Goal: Information Seeking & Learning: Check status

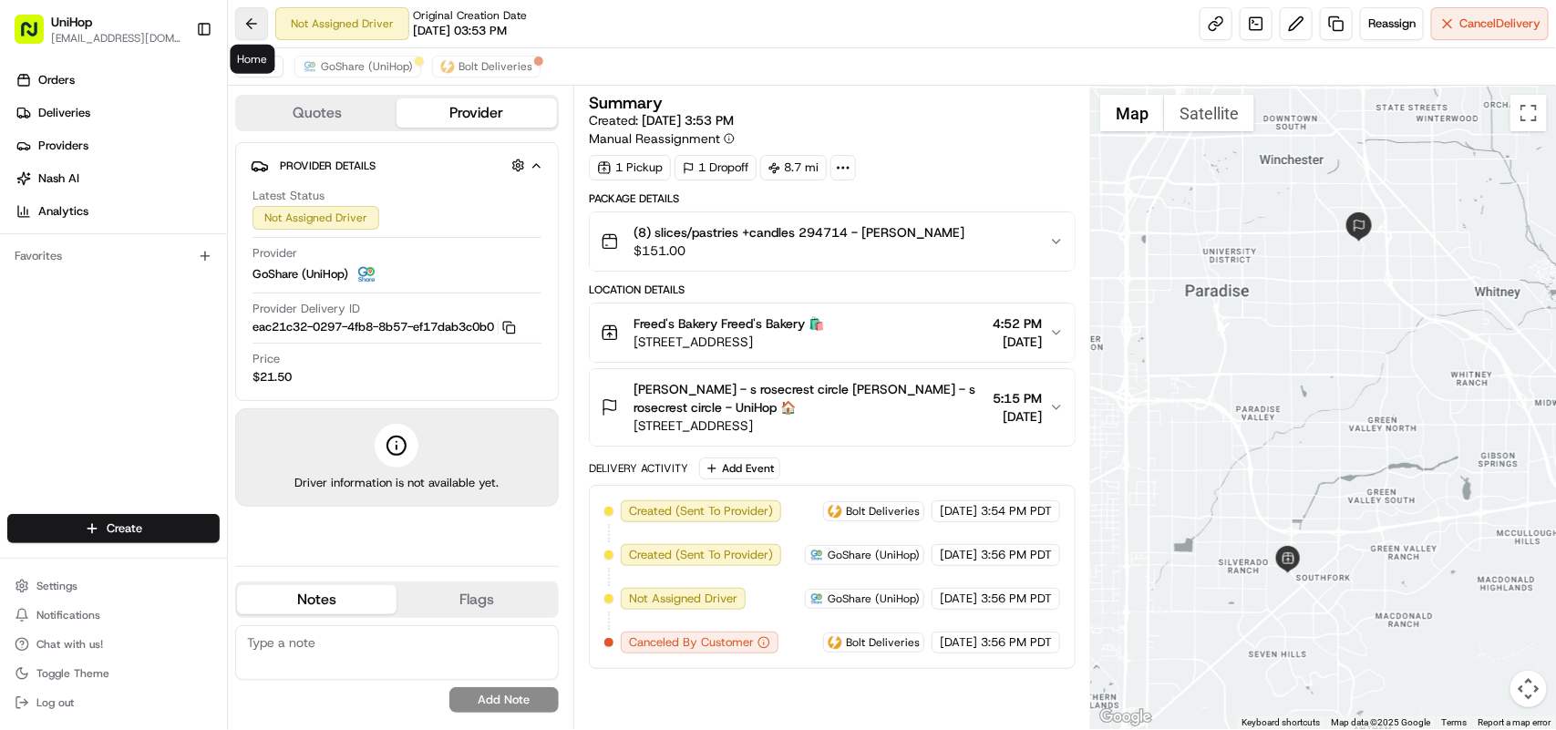
click at [251, 21] on button at bounding box center [251, 23] width 33 height 33
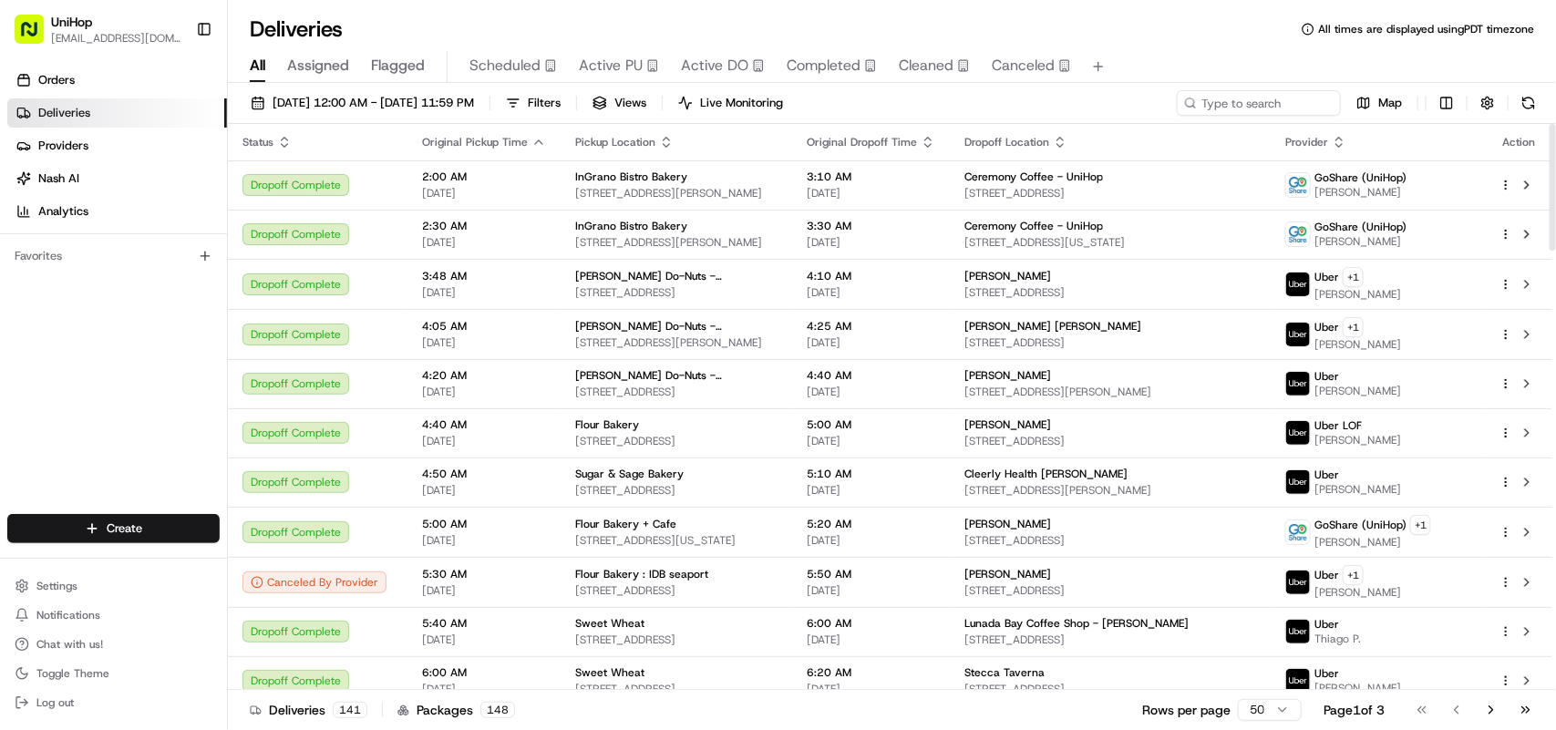
click at [512, 69] on span "Scheduled" at bounding box center [504, 66] width 71 height 22
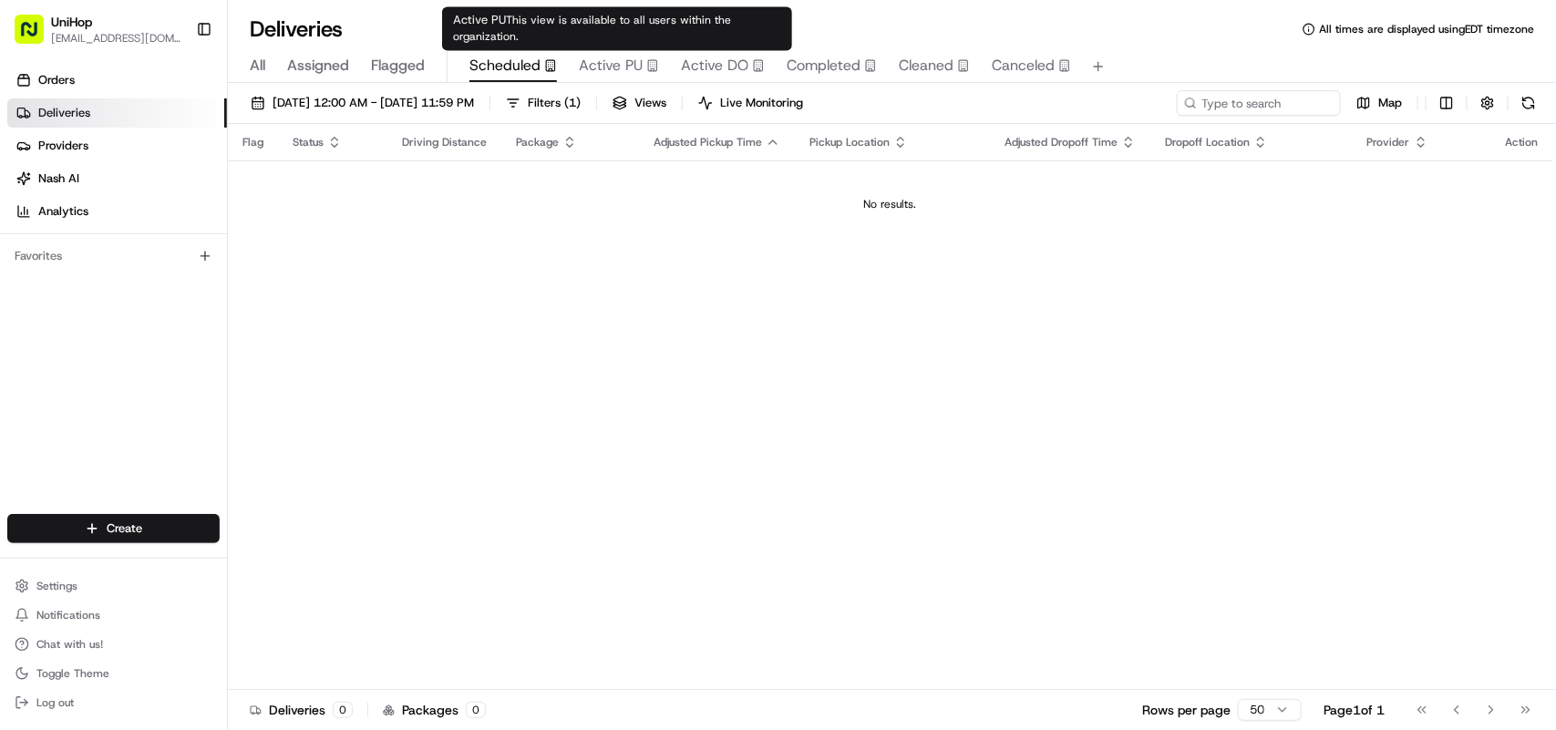
click at [611, 65] on span "Active PU" at bounding box center [611, 66] width 64 height 22
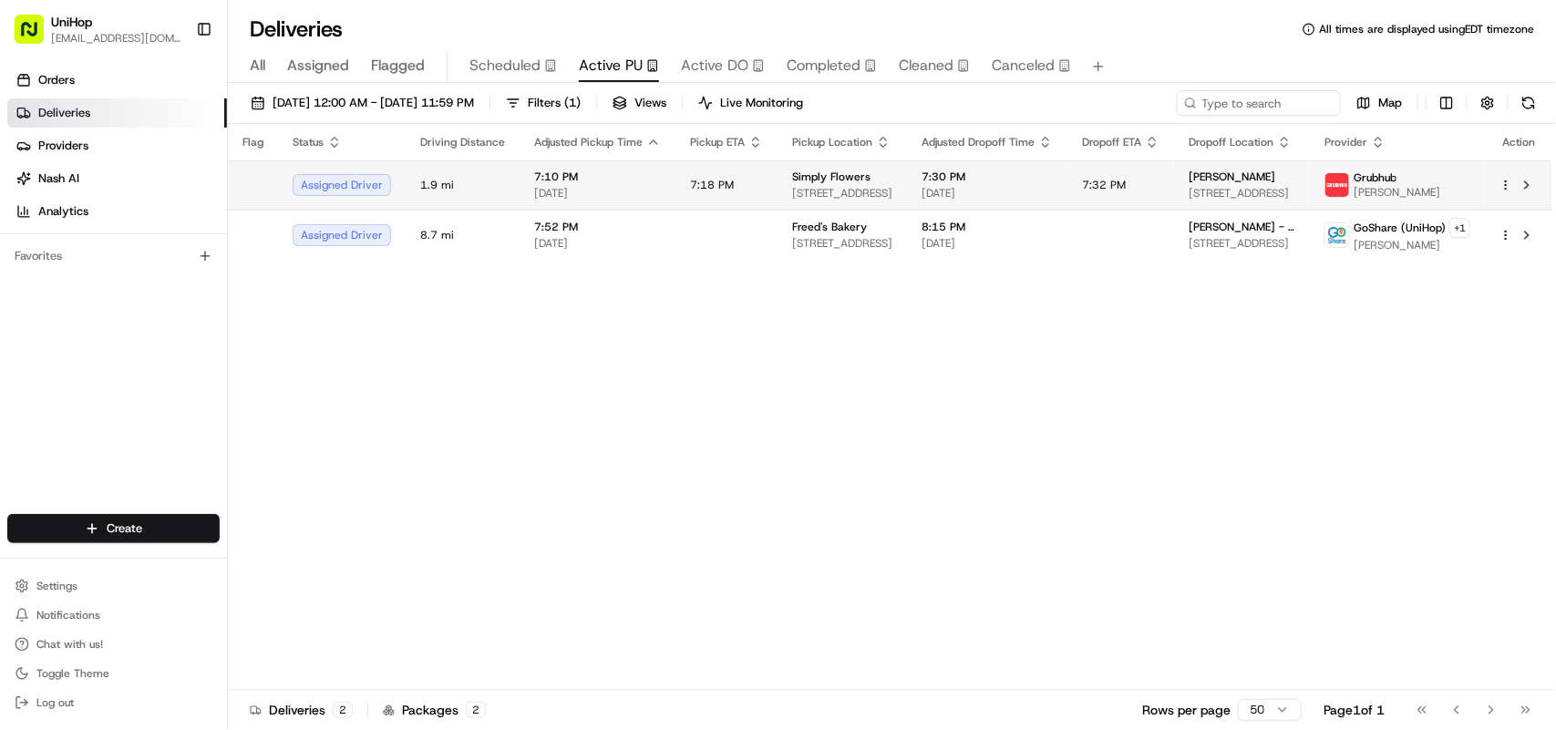
click at [539, 180] on span "7:10 PM" at bounding box center [597, 177] width 127 height 15
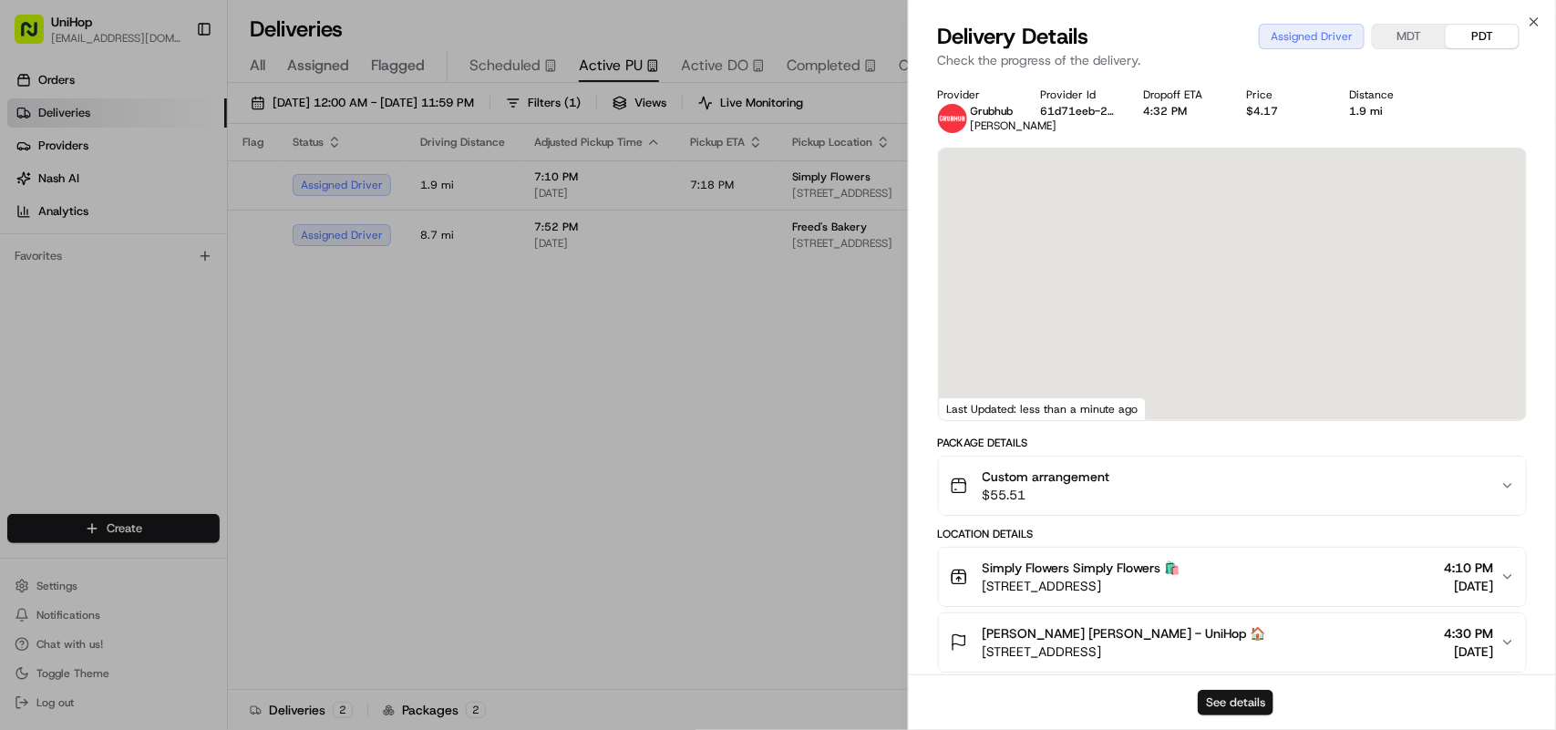
click at [1240, 703] on button "See details" at bounding box center [1236, 703] width 76 height 26
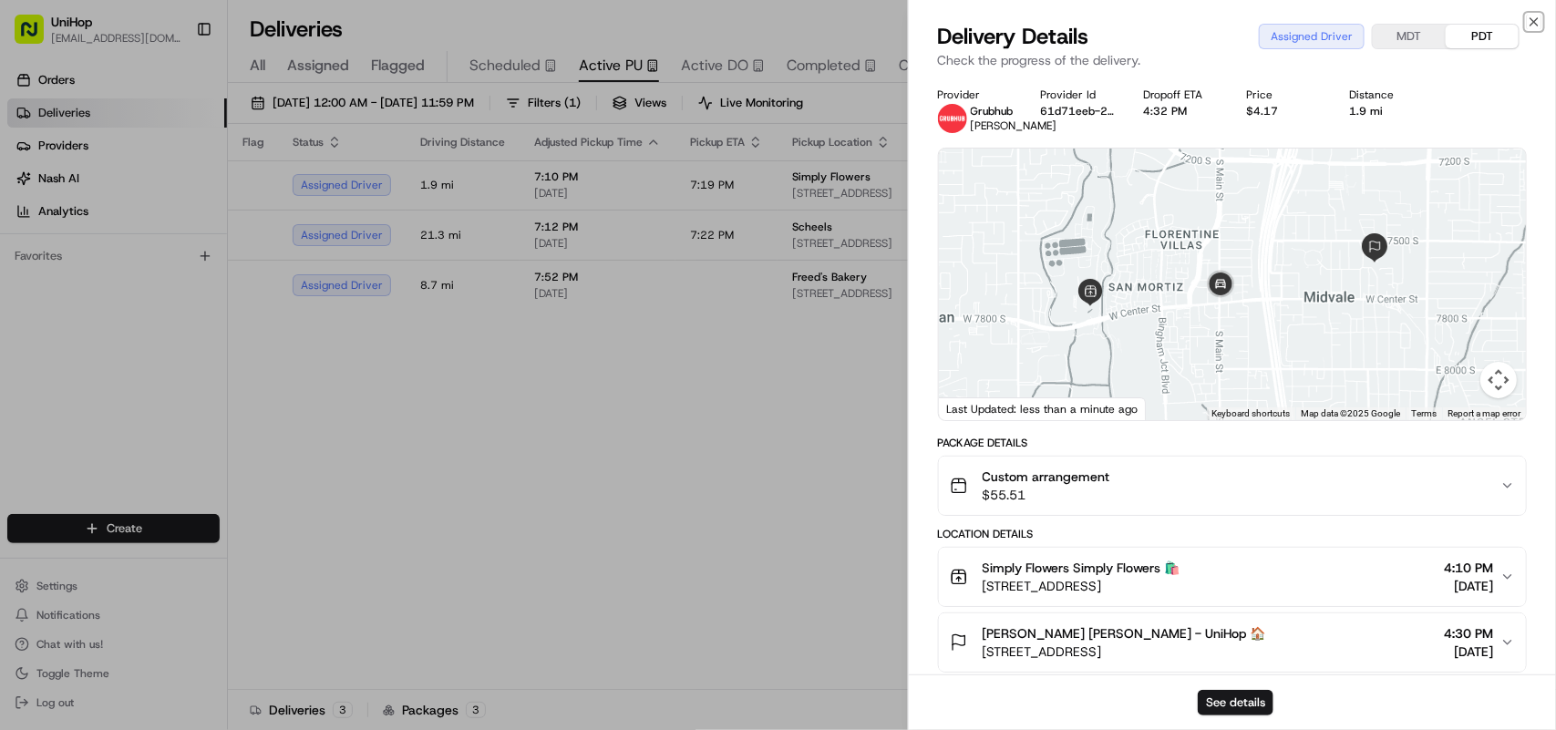
drag, startPoint x: 1537, startPoint y: 18, endPoint x: 1354, endPoint y: 56, distance: 186.1
click at [1536, 19] on icon "button" at bounding box center [1534, 22] width 15 height 15
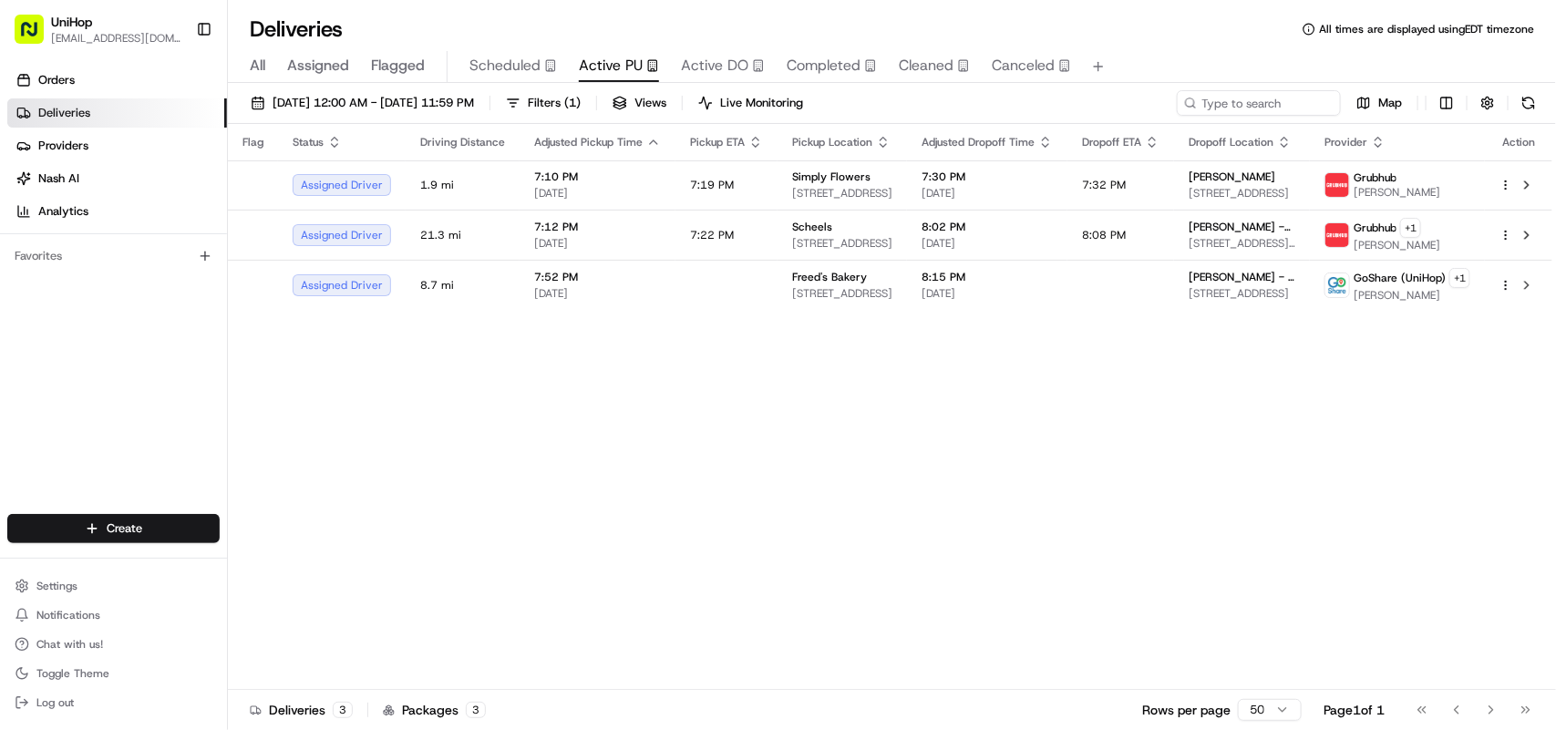
click at [520, 62] on span "Scheduled" at bounding box center [504, 66] width 71 height 22
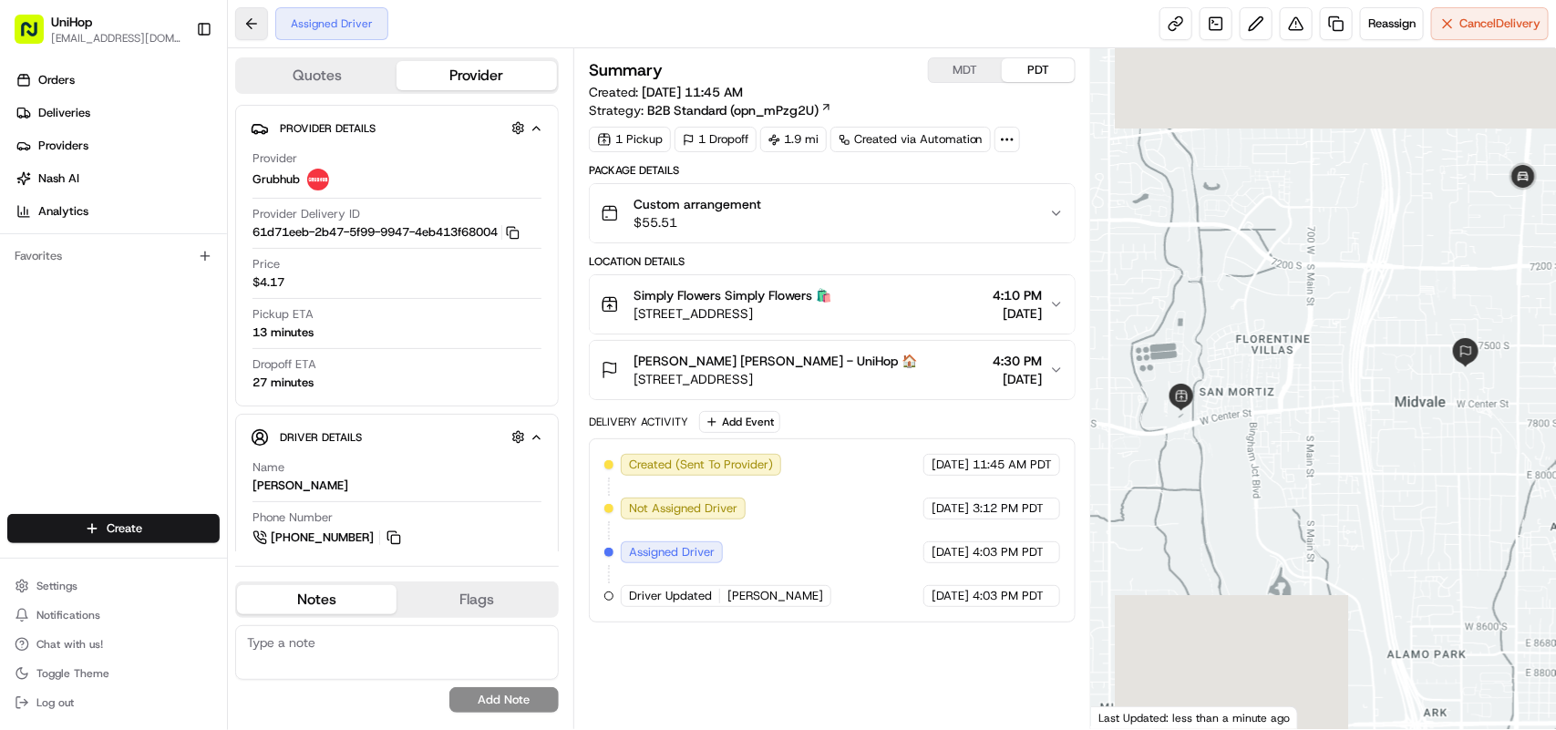
click at [244, 24] on button at bounding box center [251, 23] width 33 height 33
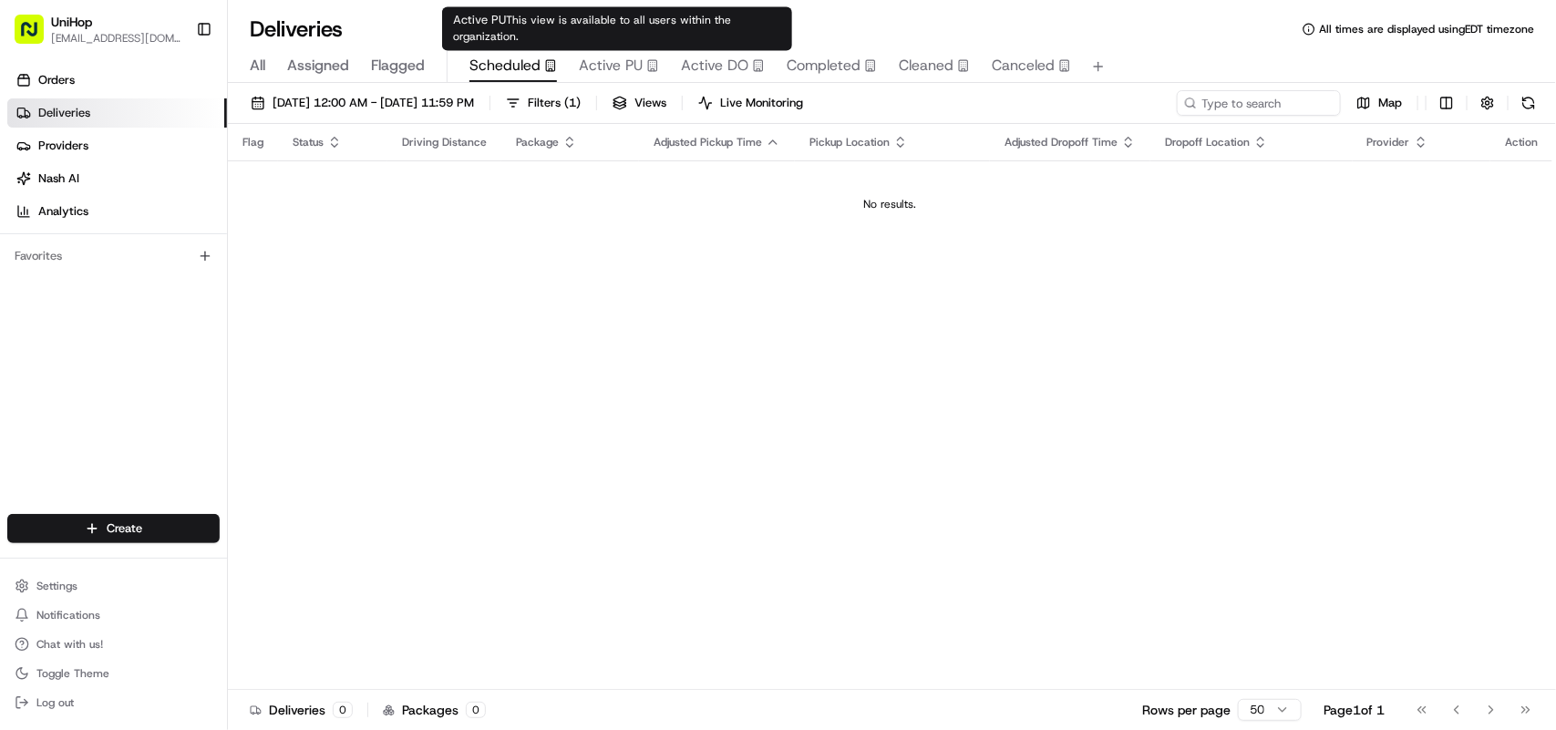
click at [621, 68] on span "Active PU" at bounding box center [611, 66] width 64 height 22
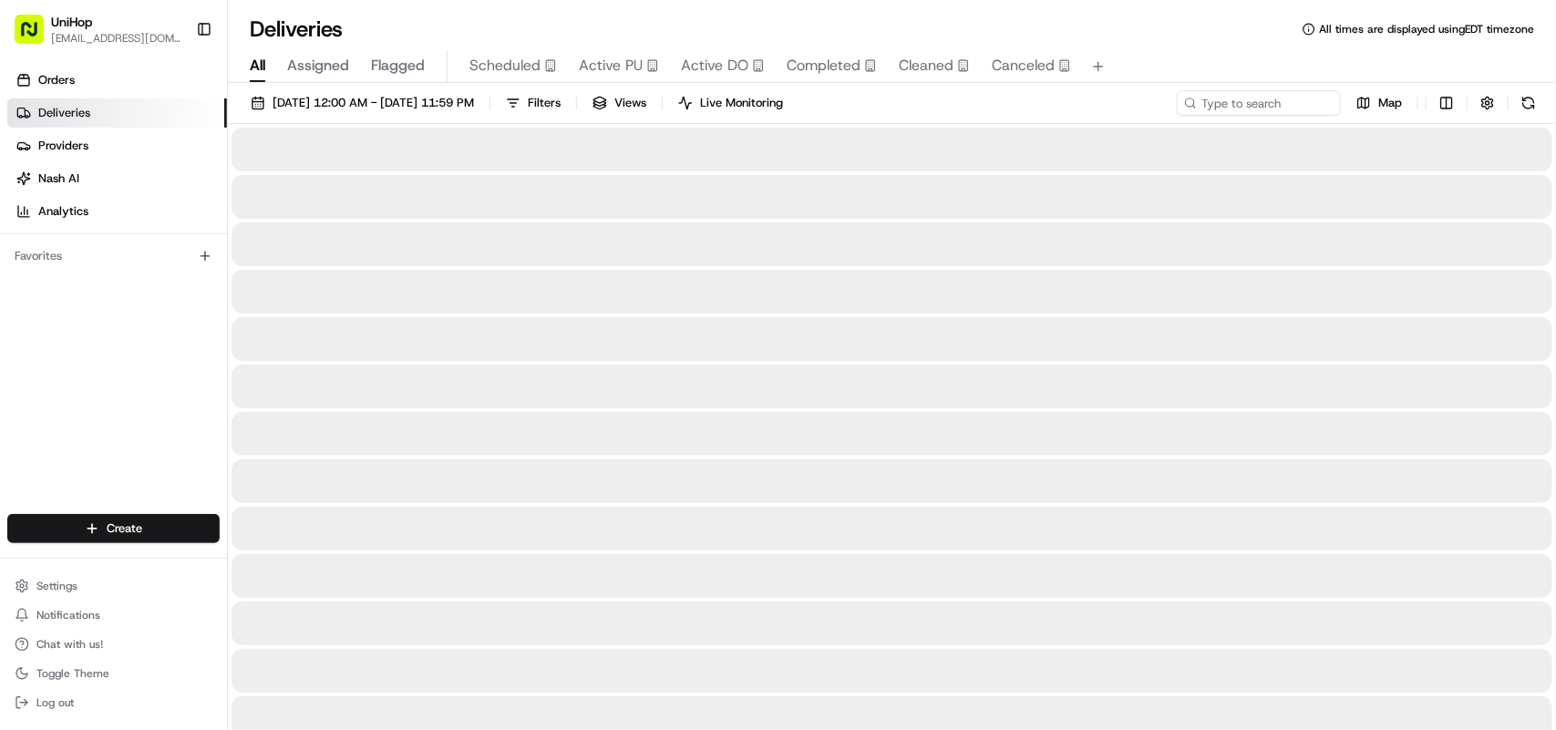
click at [253, 68] on span "All" at bounding box center [257, 66] width 15 height 22
click at [1223, 105] on input at bounding box center [1231, 103] width 219 height 26
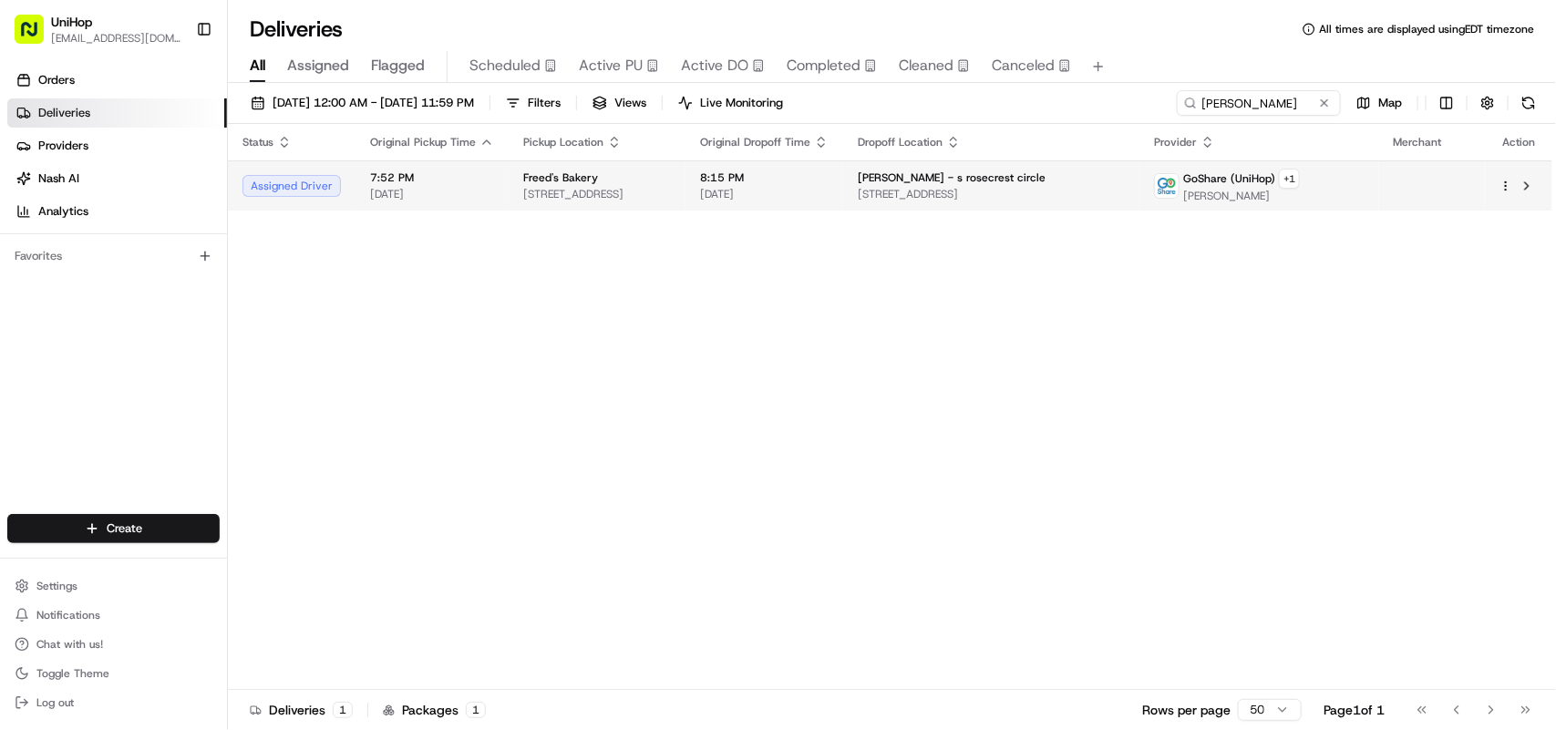
click at [615, 183] on div "Freed's Bakery" at bounding box center [597, 177] width 148 height 15
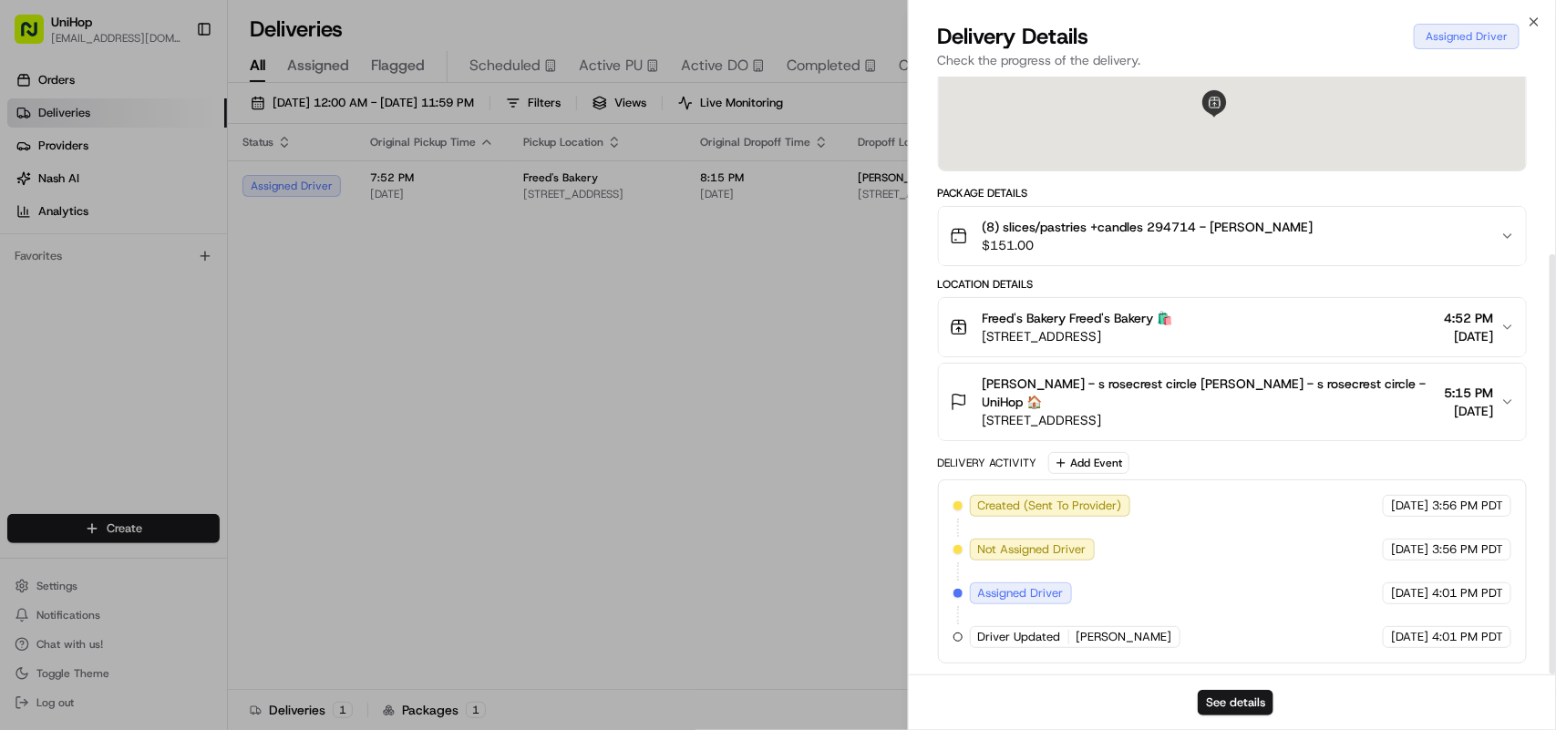
scroll to position [252, 0]
click at [1258, 707] on button "See details" at bounding box center [1236, 703] width 76 height 26
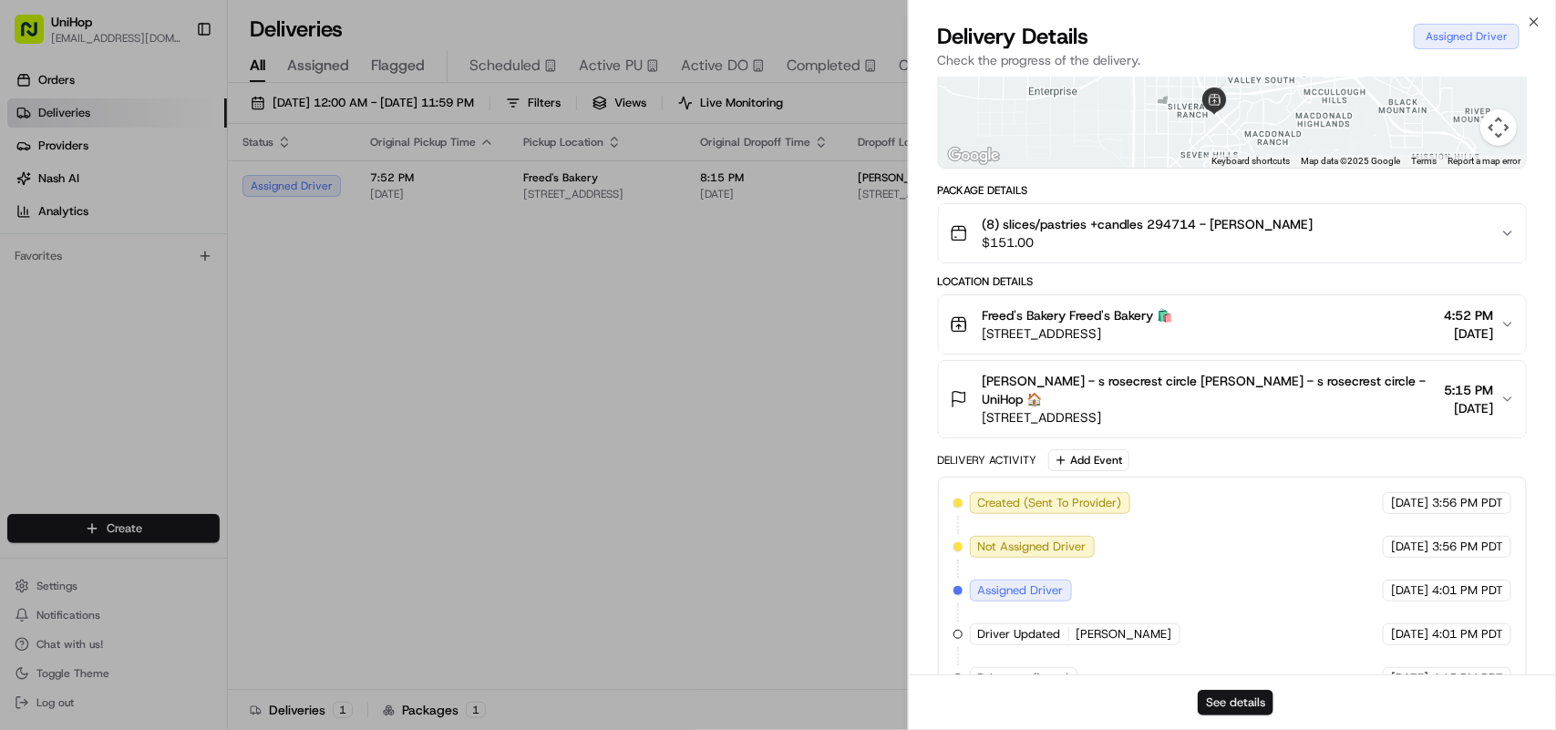
click at [1222, 700] on button "See details" at bounding box center [1236, 703] width 76 height 26
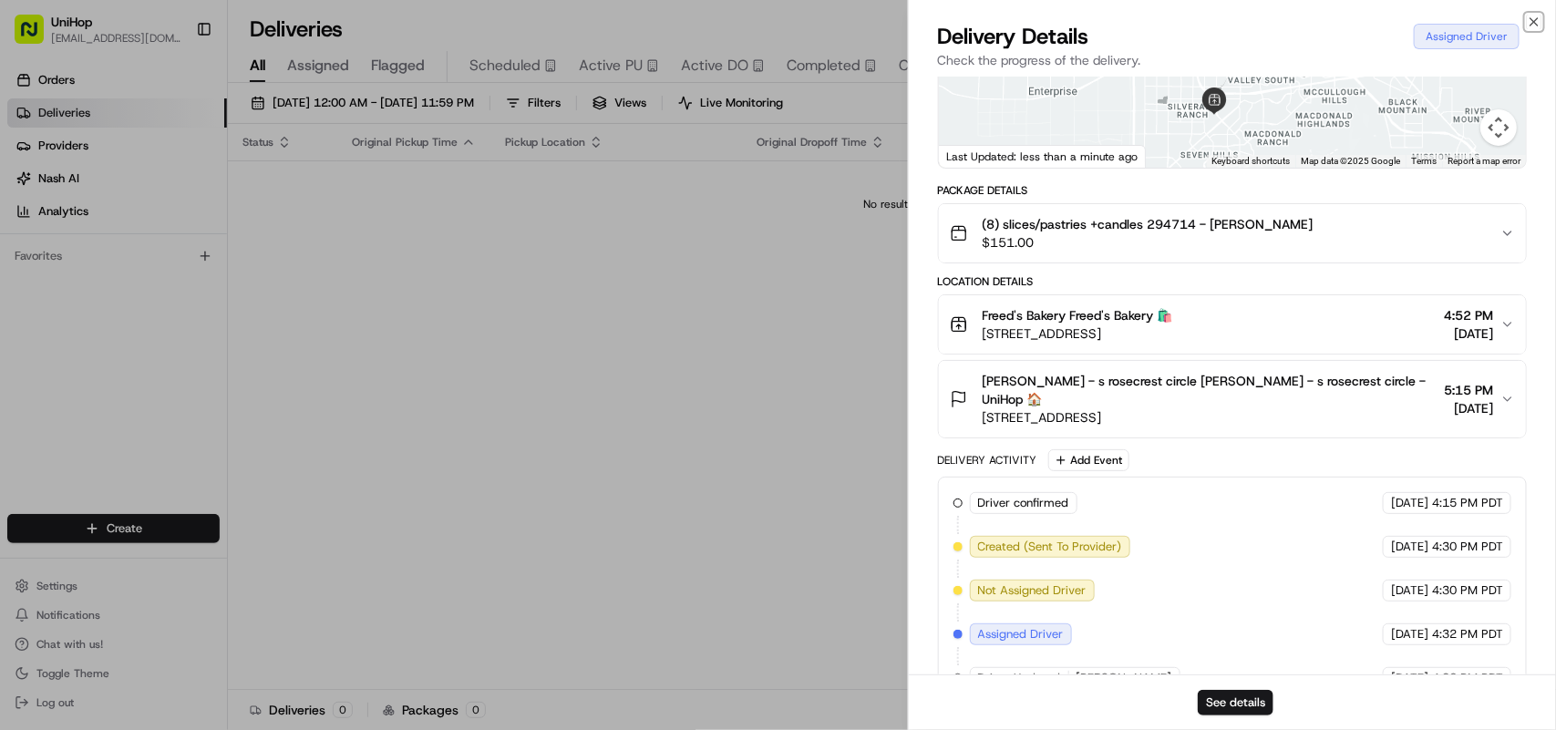
click at [1528, 18] on icon "button" at bounding box center [1534, 22] width 15 height 15
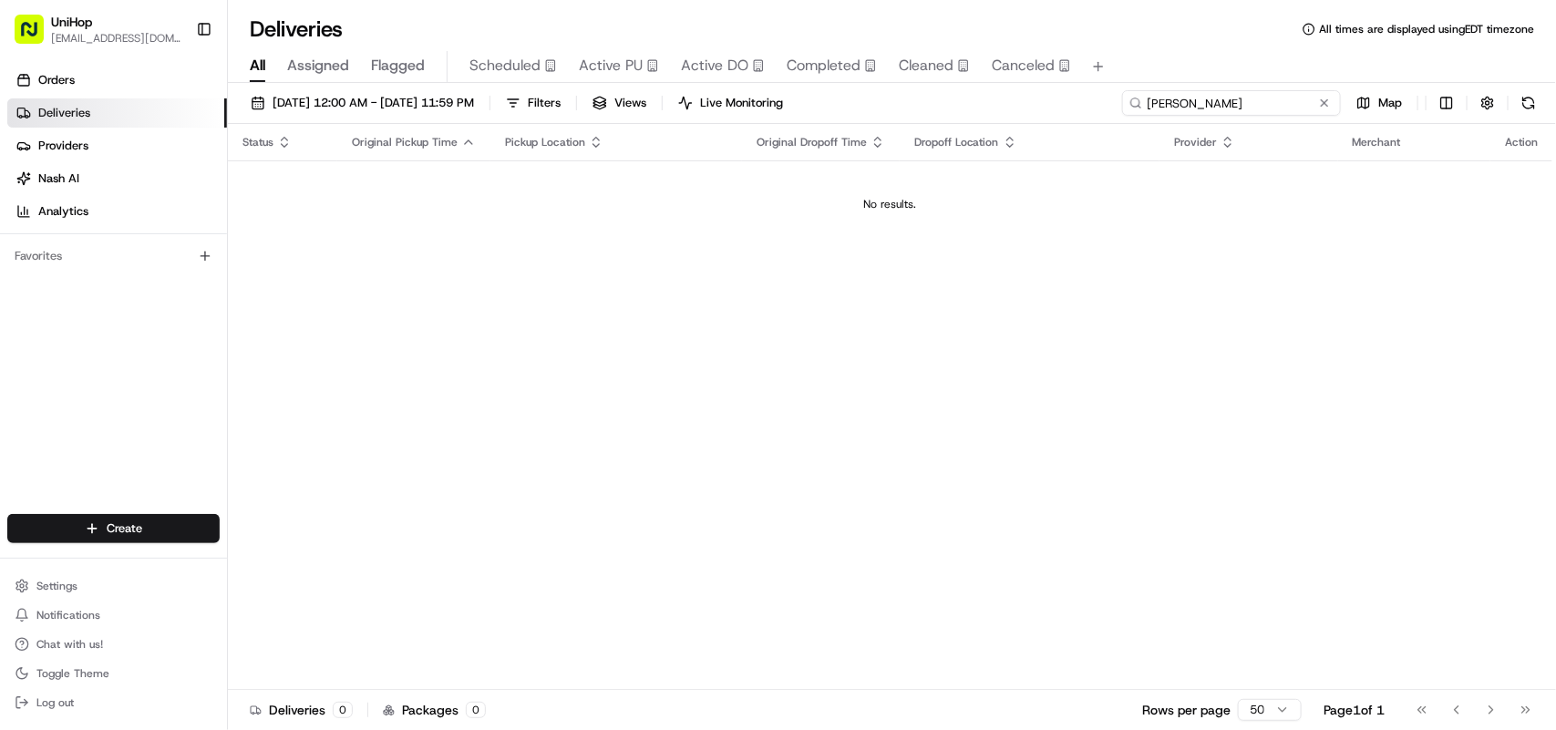
click at [1209, 100] on input "luis" at bounding box center [1231, 103] width 219 height 26
drag, startPoint x: 1231, startPoint y: 100, endPoint x: 1091, endPoint y: 101, distance: 140.4
click at [1091, 101] on div "Aug 21 2025 12:00 AM - Aug 21 2025 11:59 PM Filters Views Live Monitoring luis …" at bounding box center [892, 107] width 1328 height 34
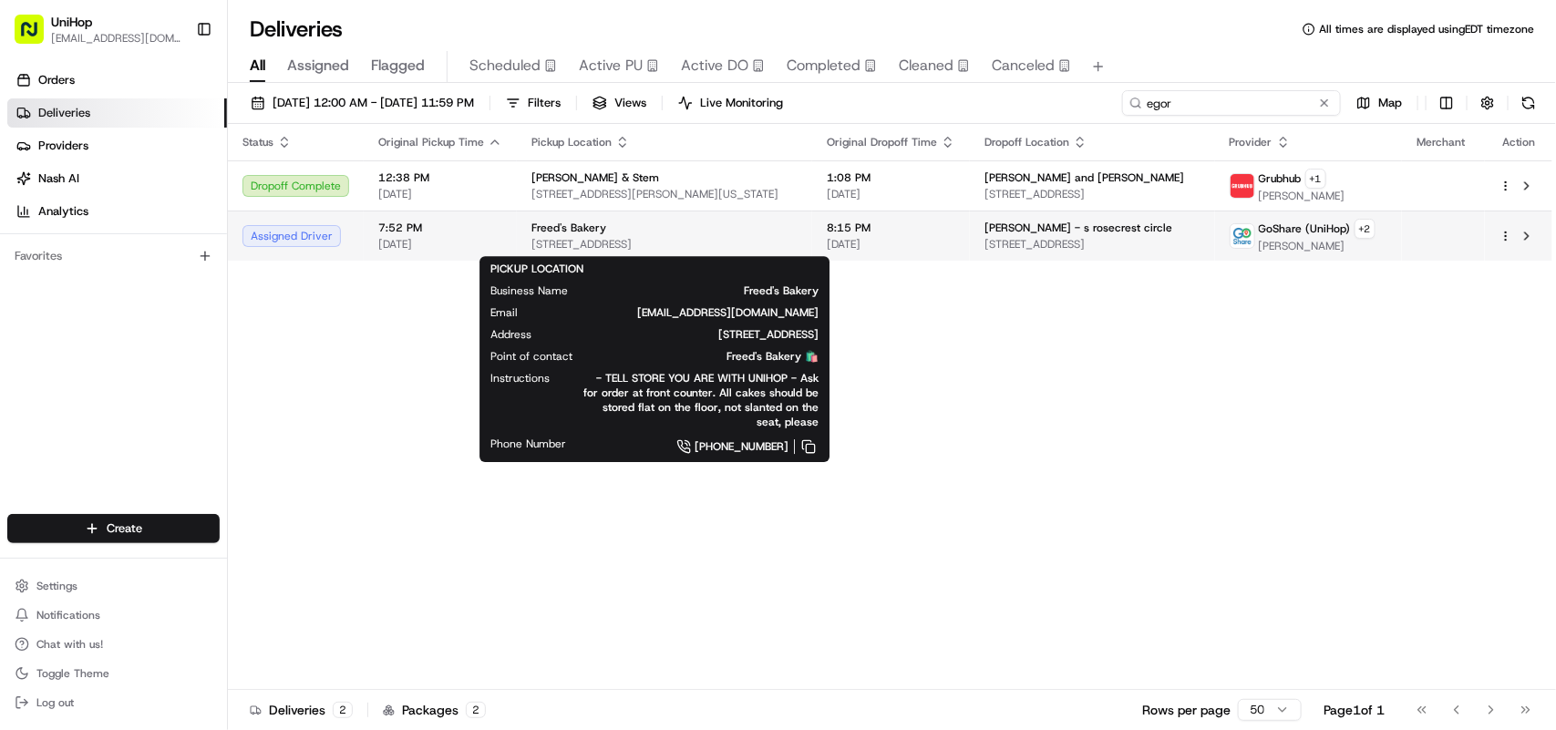
type input "egor"
click at [577, 229] on span "Freed's Bakery" at bounding box center [568, 228] width 75 height 15
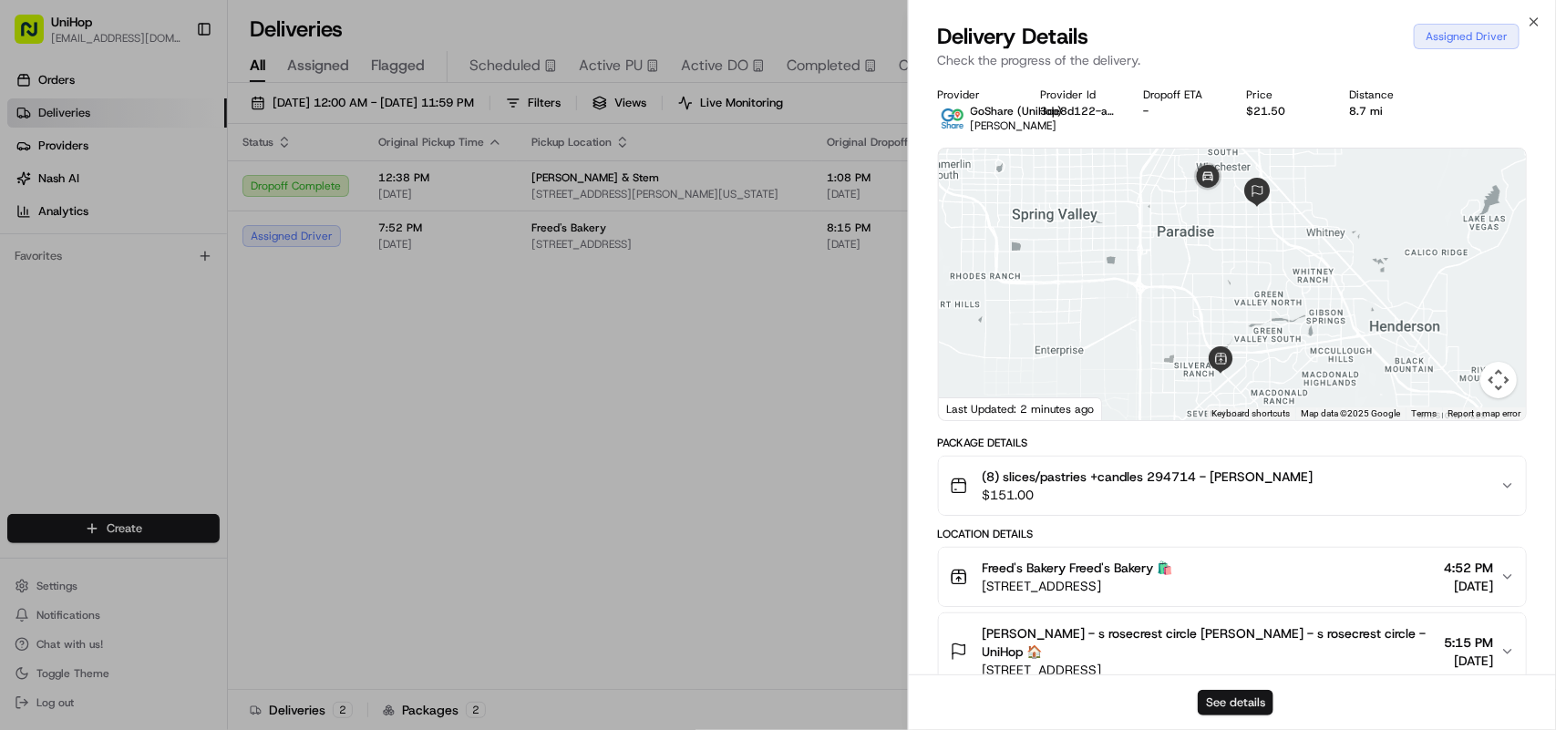
click at [1236, 702] on button "See details" at bounding box center [1236, 703] width 76 height 26
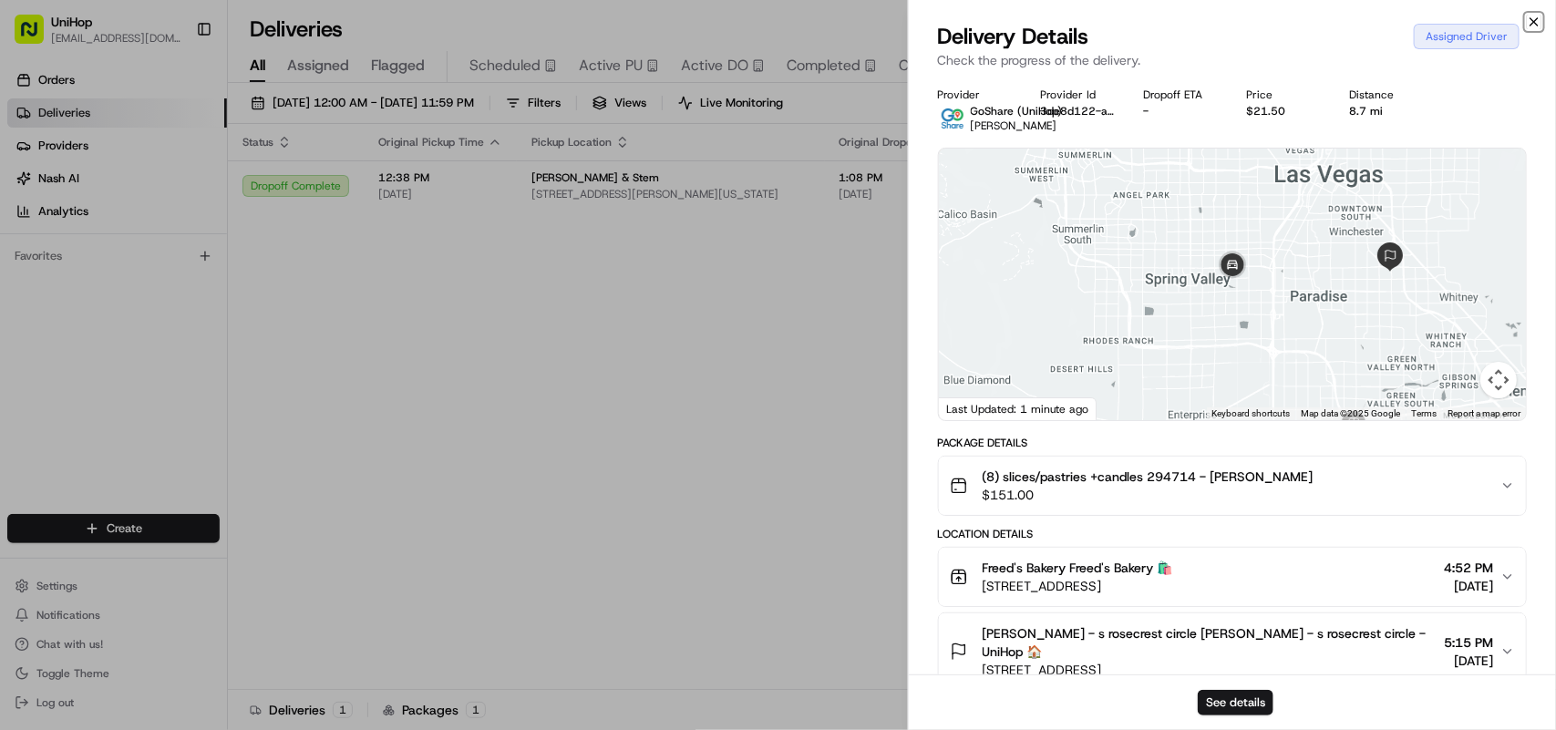
click at [1529, 26] on icon "button" at bounding box center [1534, 22] width 15 height 15
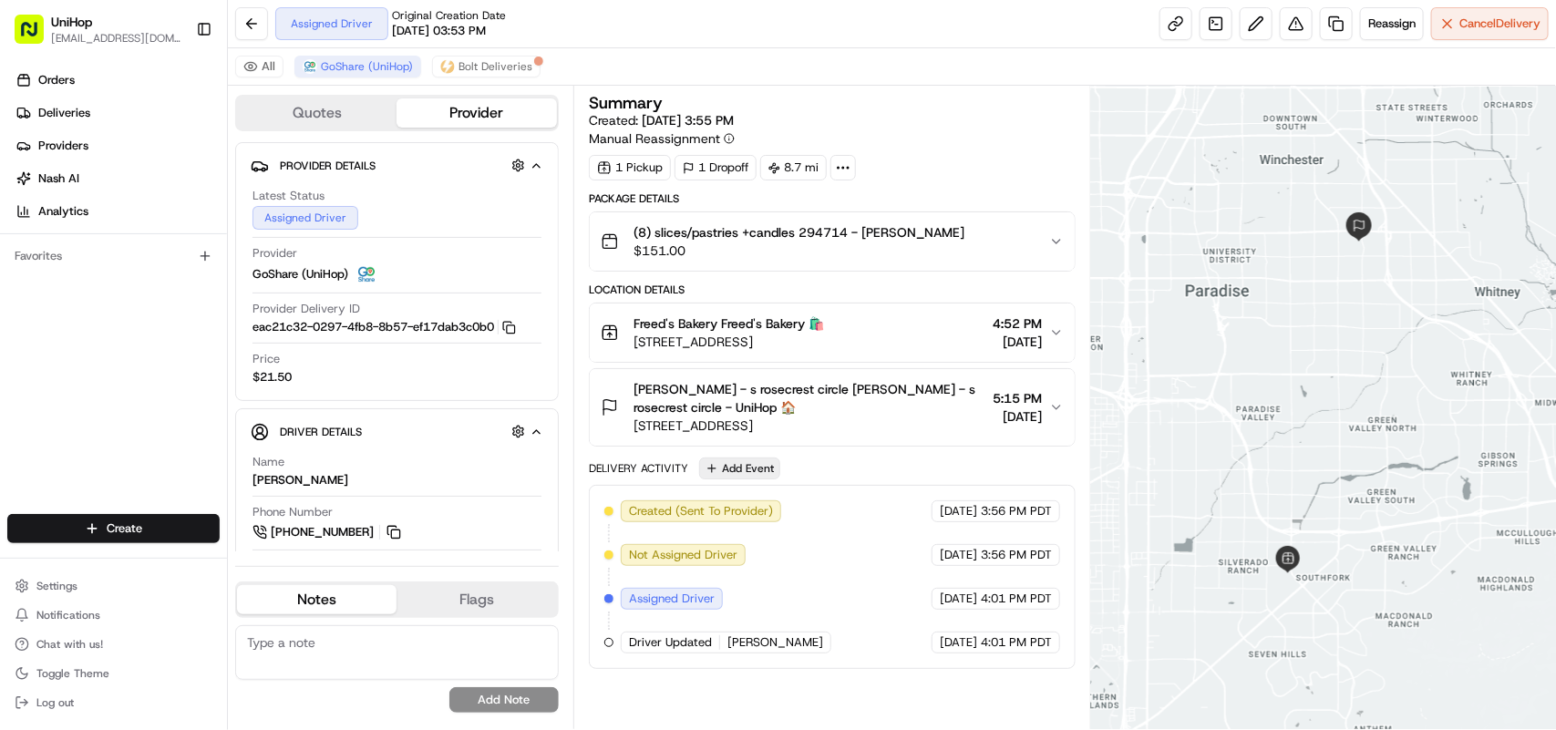
click at [766, 471] on button "Add Event" at bounding box center [739, 469] width 81 height 22
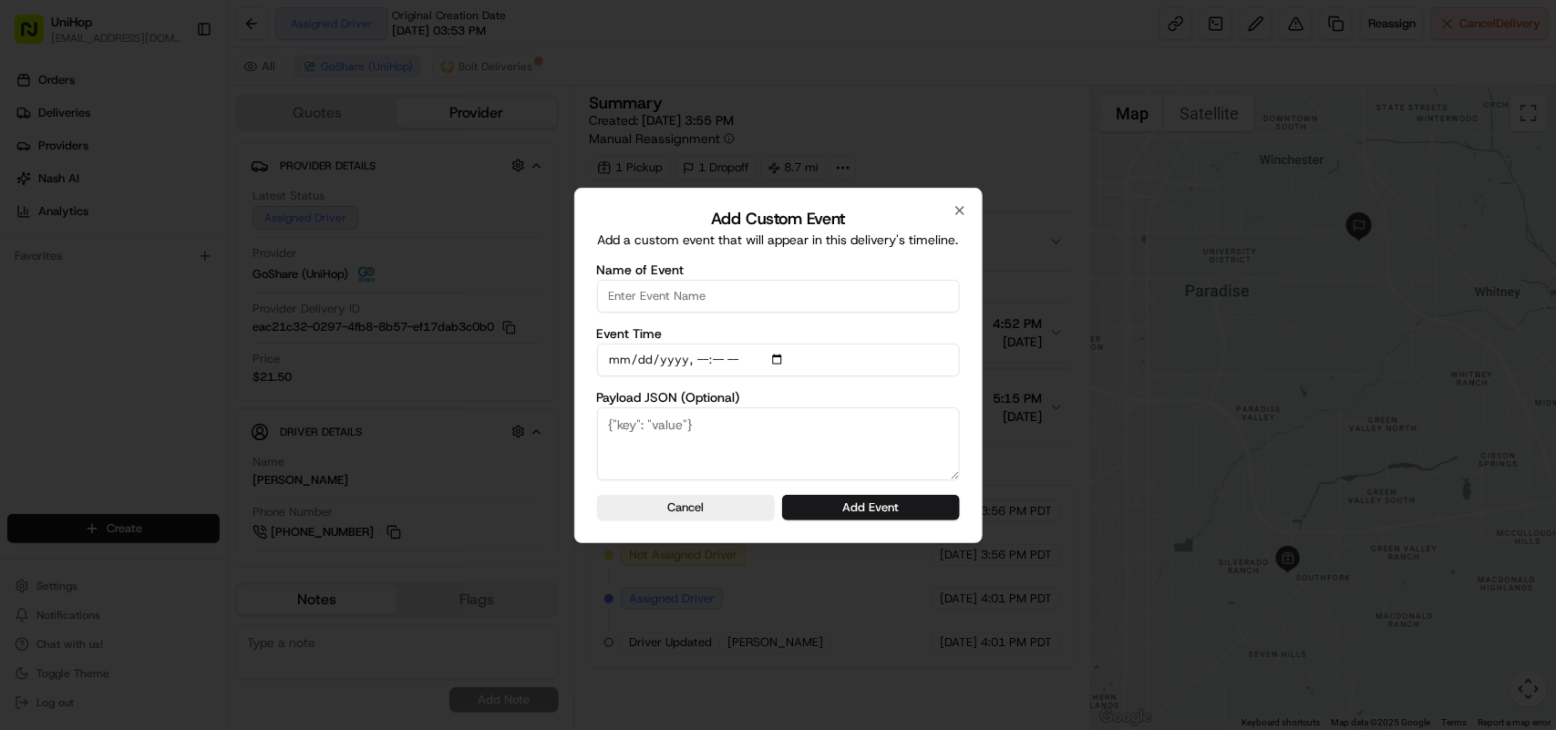
click at [717, 296] on input "Name of Event" at bounding box center [778, 296] width 363 height 33
type input "Driver confirmed"
click at [863, 511] on button "Add Event" at bounding box center [871, 508] width 178 height 26
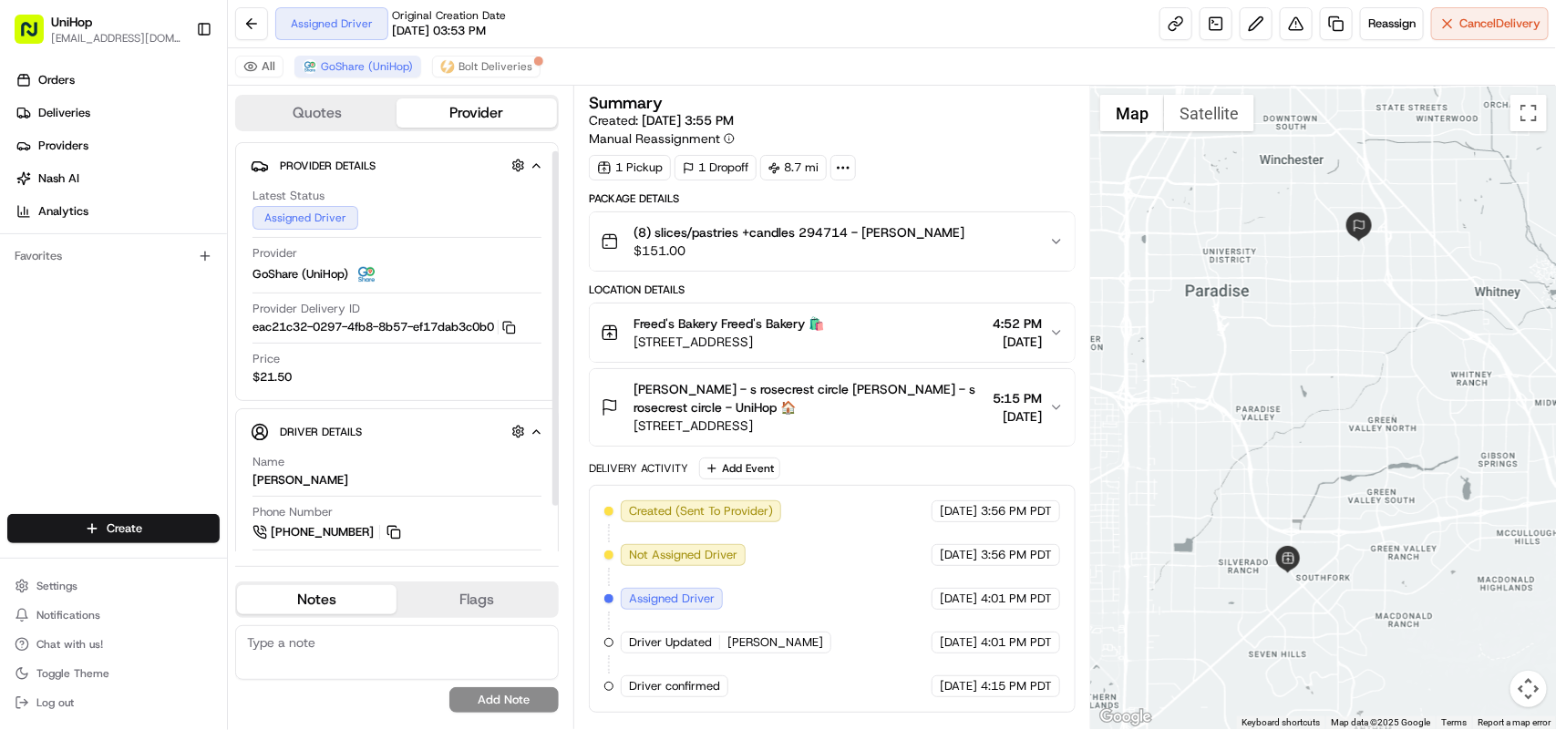
scroll to position [61, 0]
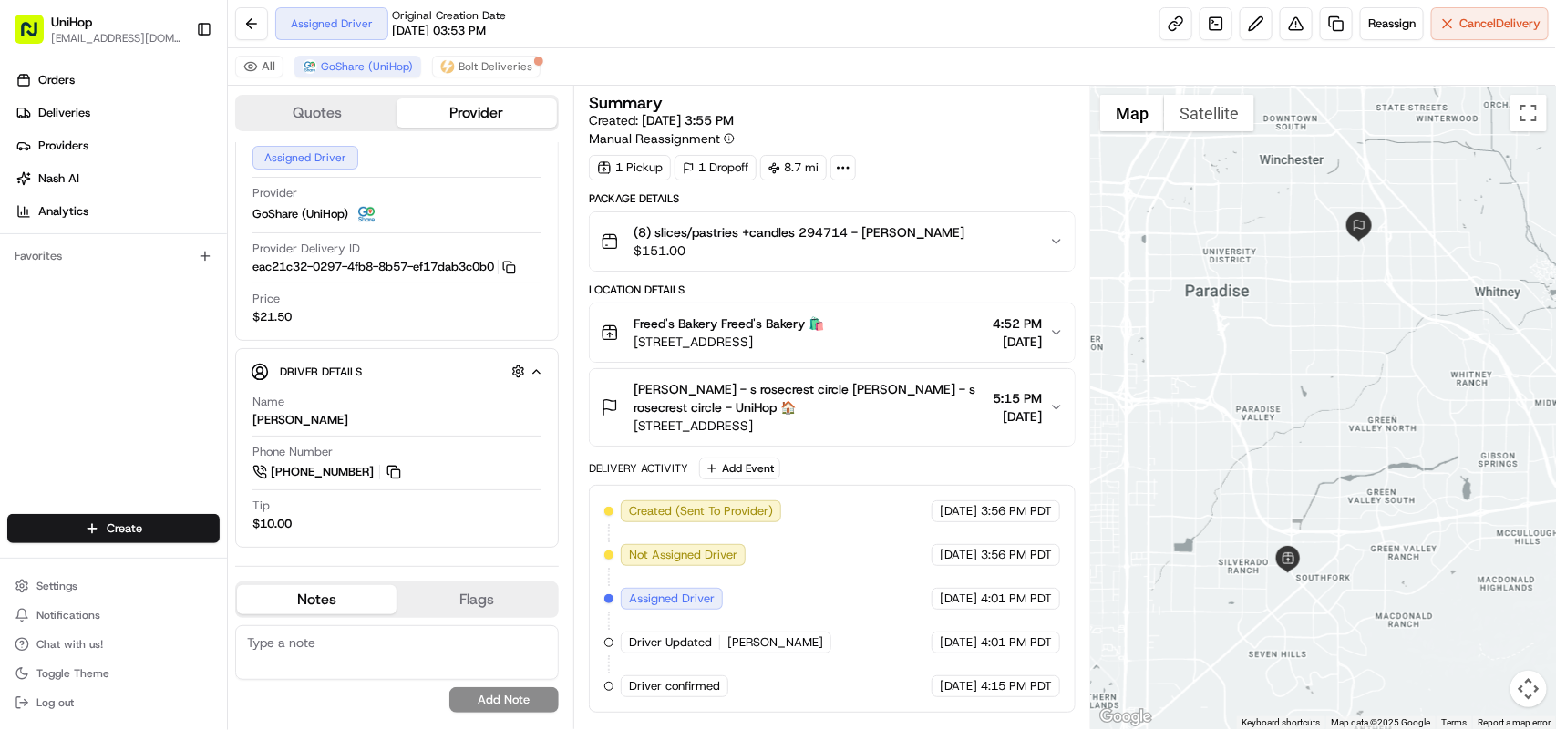
click at [1055, 334] on icon "button" at bounding box center [1056, 332] width 15 height 15
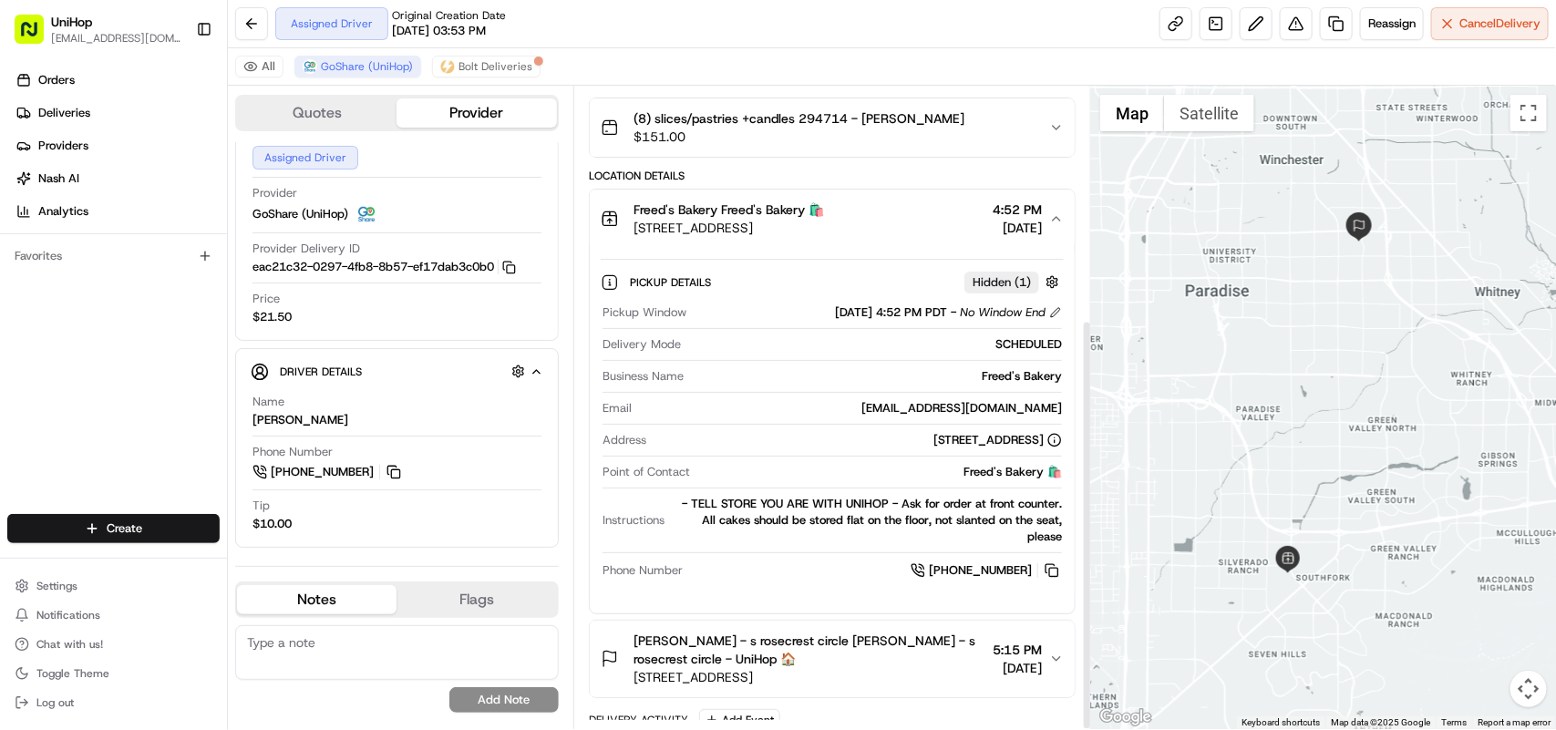
scroll to position [363, 0]
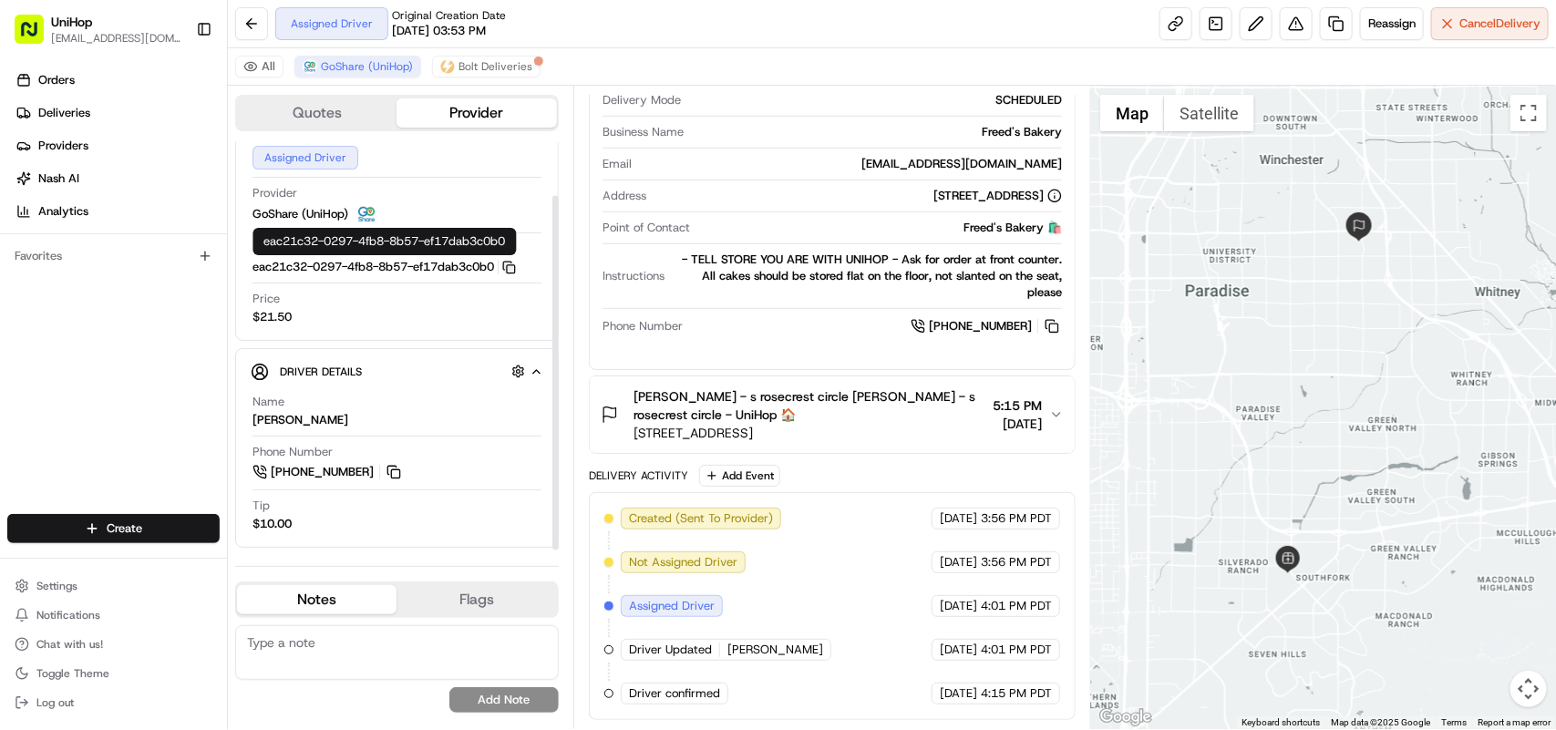
click at [515, 265] on rect "button" at bounding box center [511, 269] width 8 height 8
click at [1049, 403] on button "[PERSON_NAME] - s rosecrest circle [PERSON_NAME] - s rosecrest circle - UniHop …" at bounding box center [832, 414] width 485 height 77
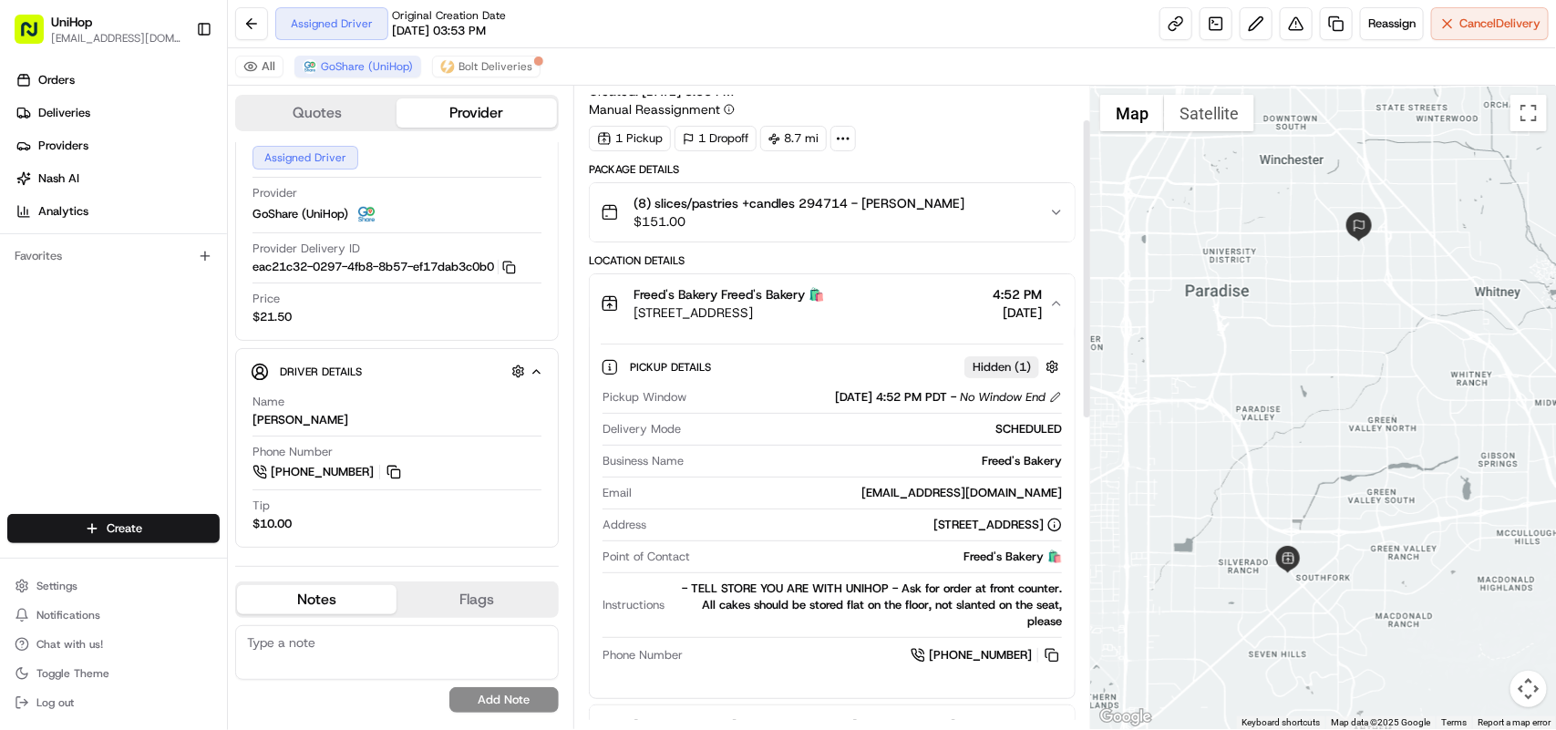
scroll to position [21, 0]
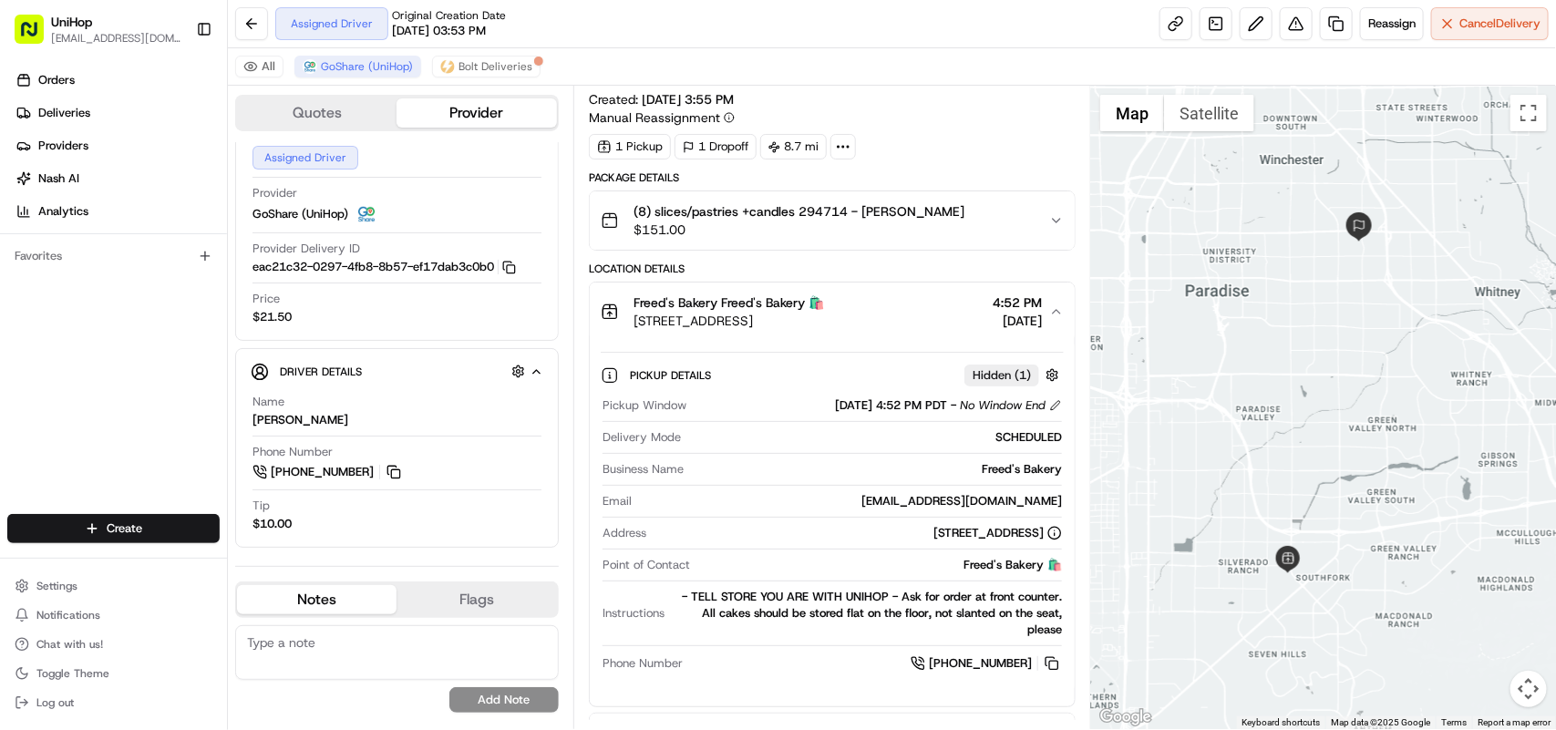
click at [1053, 221] on icon "button" at bounding box center [1056, 220] width 15 height 15
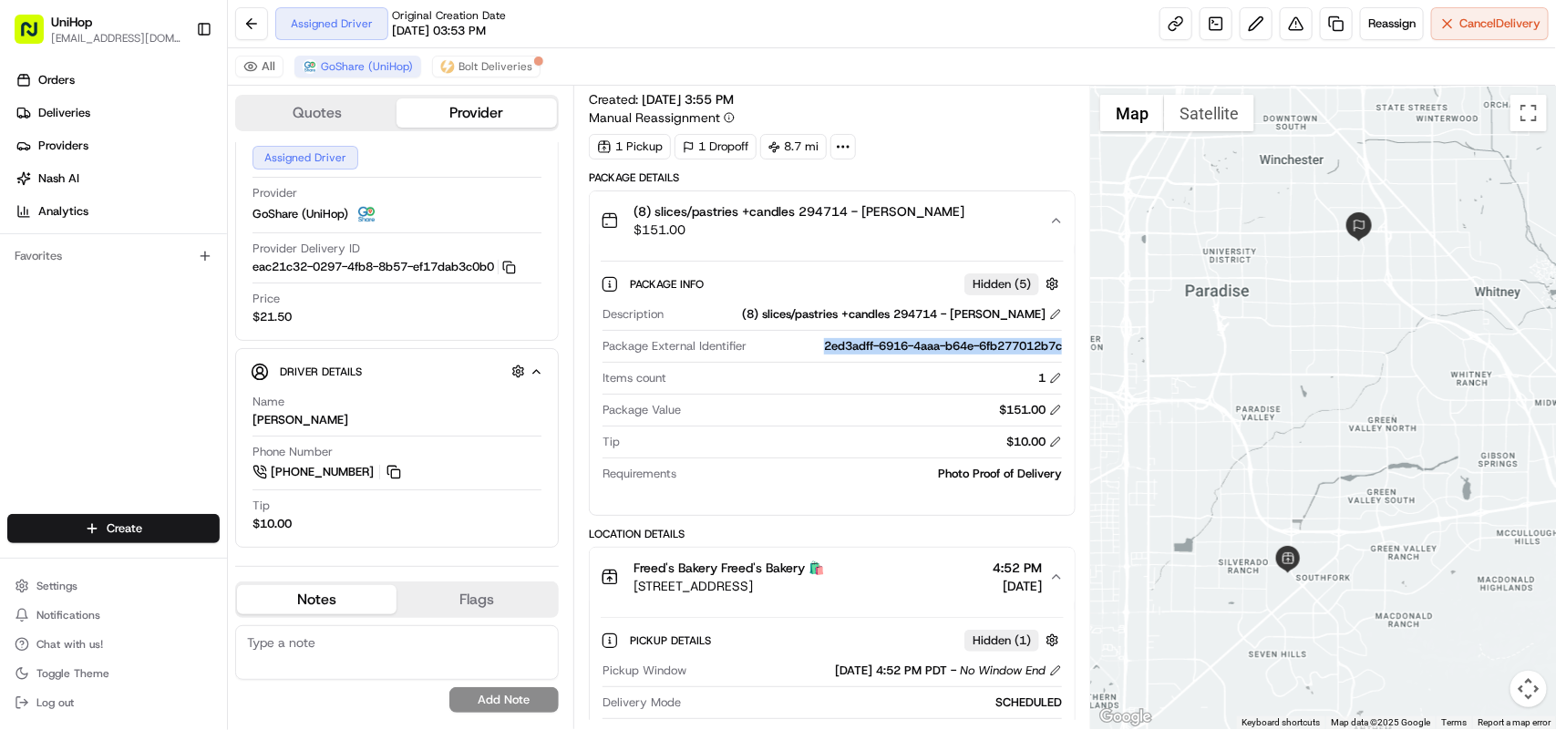
drag, startPoint x: 814, startPoint y: 347, endPoint x: 1062, endPoint y: 349, distance: 247.9
click at [1062, 349] on div "Description (8) slices/pastries +candles 294714 - [PERSON_NAME] Package Externa…" at bounding box center [832, 394] width 463 height 190
copy div "2ed3adff-6916-4aaa-b64e-6fb277012b7c"
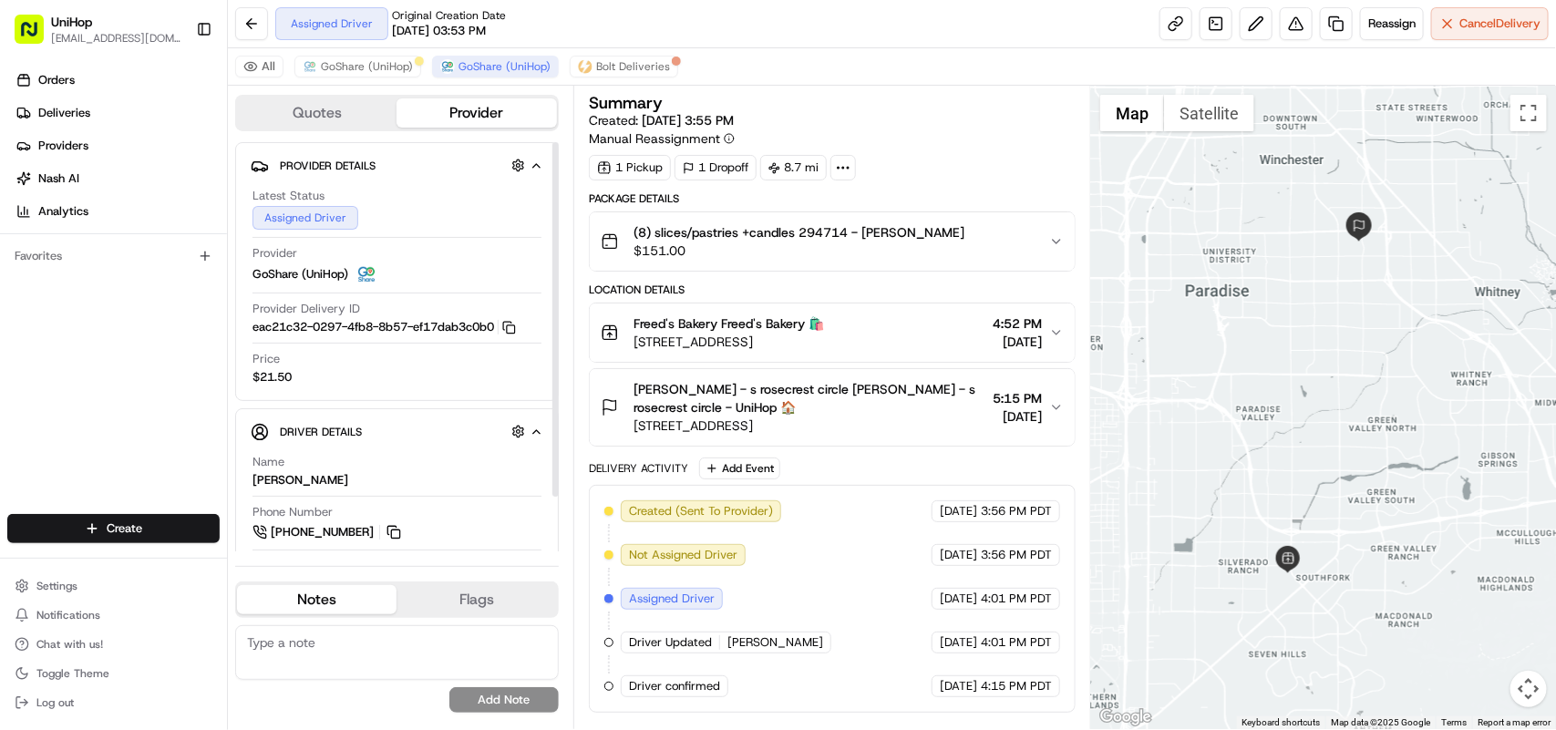
click at [197, 411] on div "Orders Deliveries Providers Nash AI Analytics Favorites" at bounding box center [113, 291] width 227 height 467
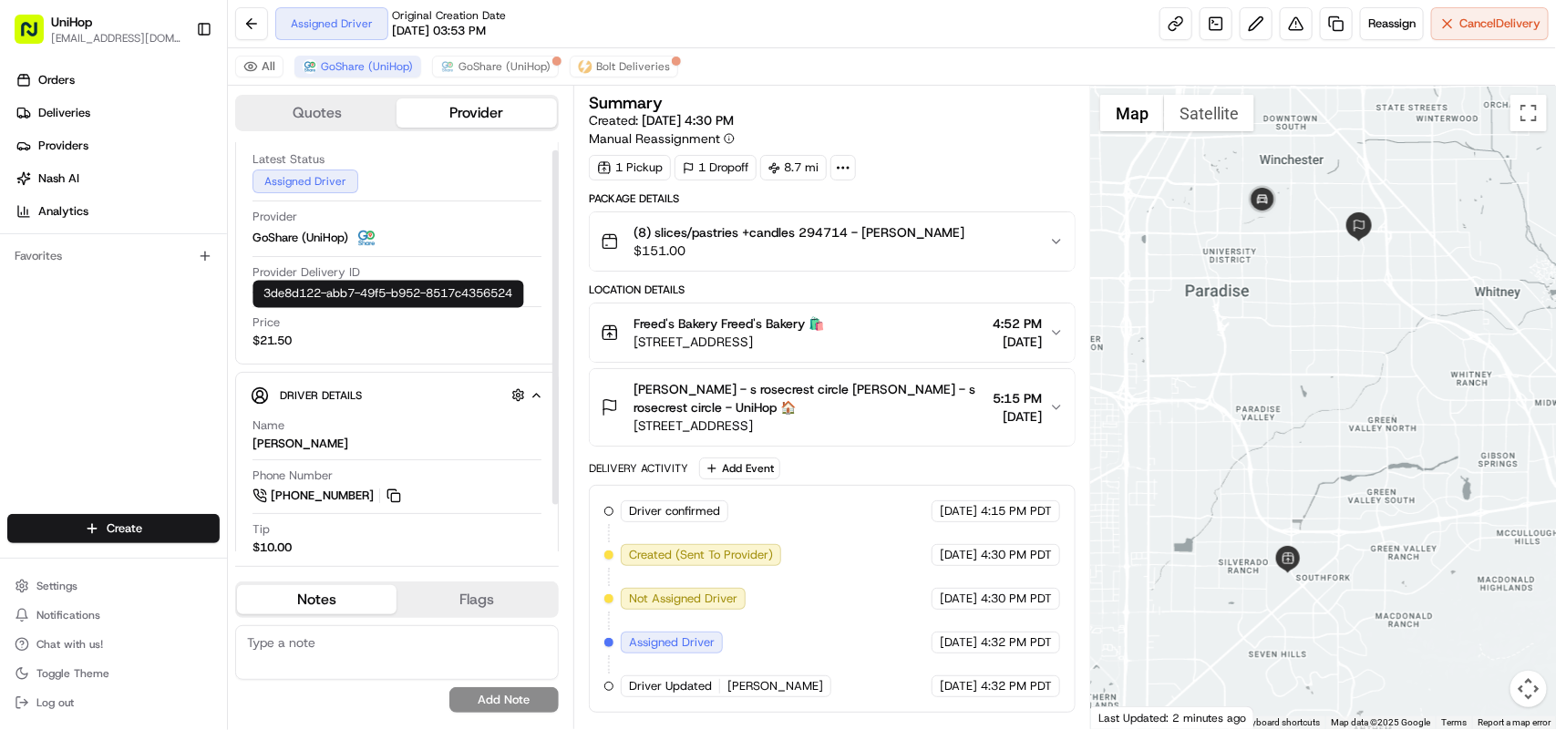
scroll to position [61, 0]
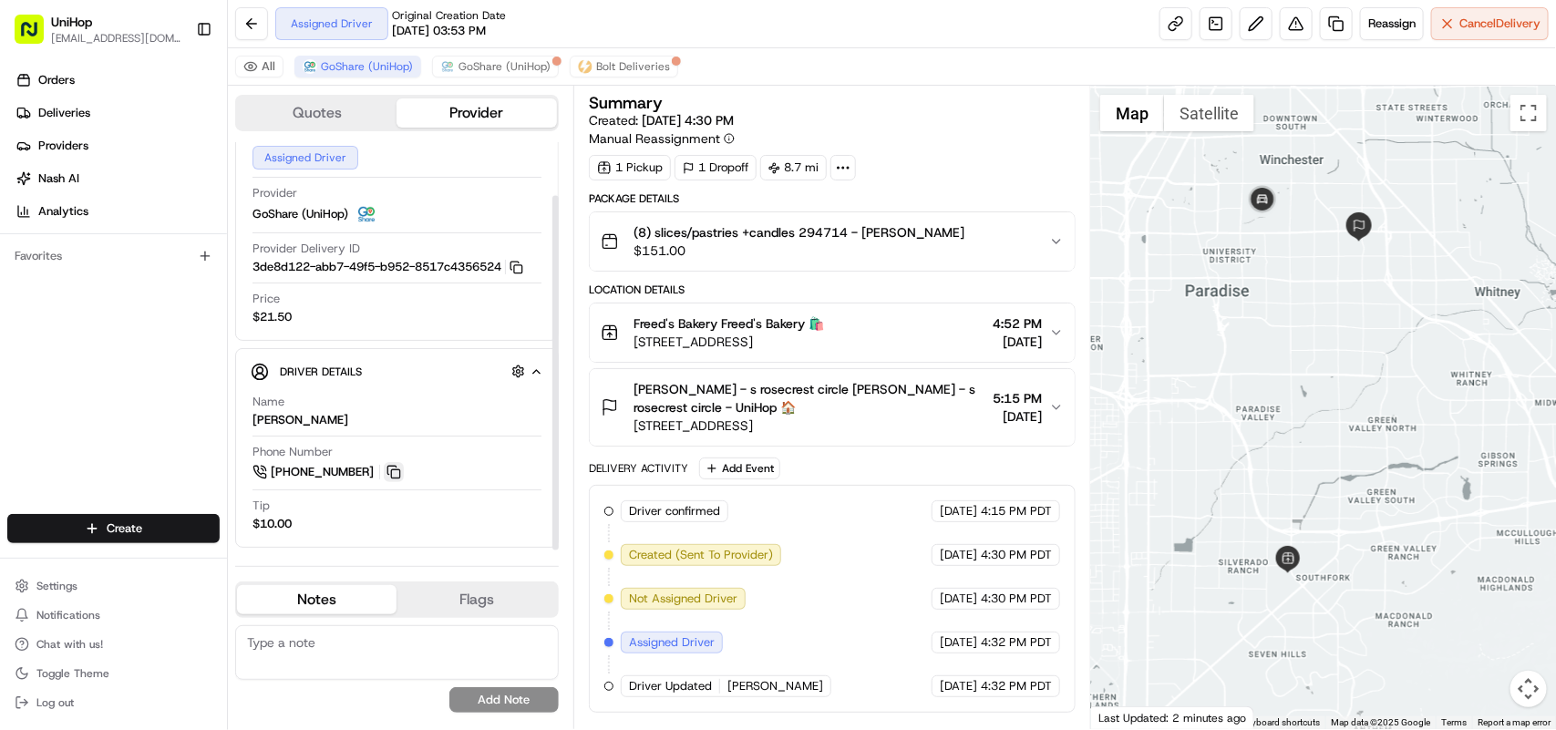
click at [395, 472] on button at bounding box center [394, 472] width 20 height 20
click at [389, 470] on button at bounding box center [394, 472] width 20 height 20
click at [393, 476] on button at bounding box center [394, 472] width 20 height 20
click at [395, 469] on button at bounding box center [394, 472] width 20 height 20
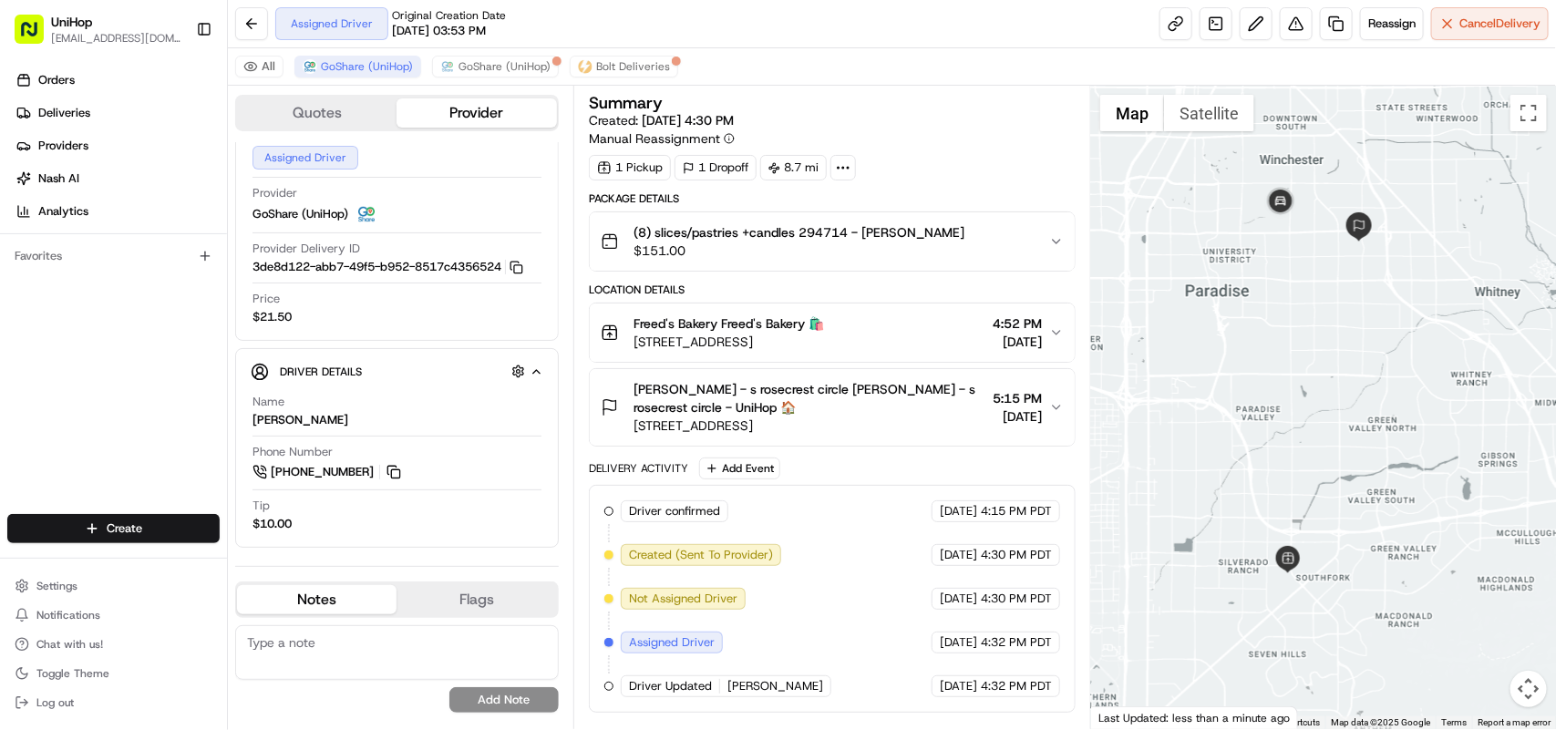
drag, startPoint x: 1336, startPoint y: 501, endPoint x: 1265, endPoint y: 396, distance: 126.7
click at [1265, 396] on div at bounding box center [1323, 407] width 465 height 643
click at [396, 471] on button at bounding box center [394, 472] width 20 height 20
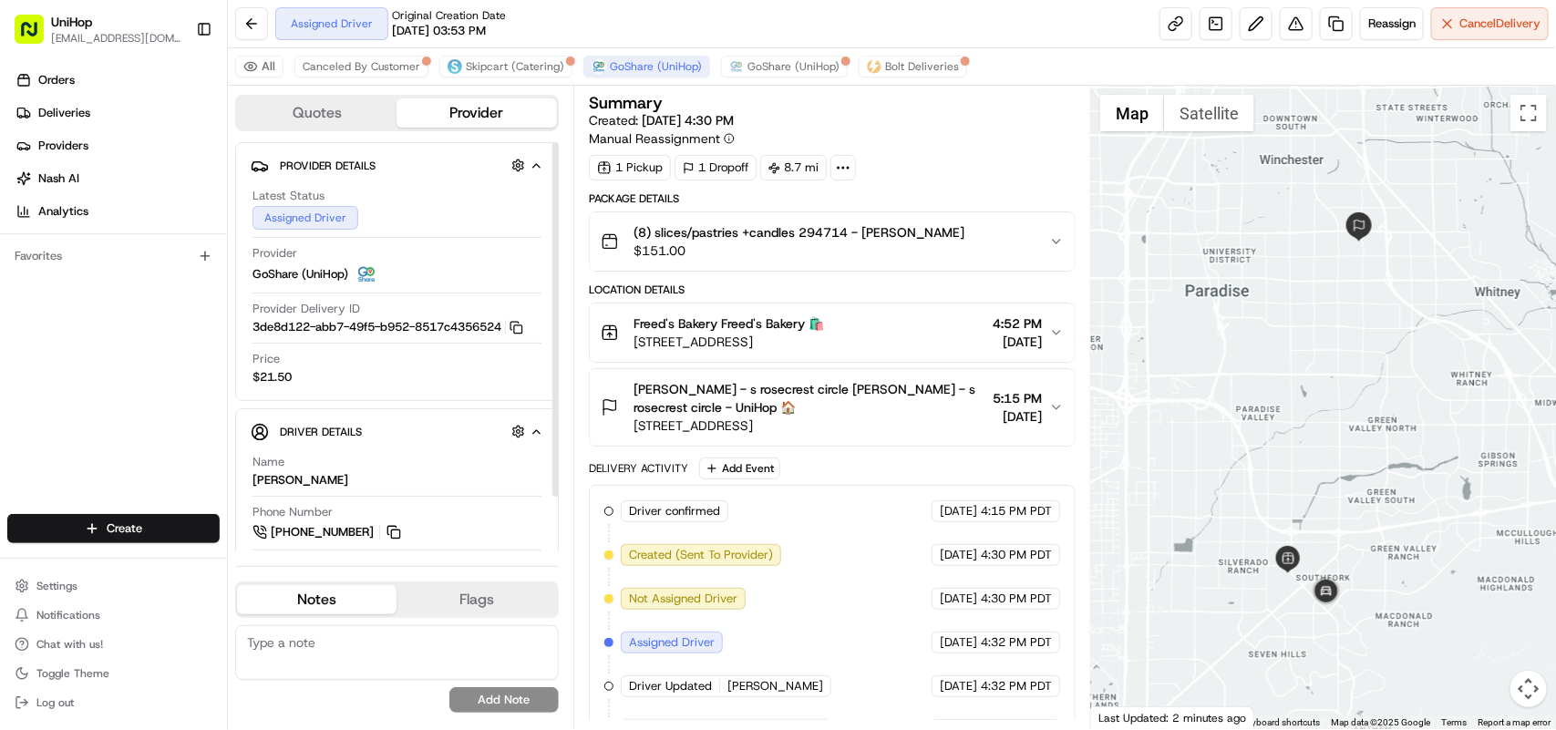
scroll to position [61, 0]
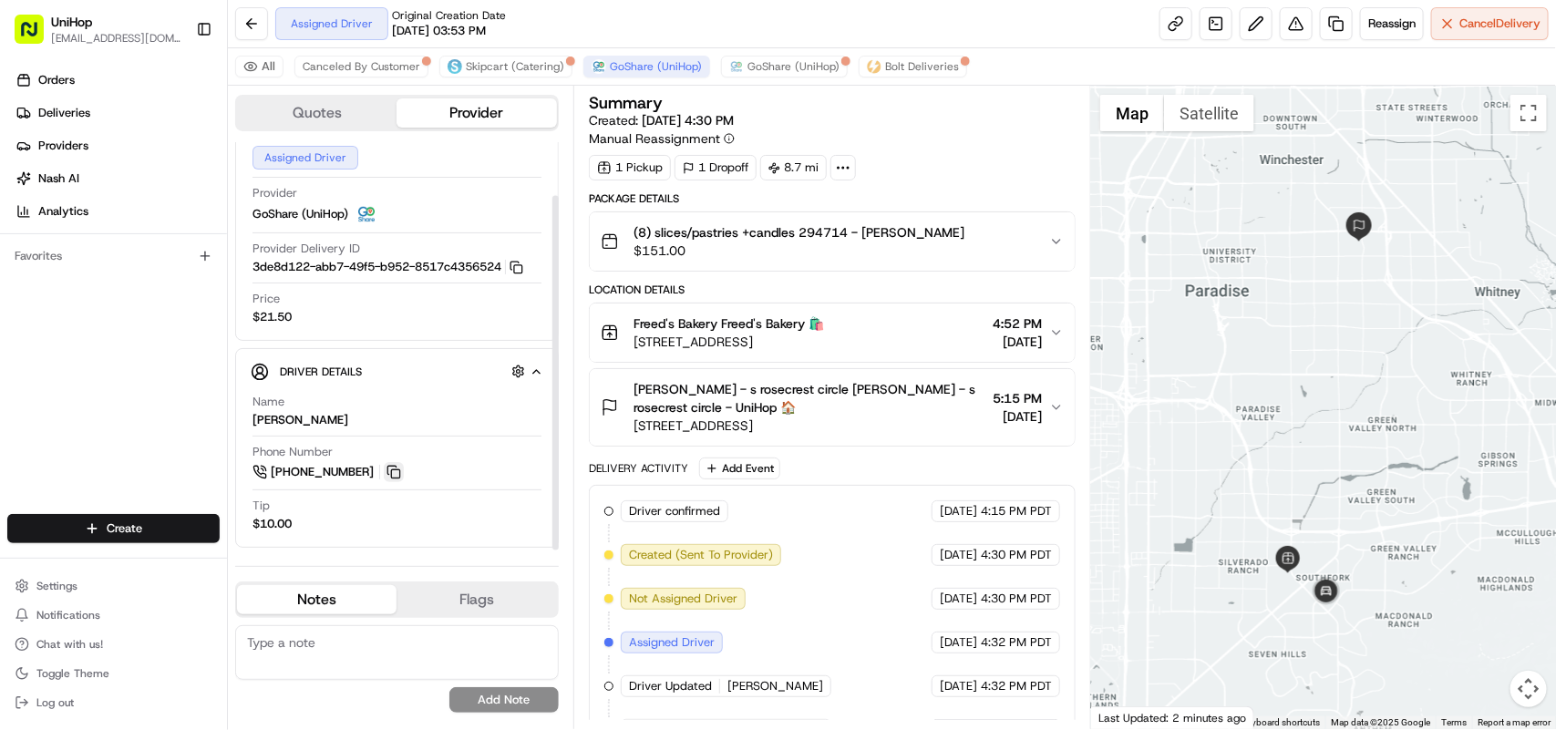
click at [395, 472] on button at bounding box center [394, 472] width 20 height 20
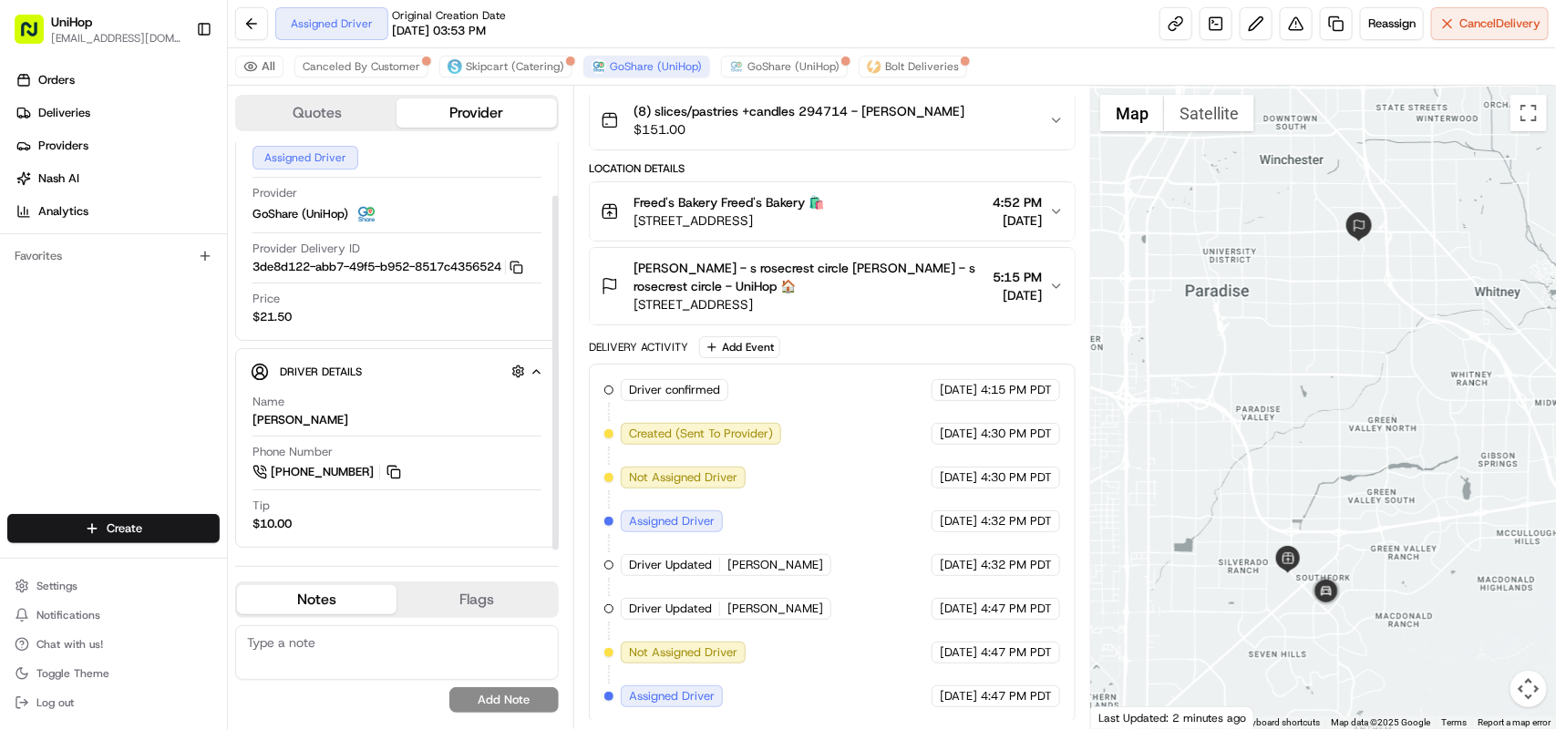
scroll to position [129, 0]
click at [399, 474] on button at bounding box center [394, 472] width 20 height 20
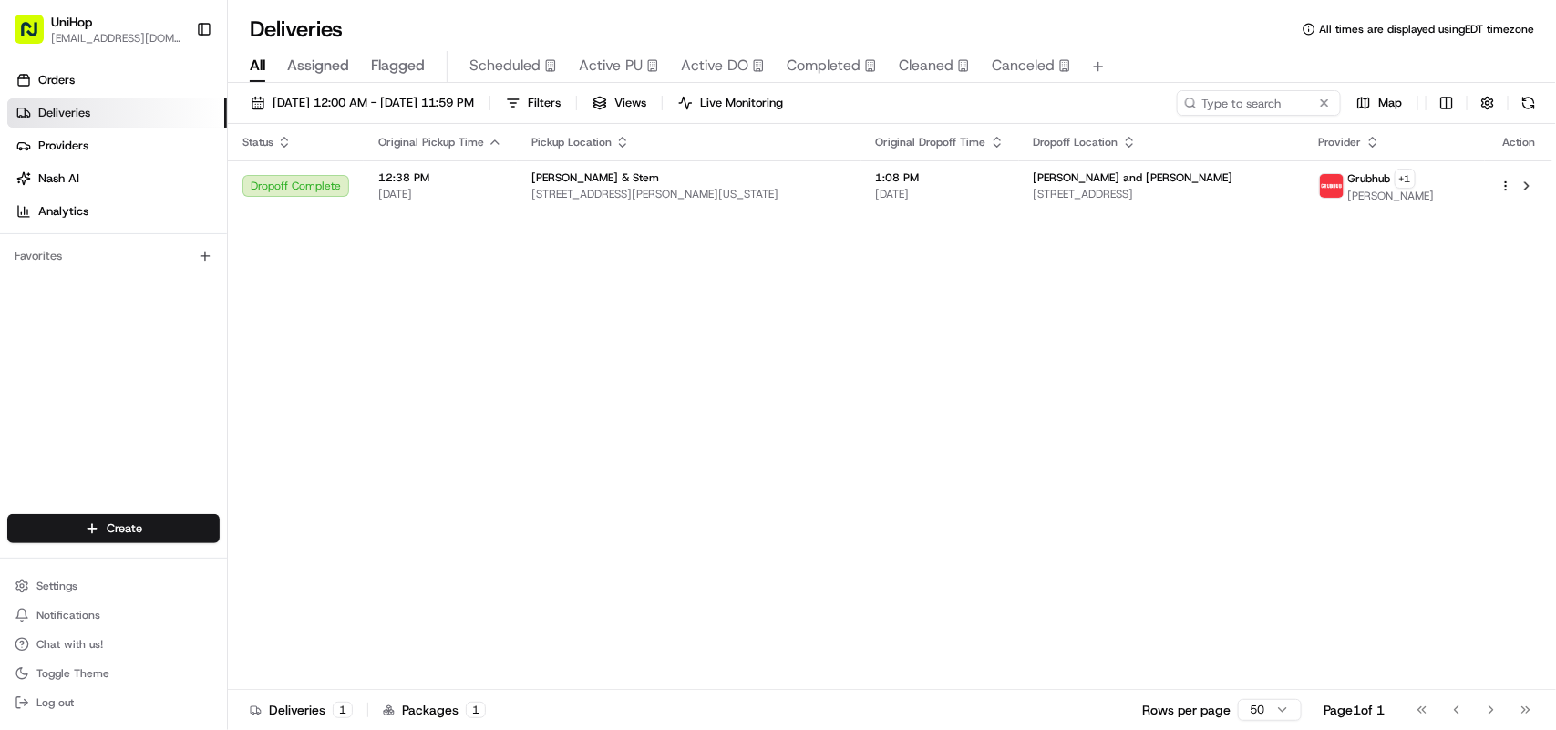
click at [397, 64] on span "Flagged" at bounding box center [398, 66] width 54 height 22
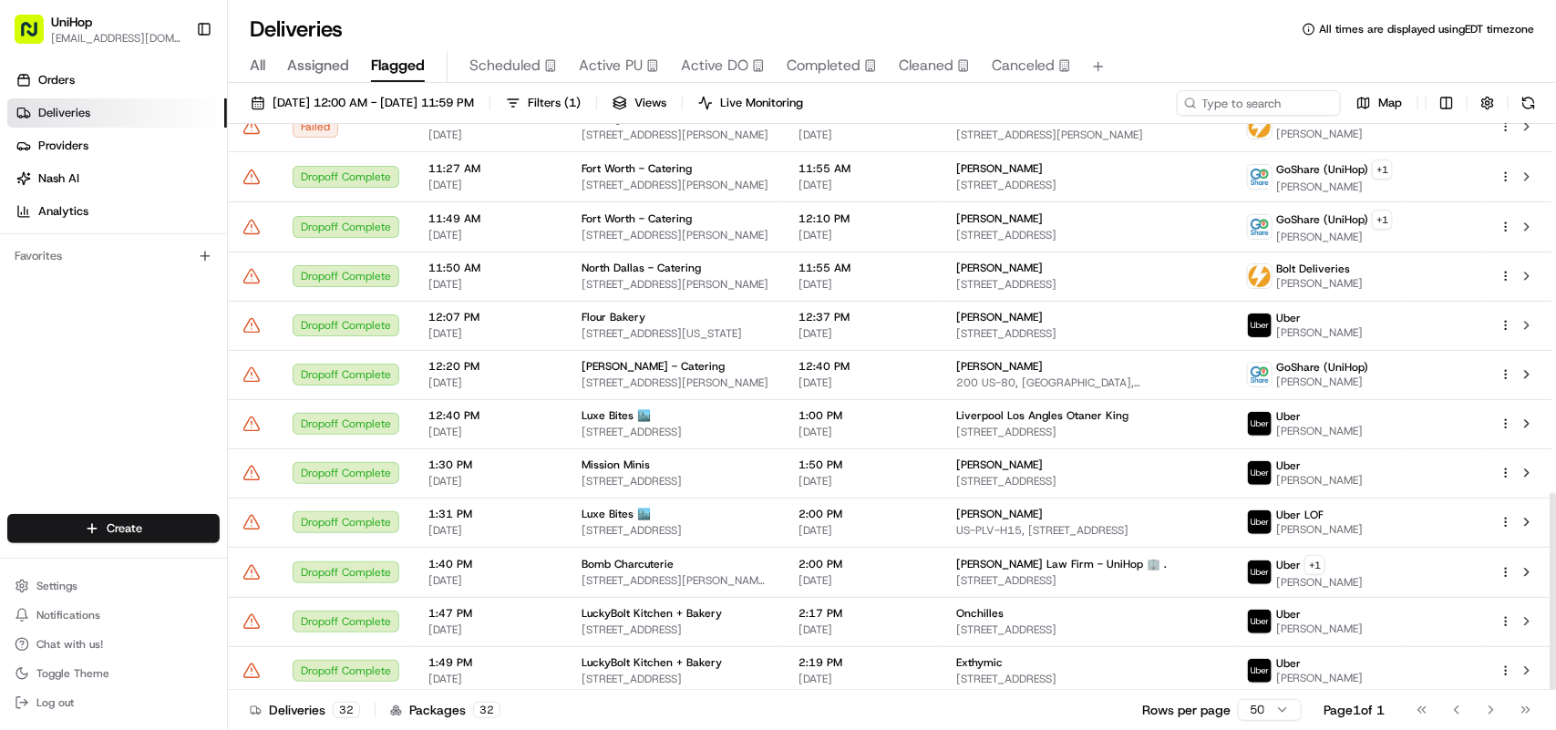
scroll to position [1057, 0]
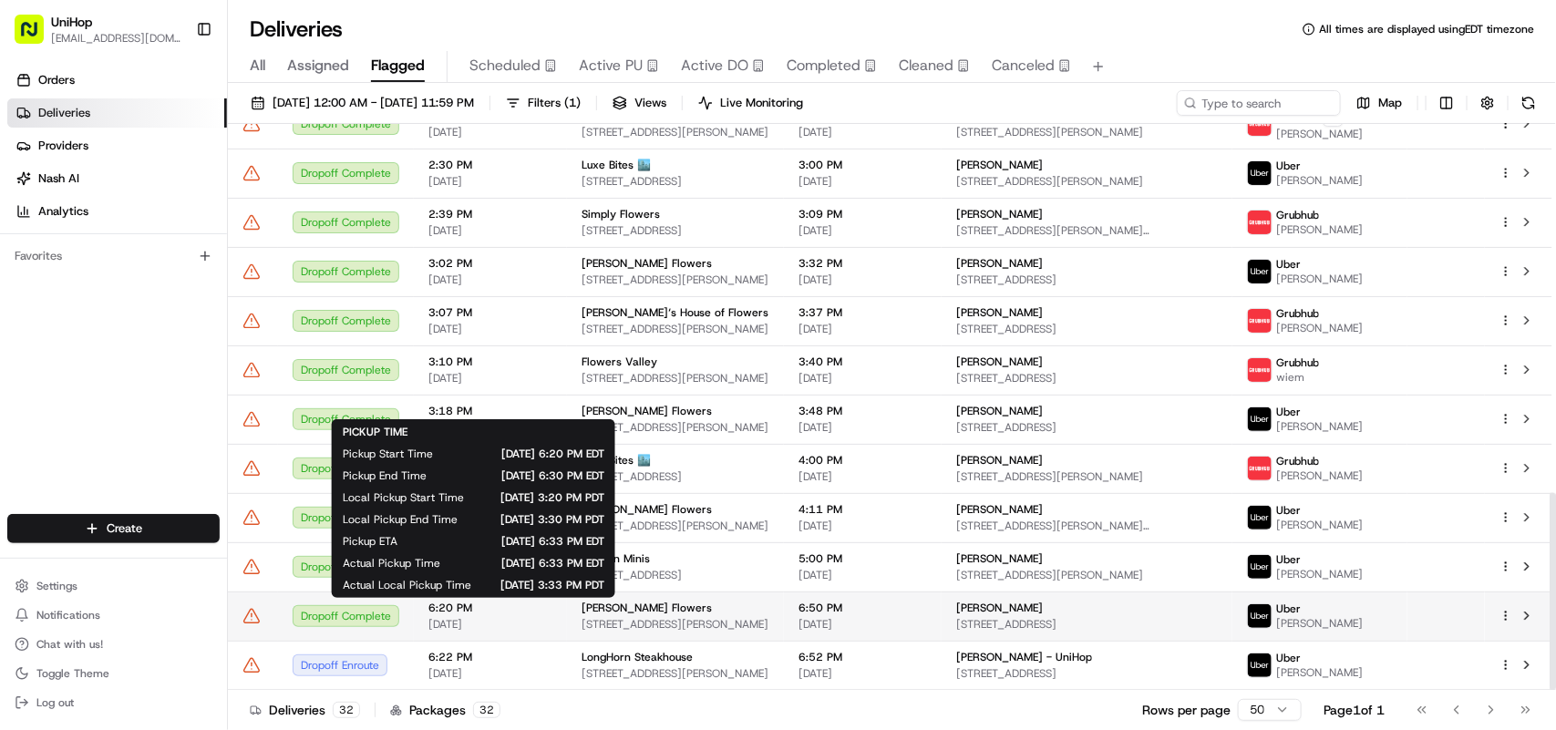
click at [504, 620] on span "[DATE]" at bounding box center [490, 624] width 124 height 15
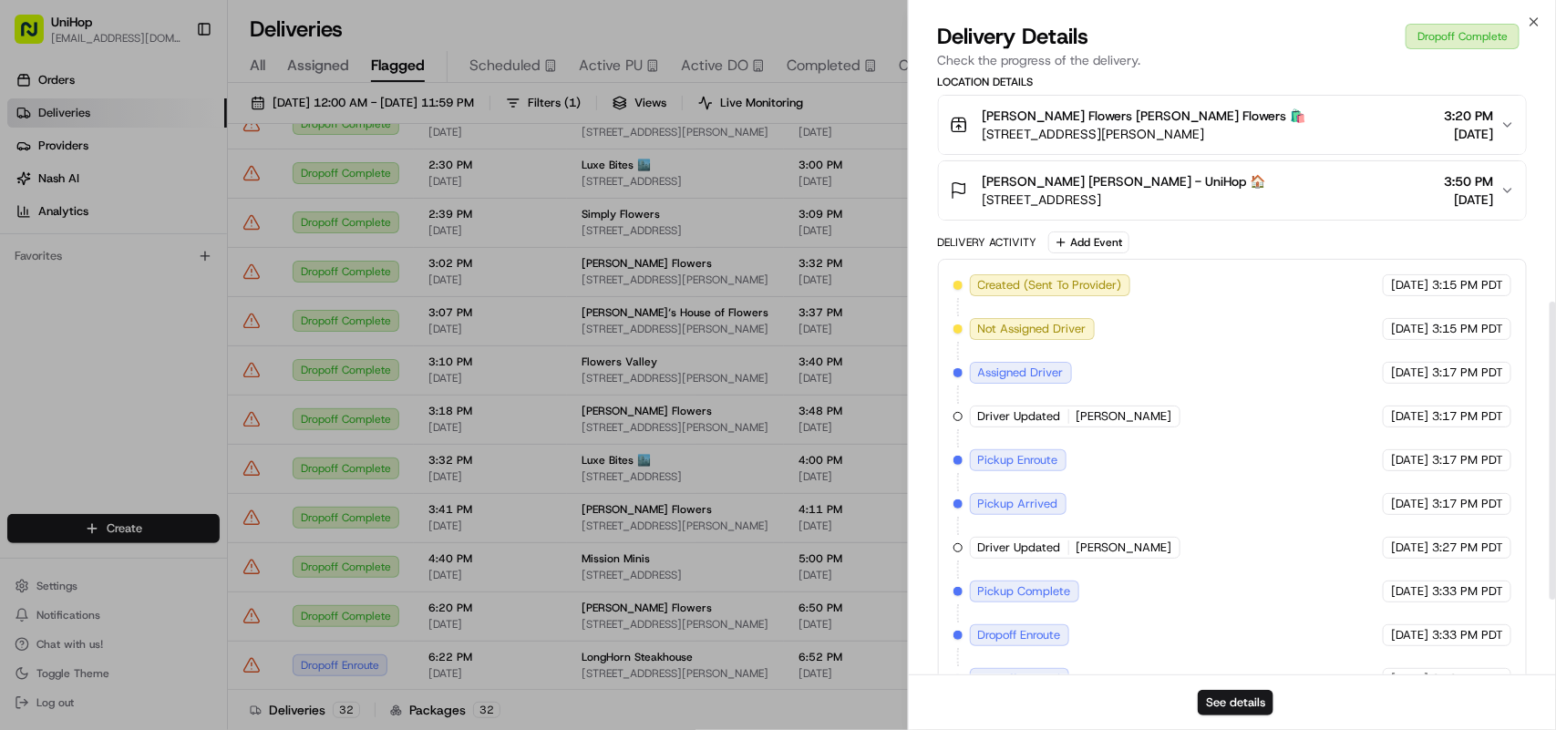
scroll to position [602, 0]
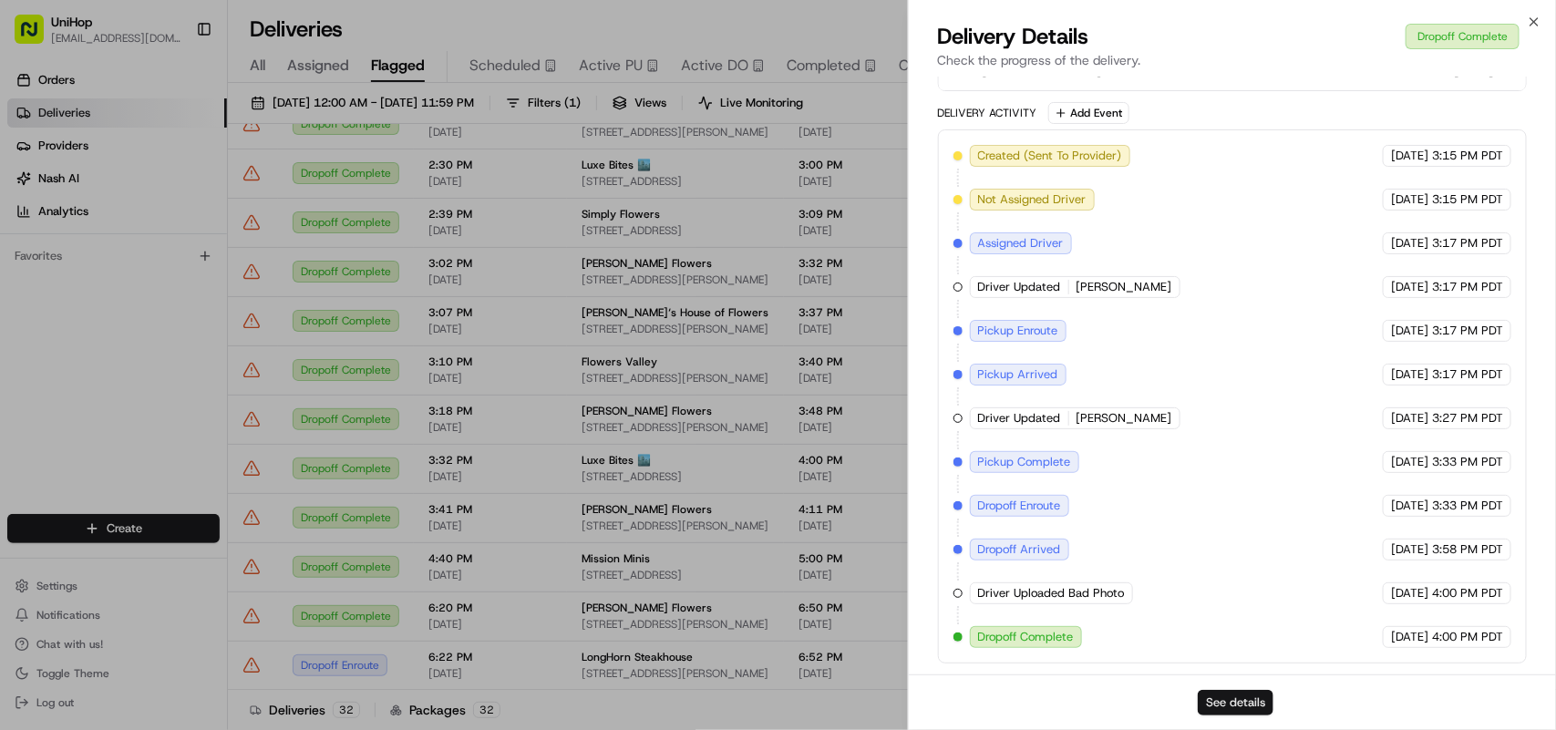
click at [1249, 700] on button "See details" at bounding box center [1236, 703] width 76 height 26
drag, startPoint x: 1534, startPoint y: 20, endPoint x: 128, endPoint y: 0, distance: 1406.5
click at [1536, 20] on icon "button" at bounding box center [1534, 22] width 15 height 15
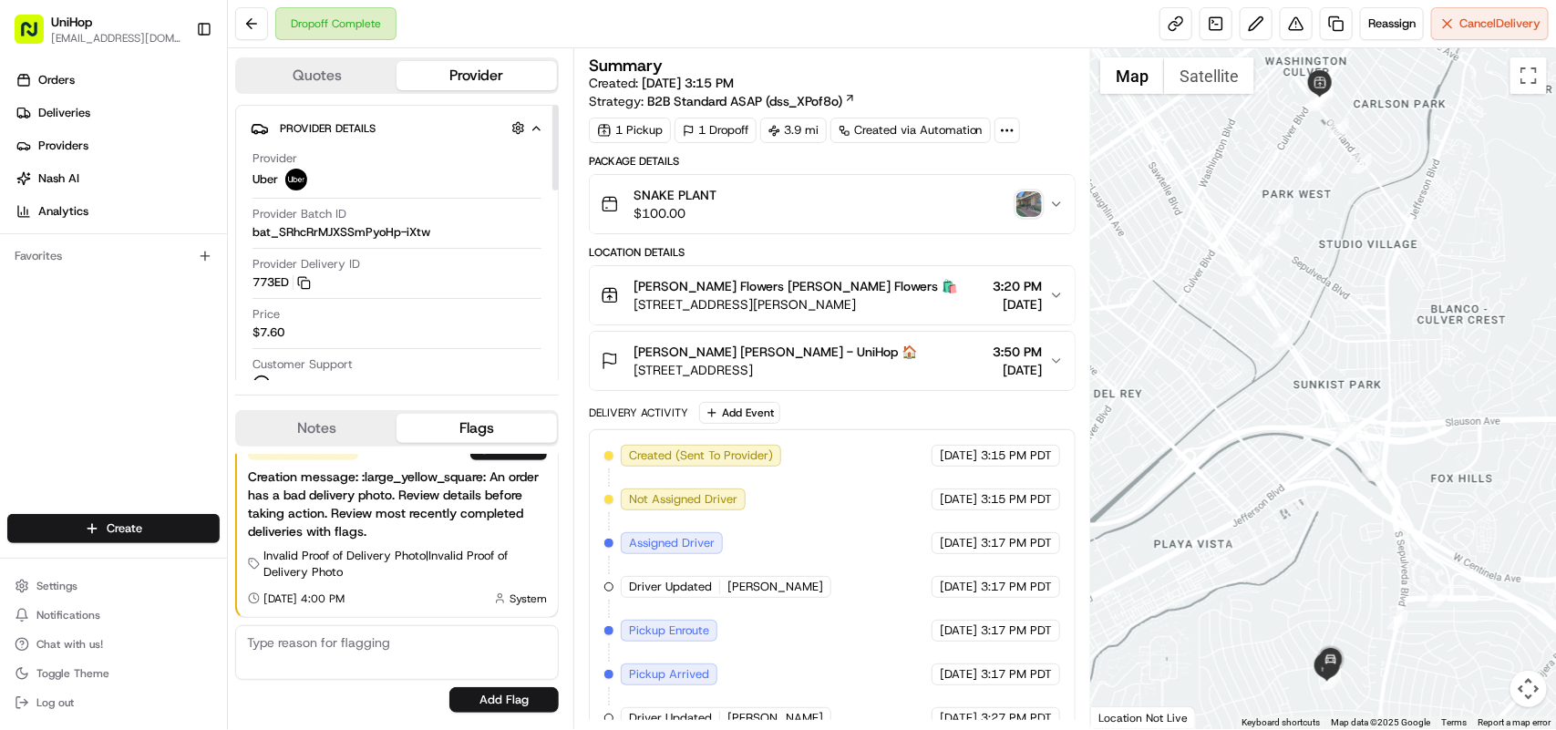
click at [212, 343] on div "Orders Deliveries Providers [PERSON_NAME] Analytics Favorites" at bounding box center [113, 291] width 227 height 467
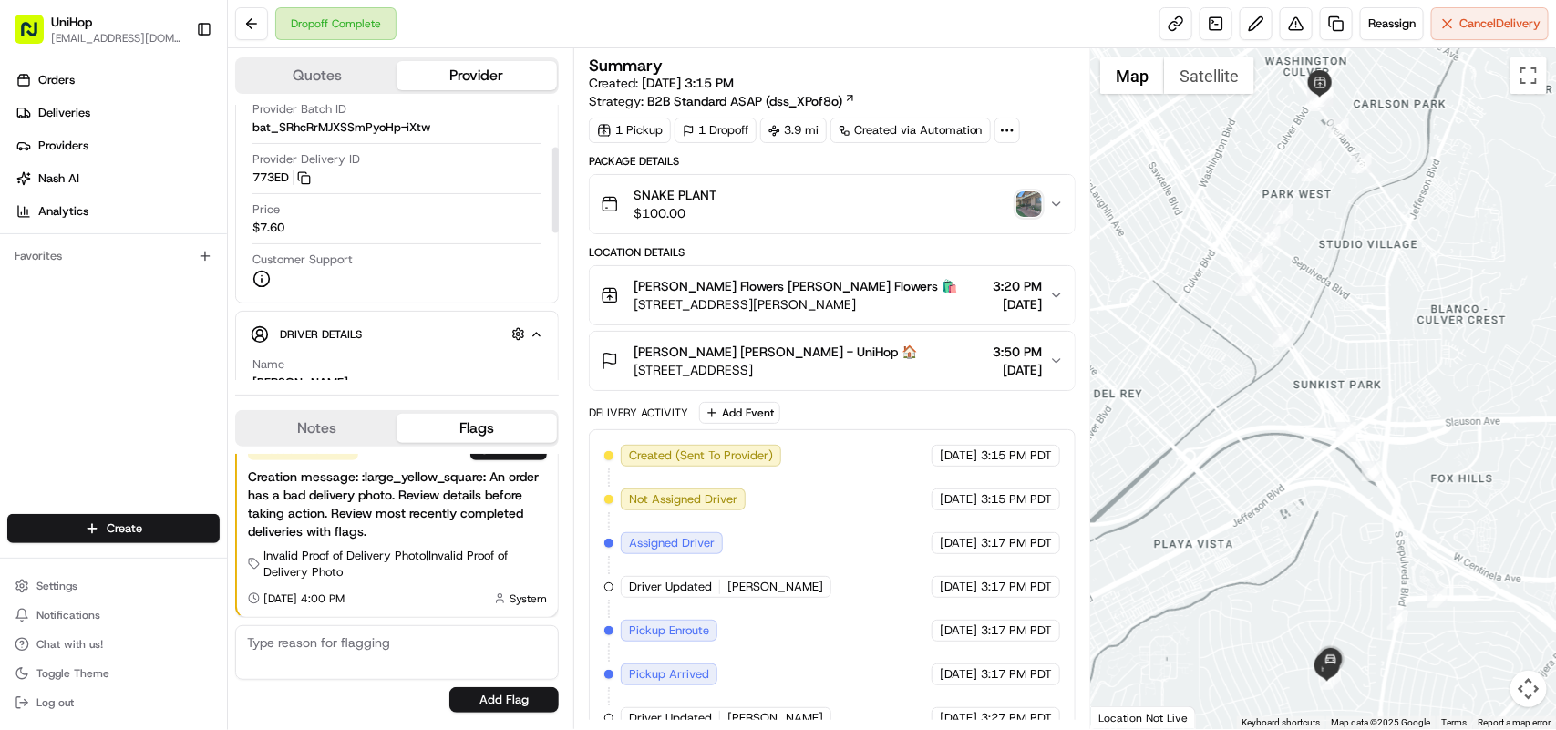
scroll to position [342, 0]
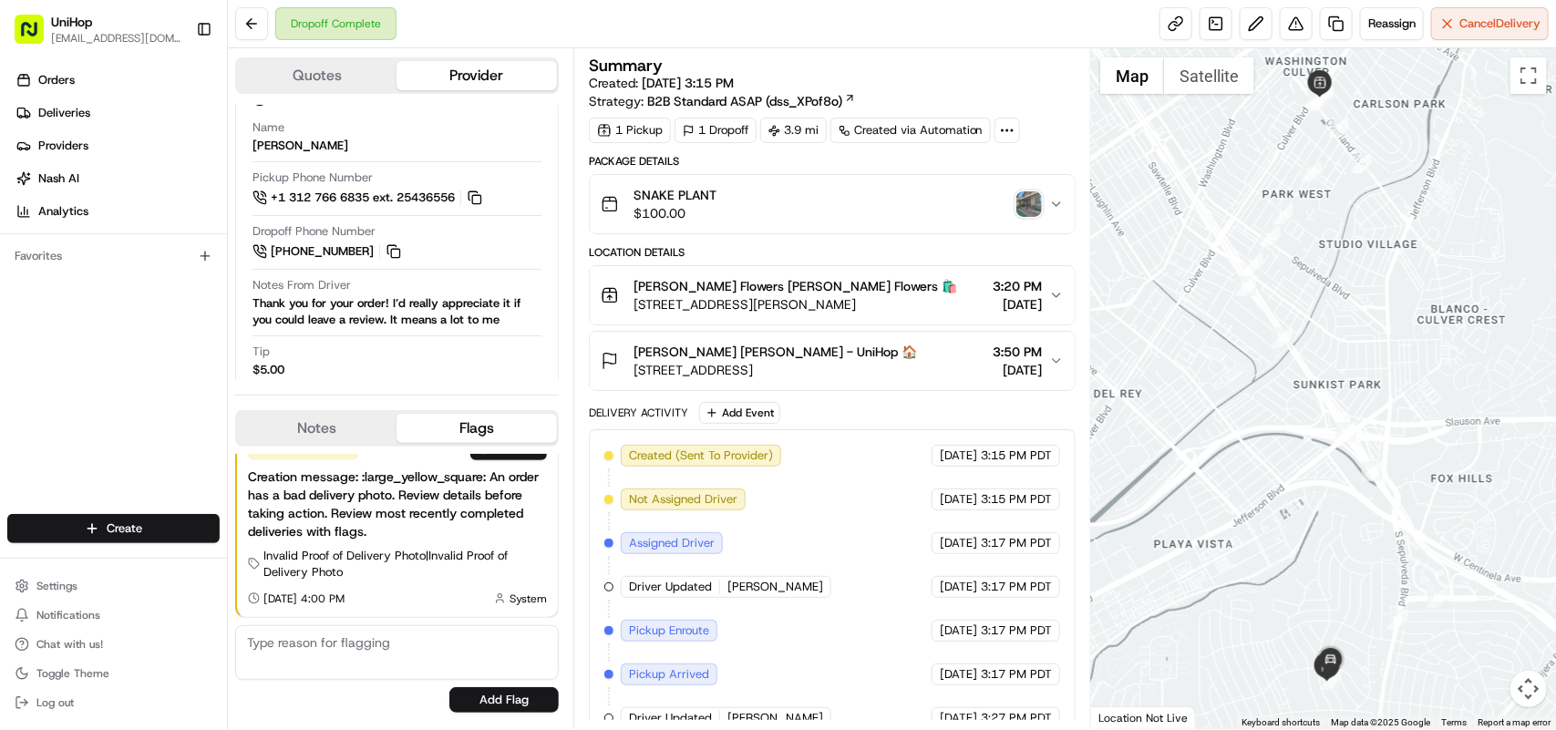
click at [173, 296] on div "Orders Deliveries Providers [PERSON_NAME] Analytics Favorites" at bounding box center [113, 291] width 227 height 467
click at [1046, 290] on div "Sada's Flowers Sada's Flowers 🛍️ 10612 Culver Blvd, Culver City, CA 90232, USA …" at bounding box center [825, 295] width 448 height 36
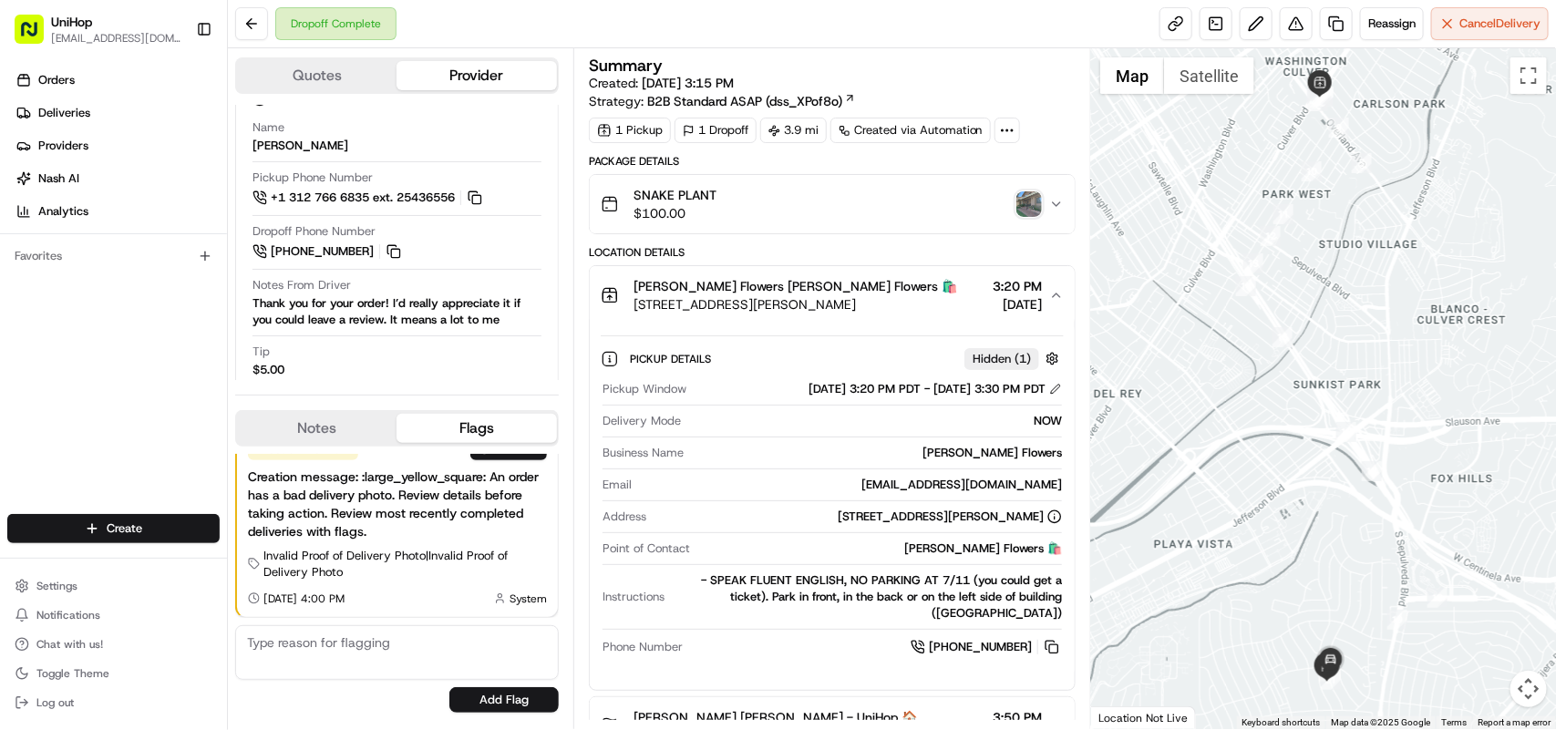
click at [1028, 205] on img "button" at bounding box center [1029, 204] width 26 height 26
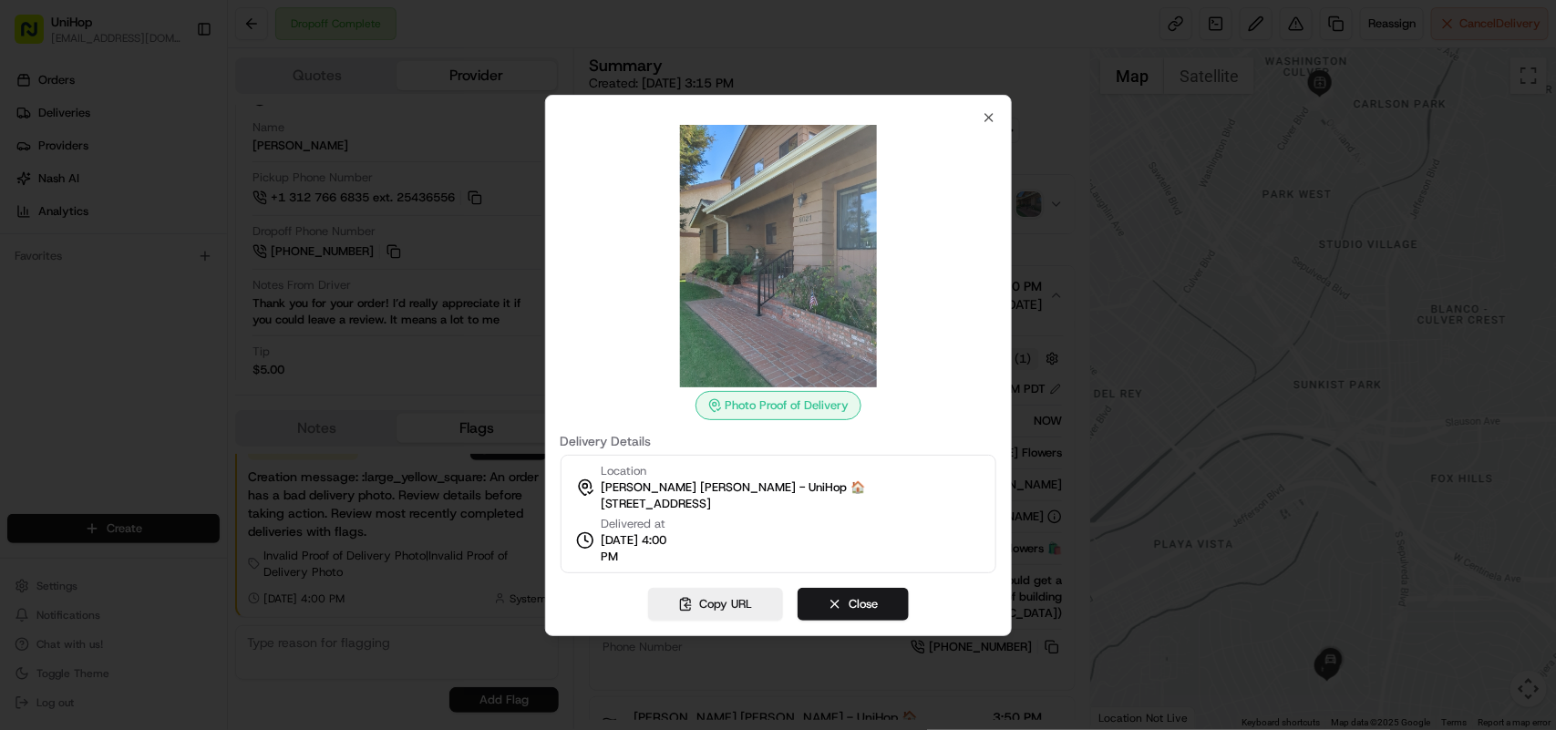
click at [317, 320] on div at bounding box center [778, 365] width 1556 height 730
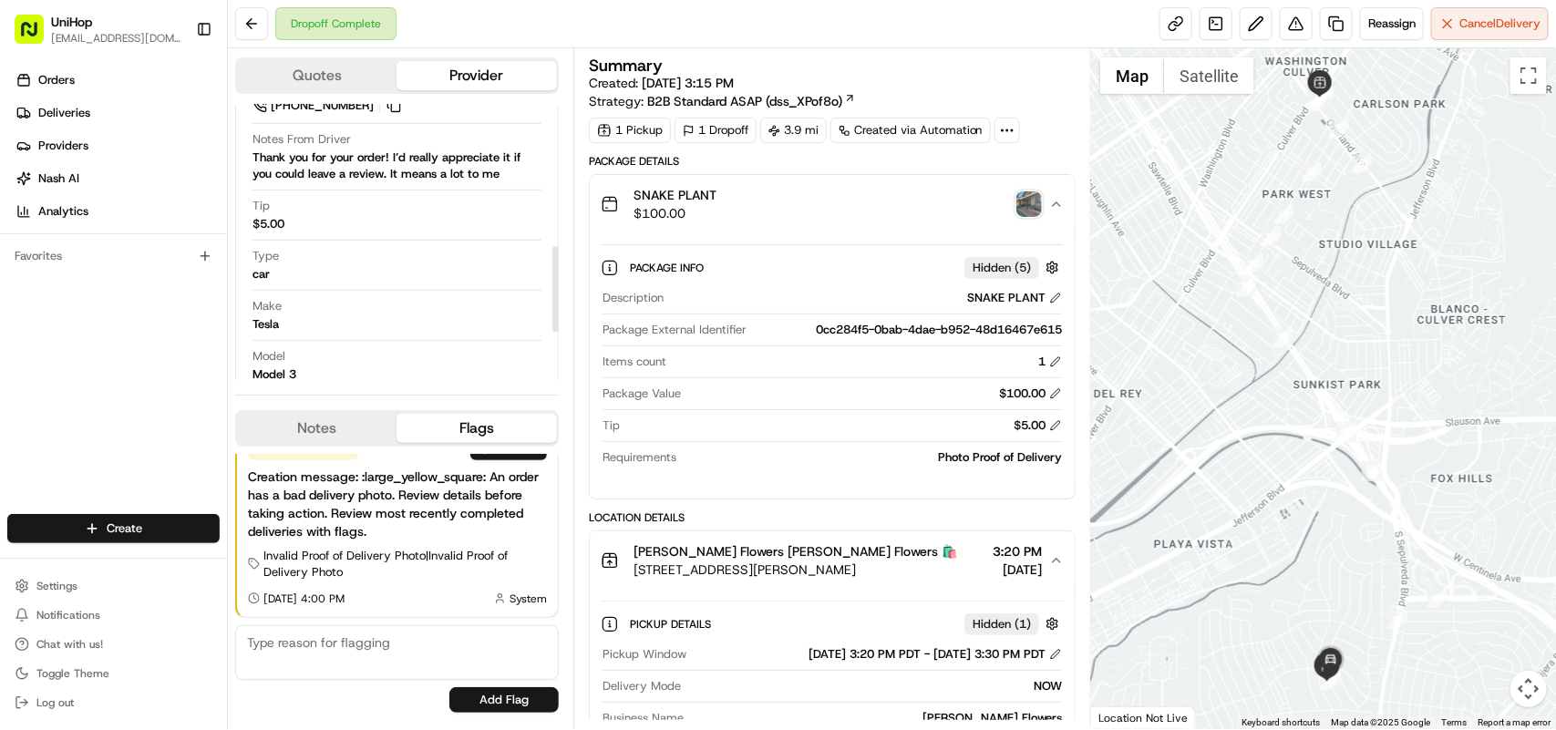
scroll to position [456, 0]
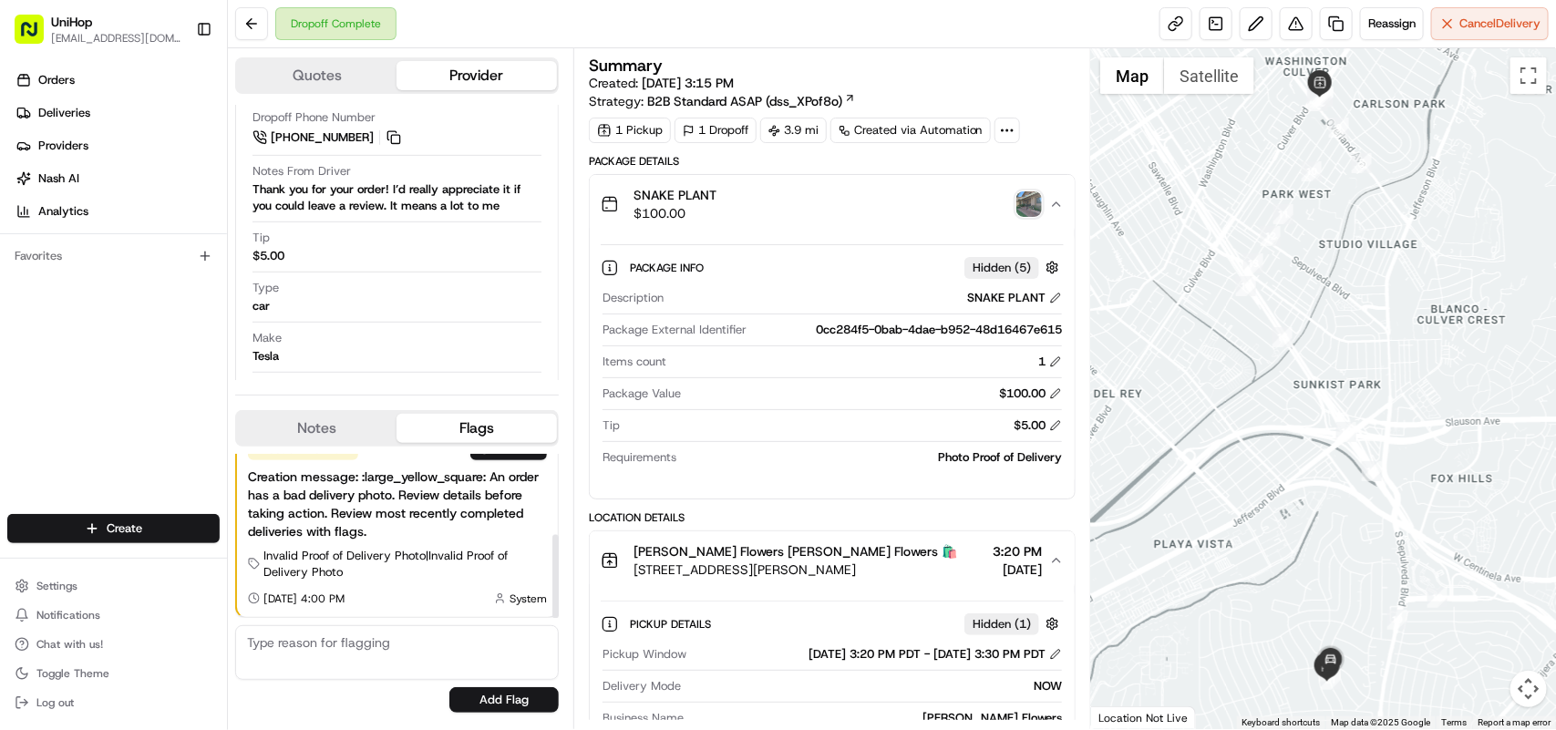
click at [343, 436] on button "Notes" at bounding box center [317, 428] width 160 height 29
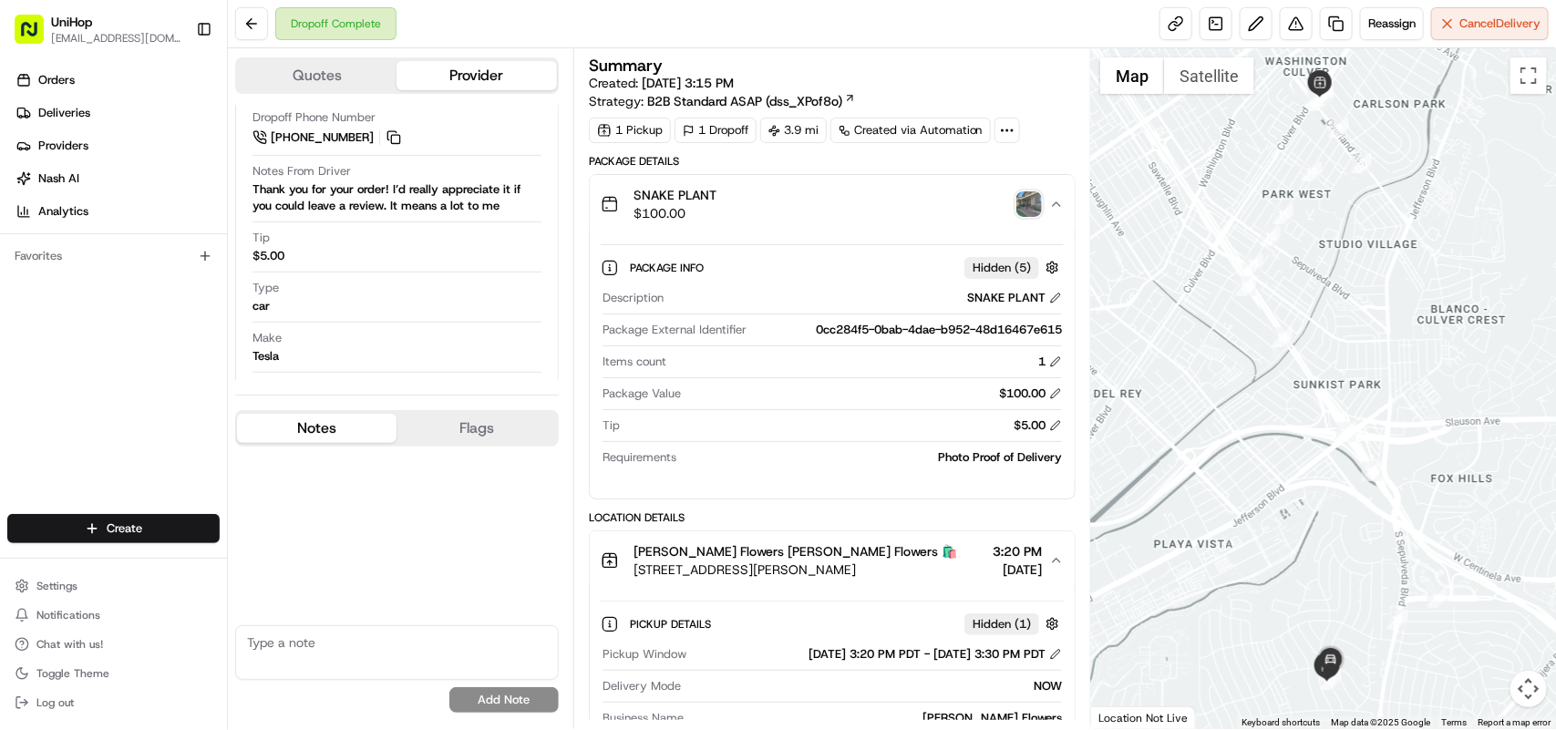
click at [290, 654] on textarea at bounding box center [397, 652] width 324 height 55
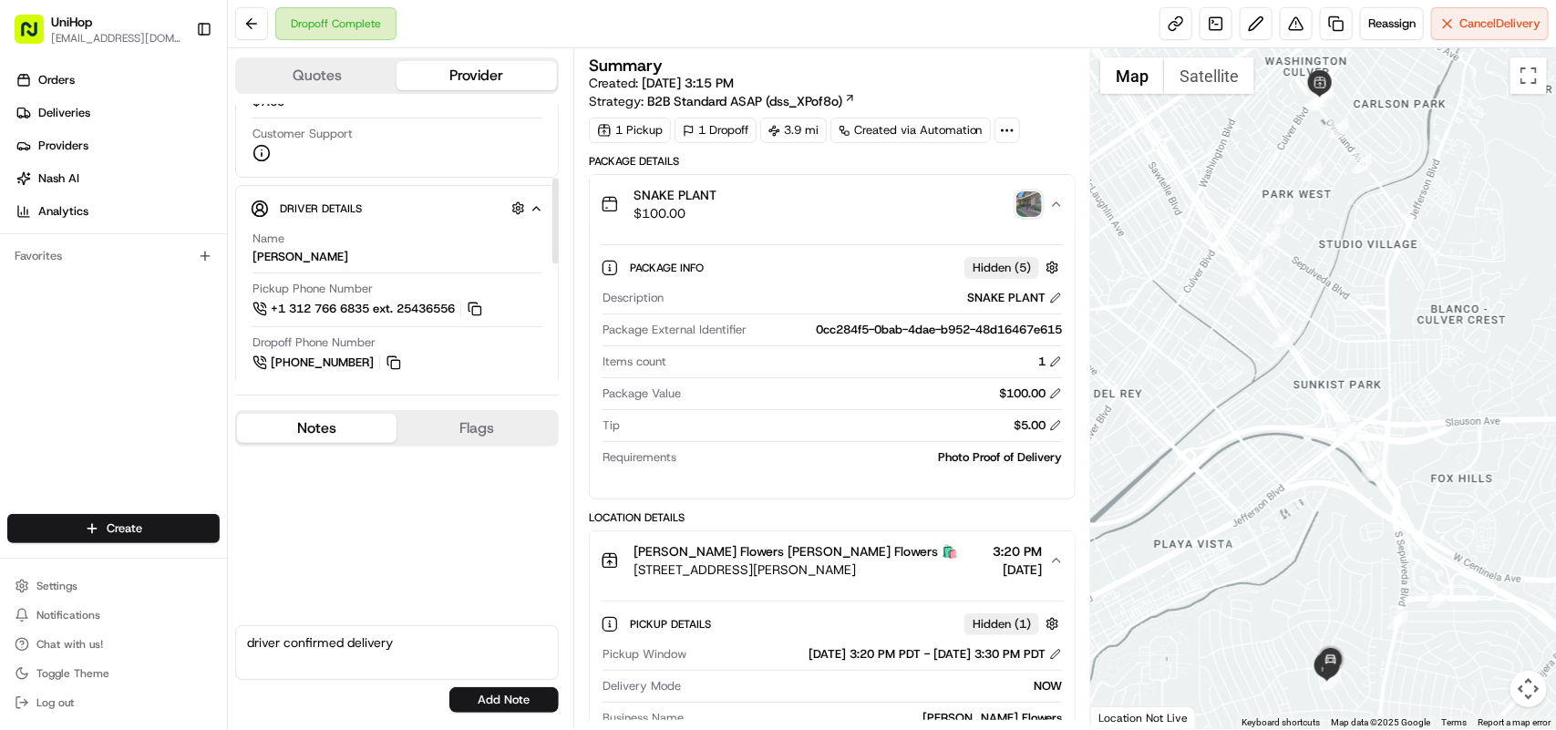
scroll to position [228, 0]
click at [292, 237] on div "Name AIRAT K." at bounding box center [396, 250] width 289 height 35
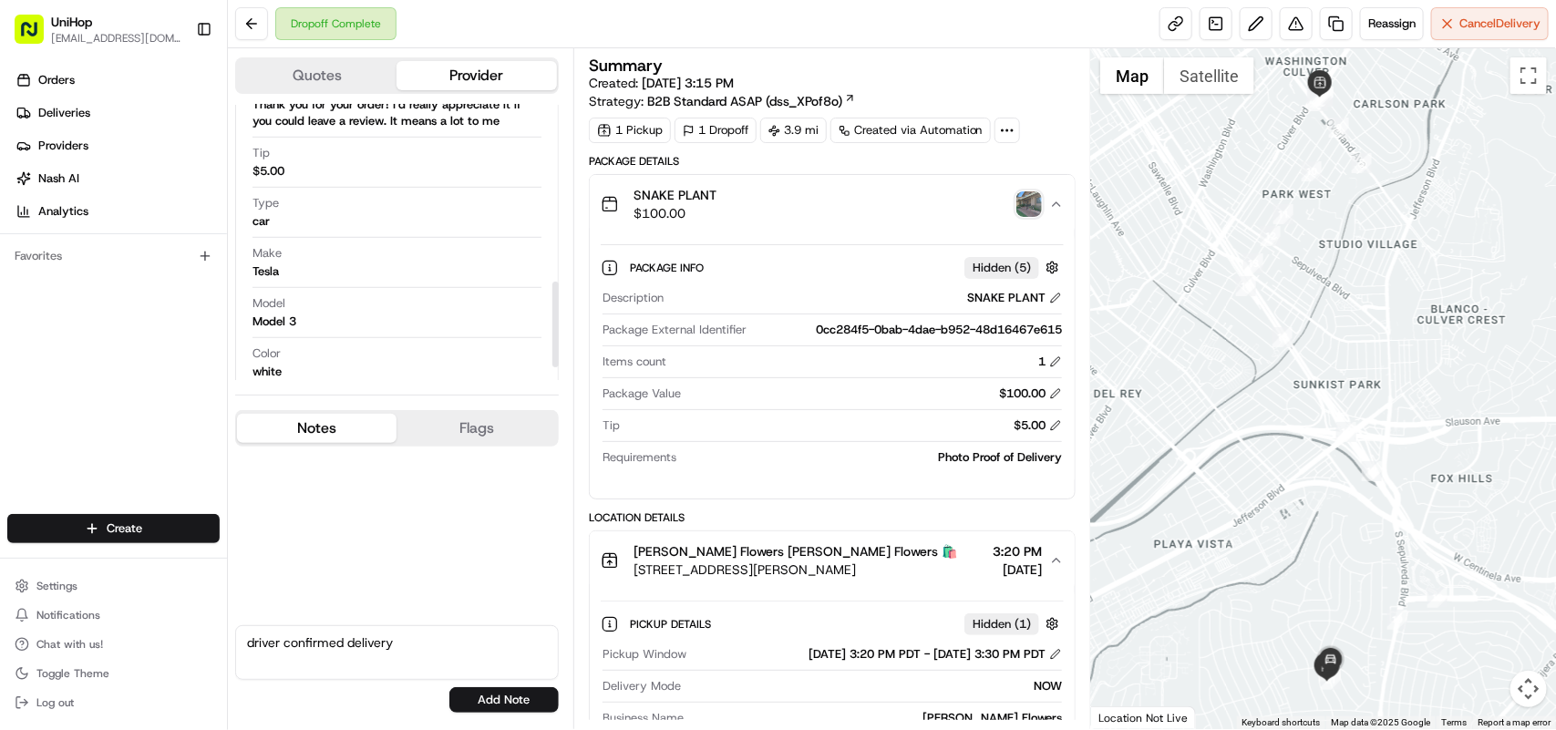
scroll to position [570, 0]
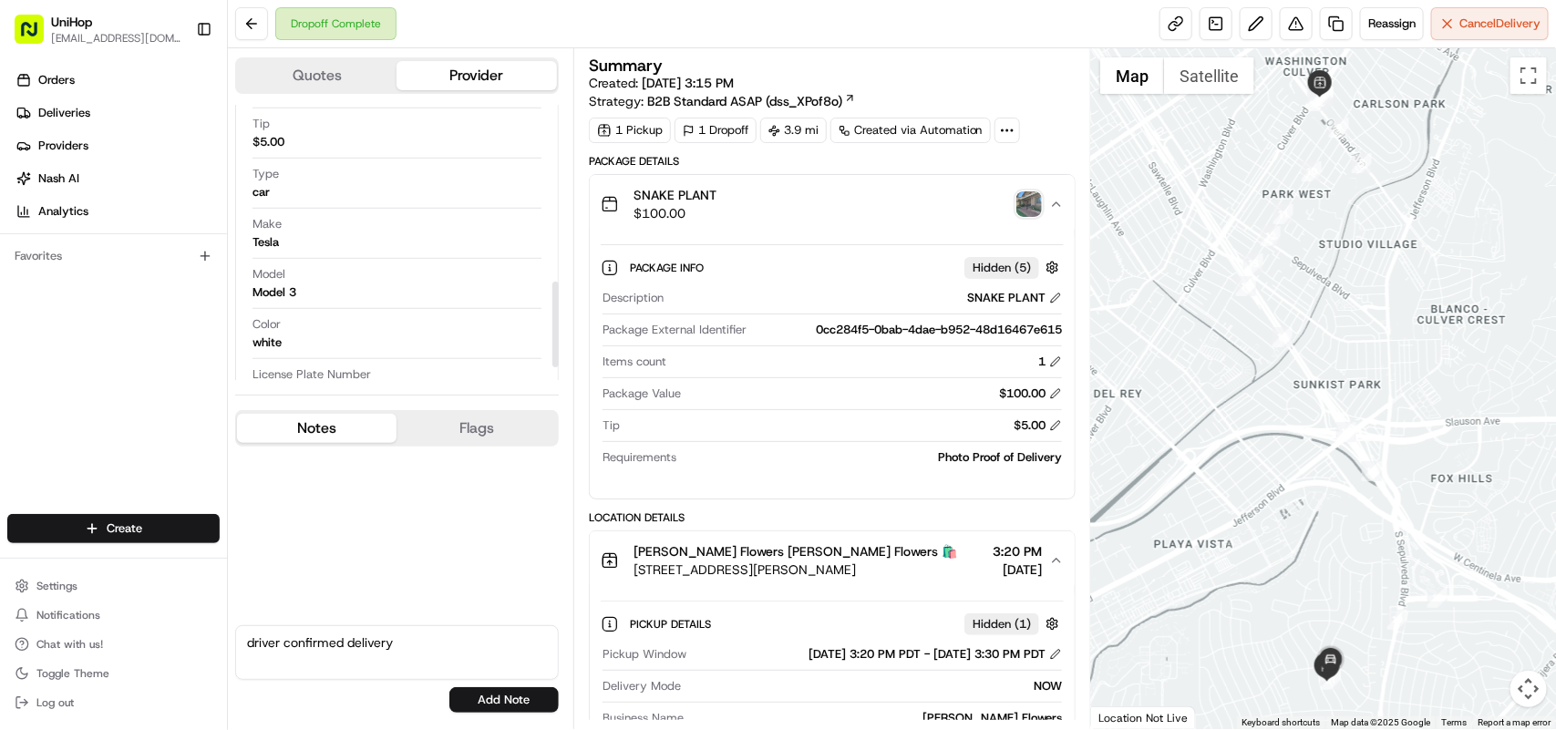
click at [242, 243] on div "Driver Details Hidden ( 4 ) Name AIRAT K. Pickup Phone Number +1 312 766 6835 e…" at bounding box center [397, 131] width 324 height 571
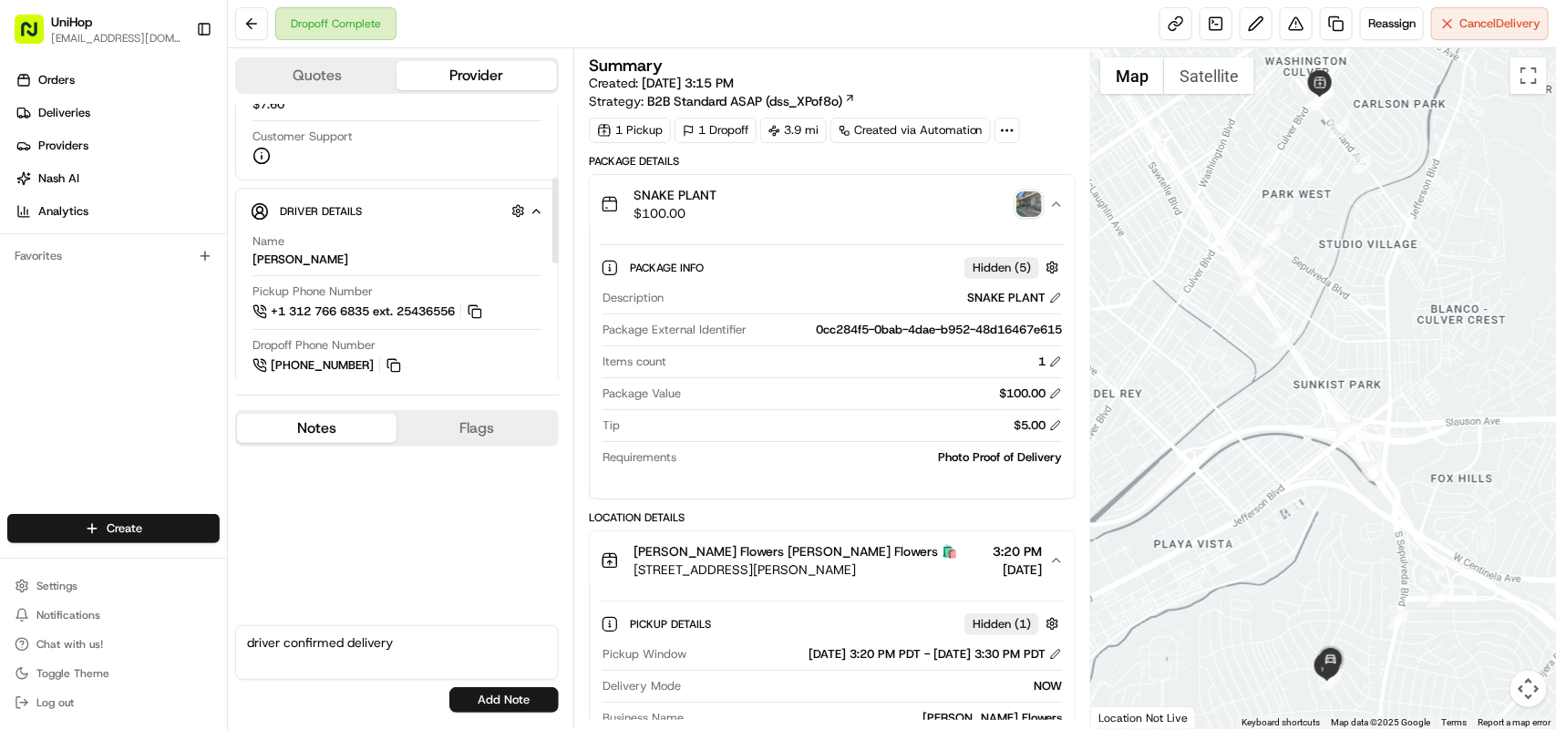
scroll to position [342, 0]
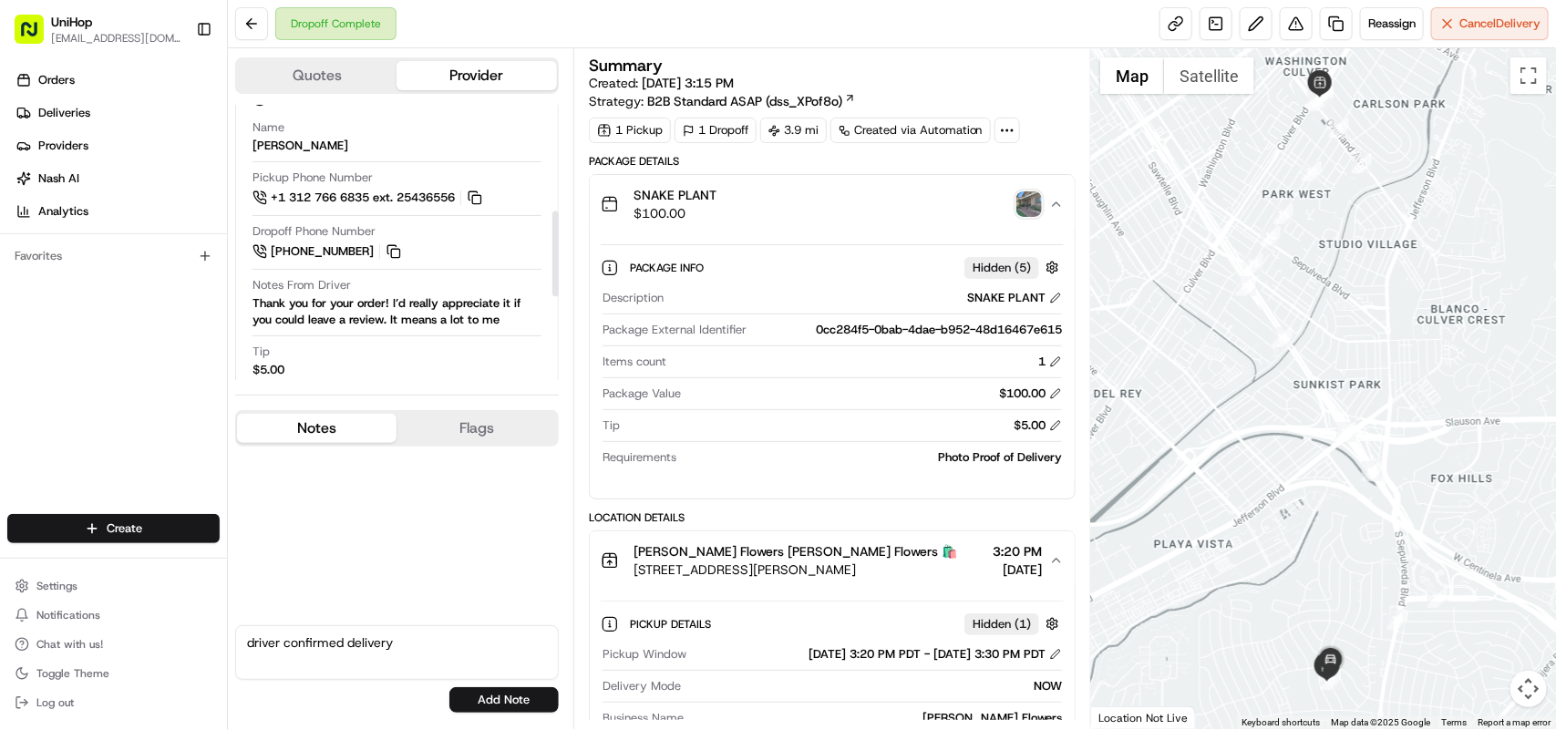
click at [376, 356] on div "Tip $5.00" at bounding box center [396, 361] width 289 height 35
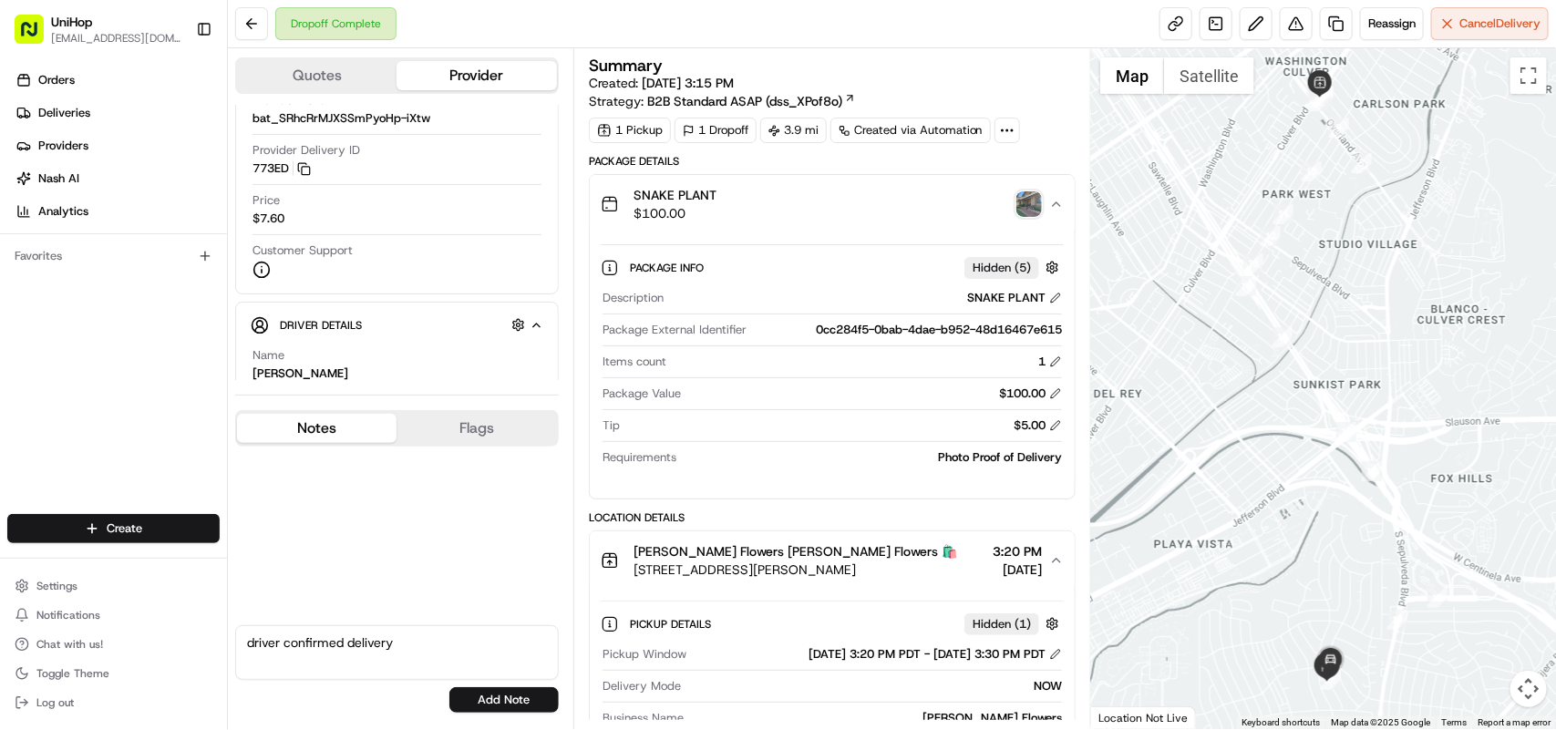
scroll to position [0, 0]
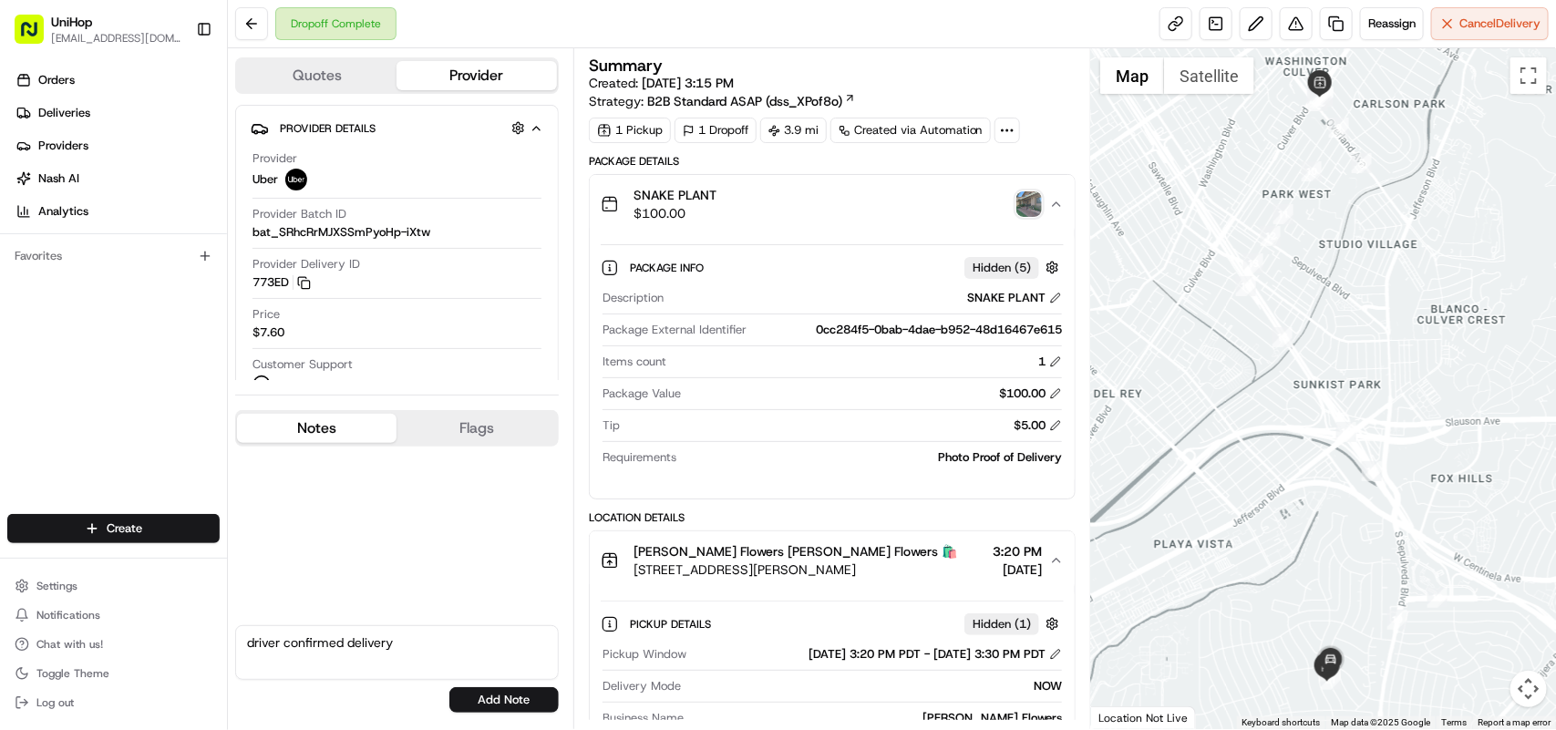
click at [1023, 211] on img "button" at bounding box center [1029, 204] width 26 height 26
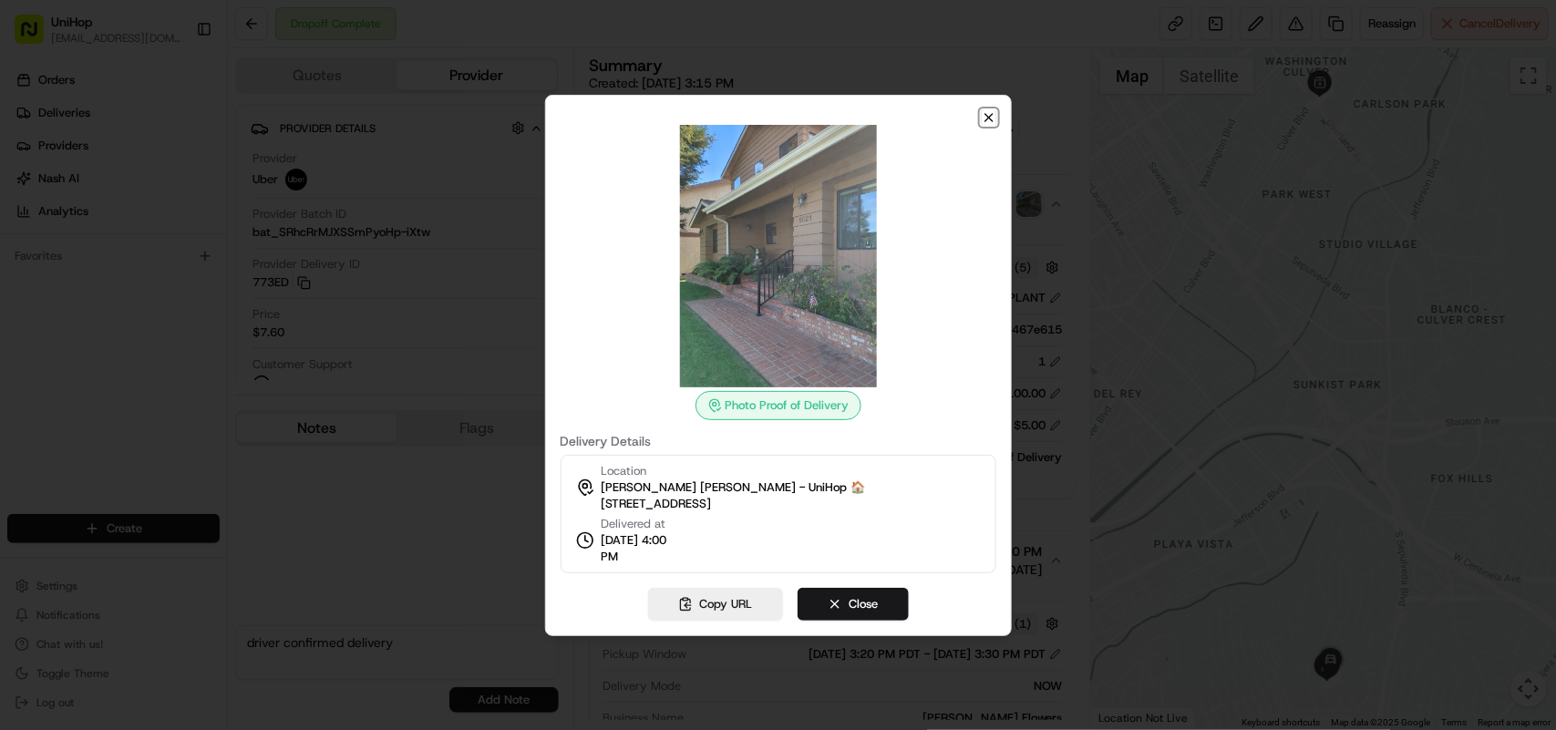
click at [984, 115] on icon "button" at bounding box center [989, 117] width 15 height 15
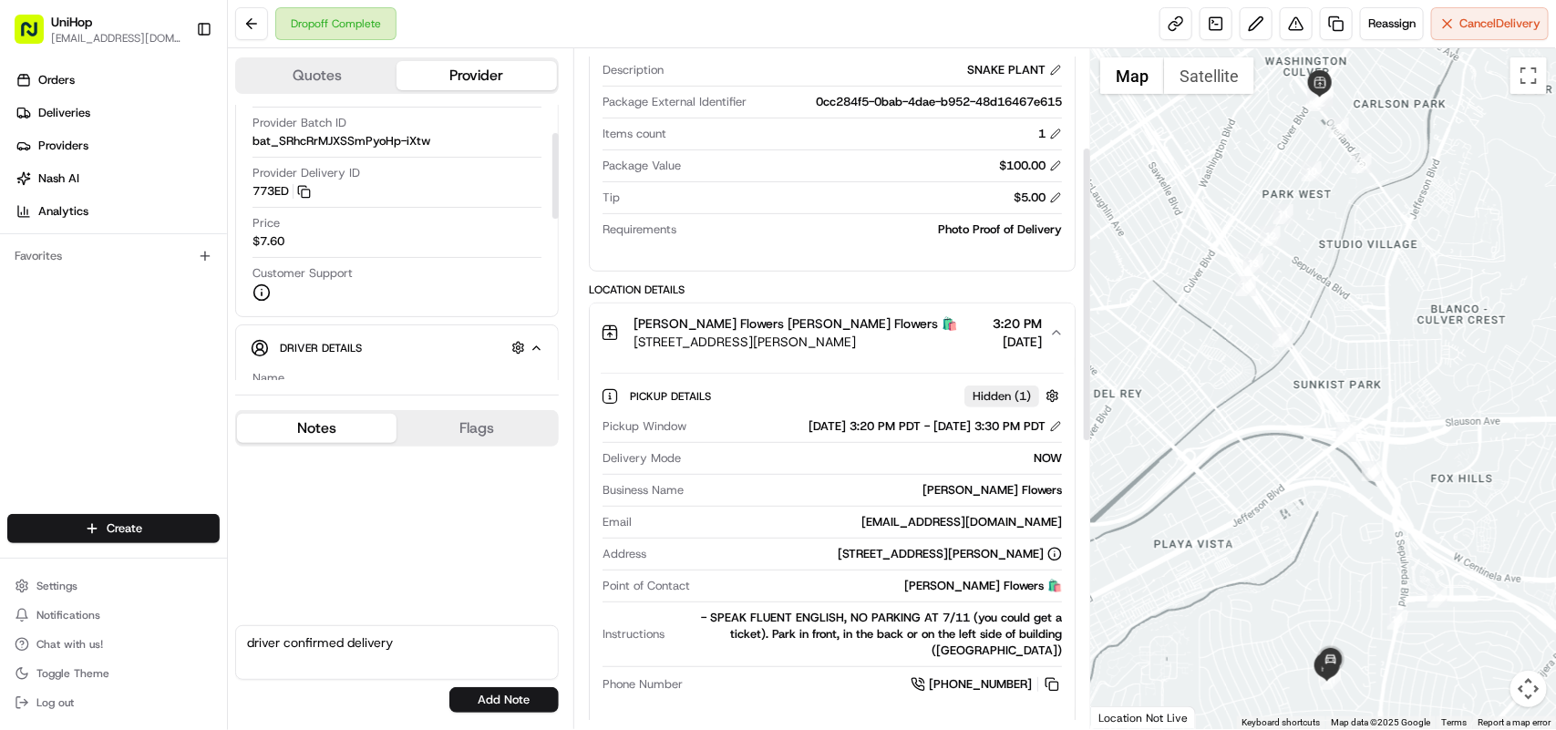
scroll to position [228, 0]
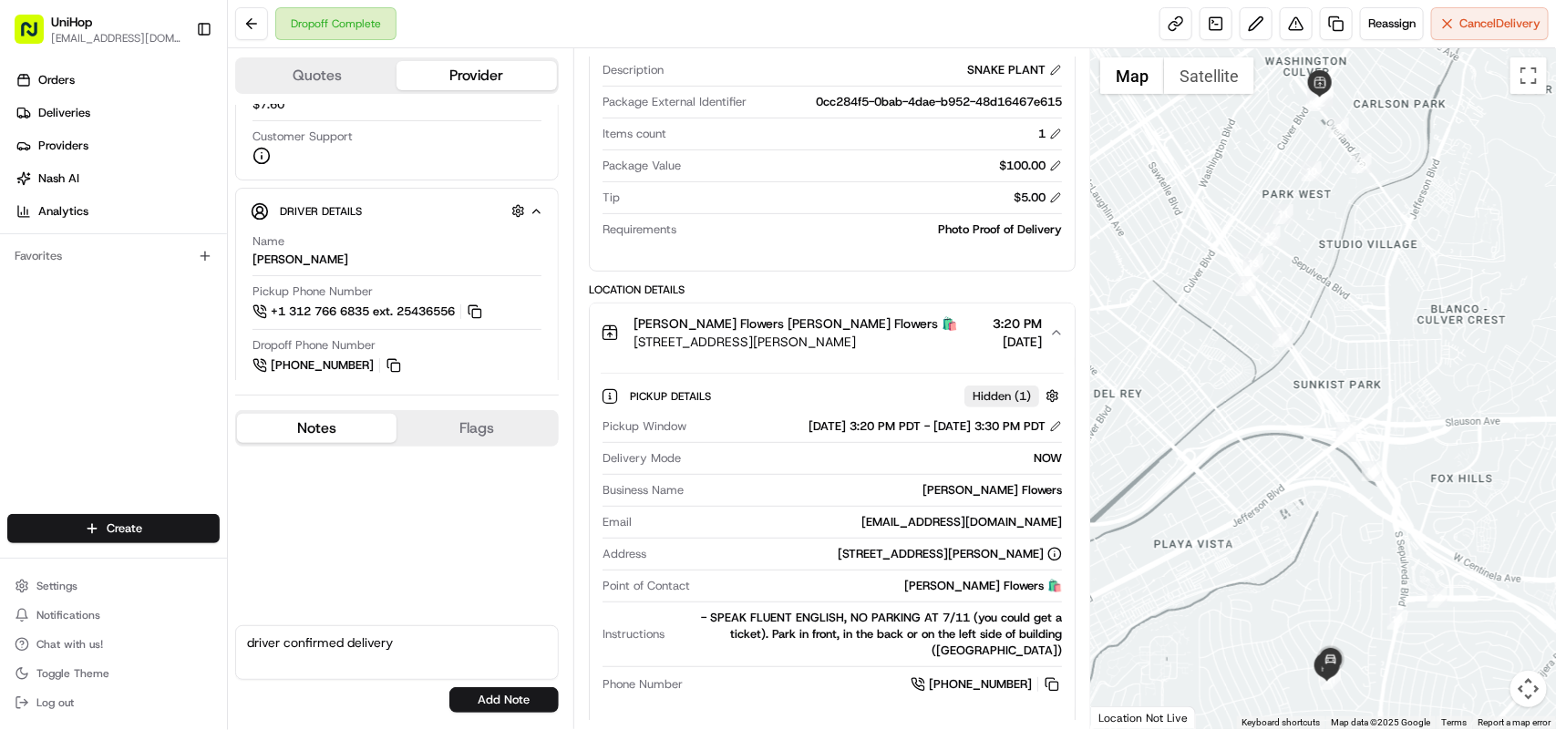
click at [430, 636] on textarea "driver confirmed delivery" at bounding box center [397, 652] width 324 height 55
click at [527, 635] on textarea "driver confirmed delivery and handed over the" at bounding box center [397, 652] width 324 height 55
type textarea "driver confirmed delivery and handed over the flowers to the customer"
click at [502, 703] on button "Add Note" at bounding box center [503, 700] width 109 height 26
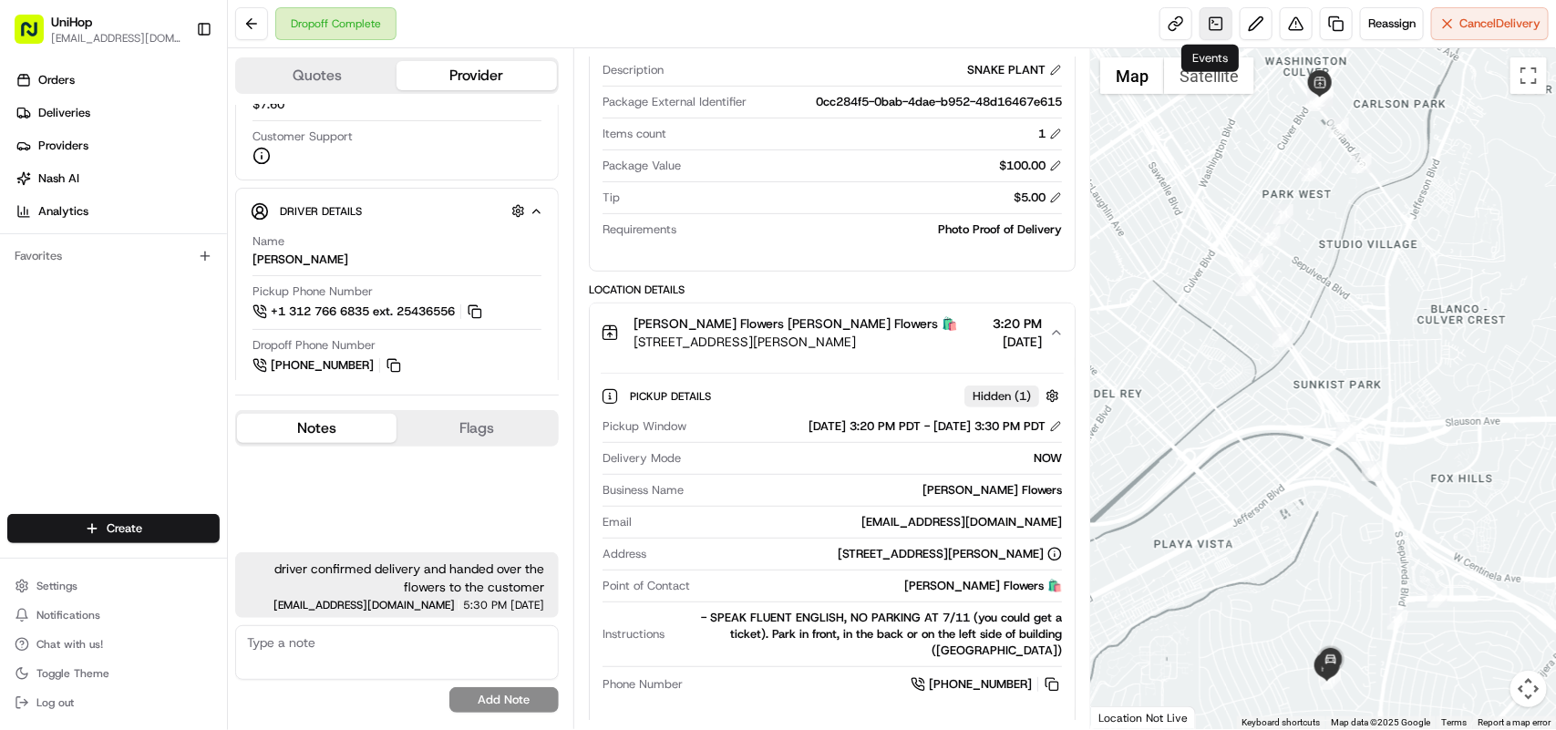
click at [1210, 32] on link at bounding box center [1215, 23] width 33 height 33
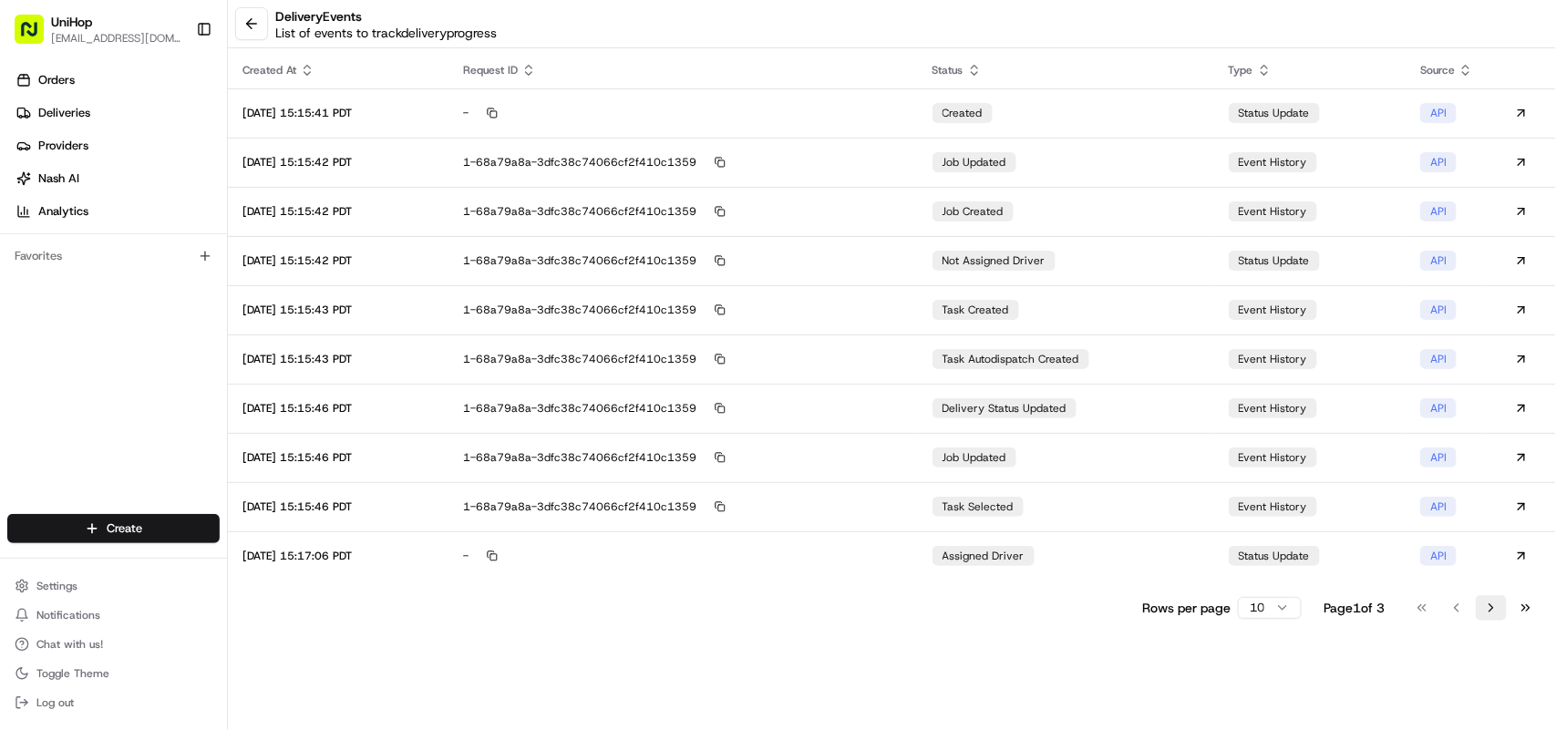
click at [1493, 608] on button "Go to next page" at bounding box center [1491, 608] width 31 height 26
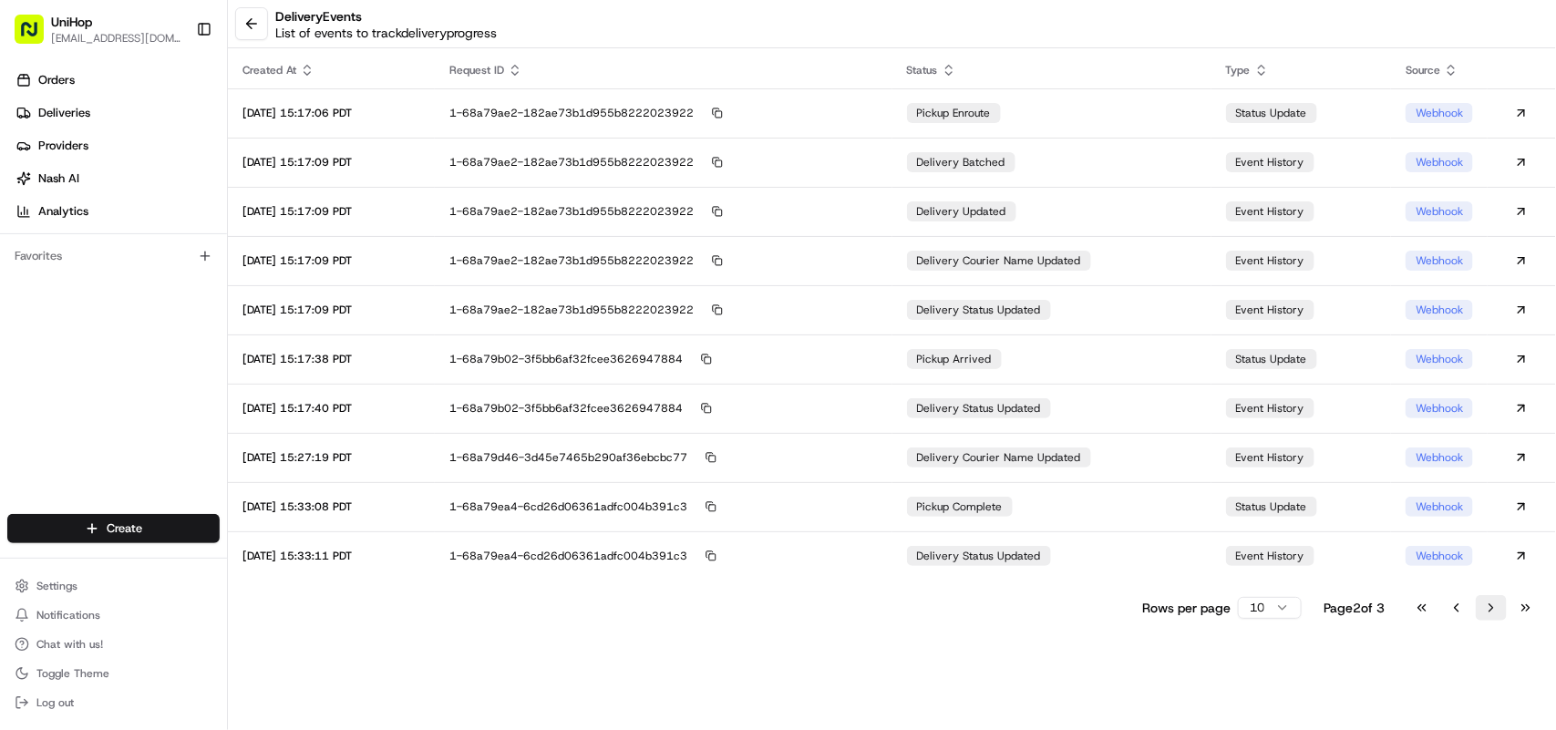
click at [1493, 608] on button "Go to next page" at bounding box center [1491, 608] width 31 height 26
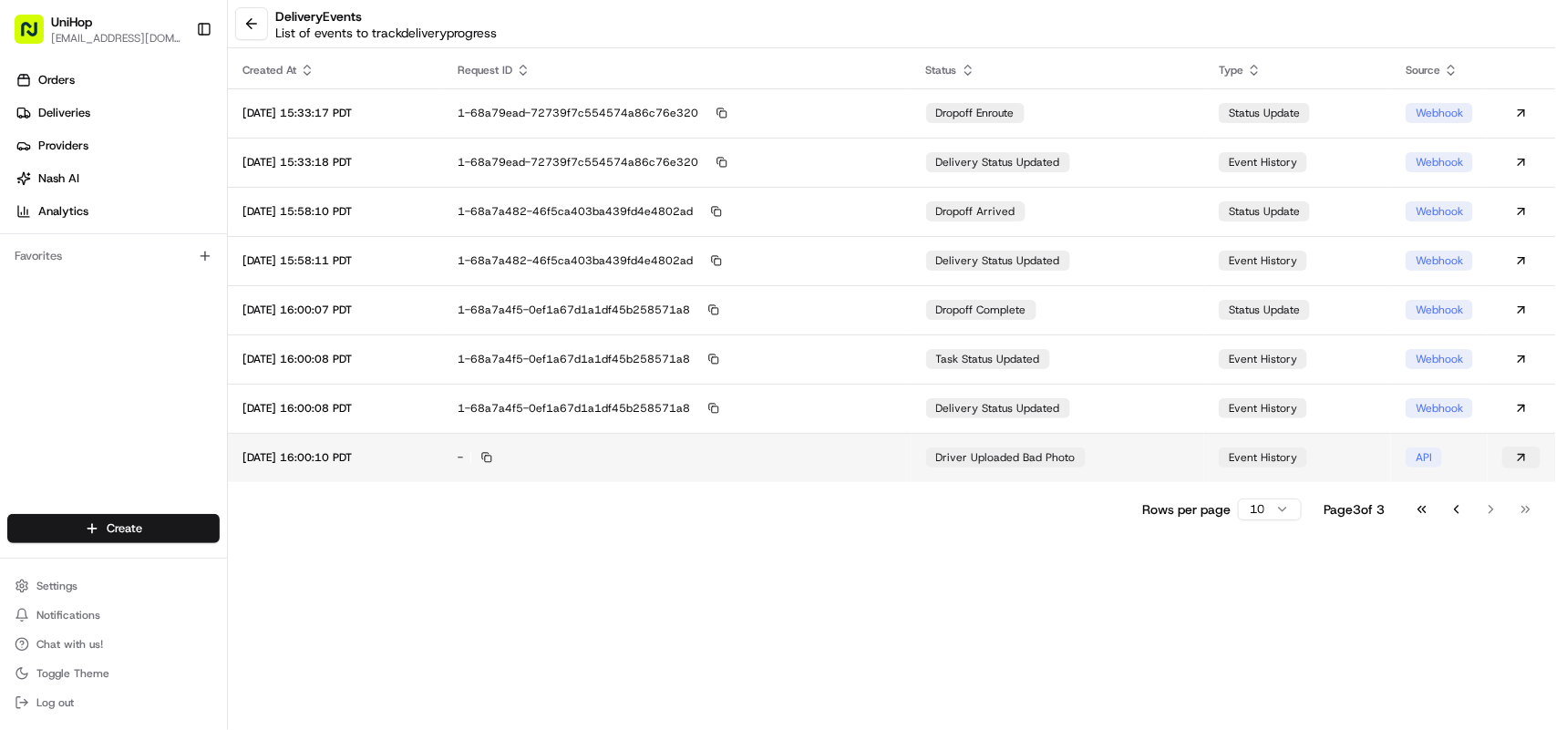
click at [1511, 458] on button at bounding box center [1521, 458] width 38 height 22
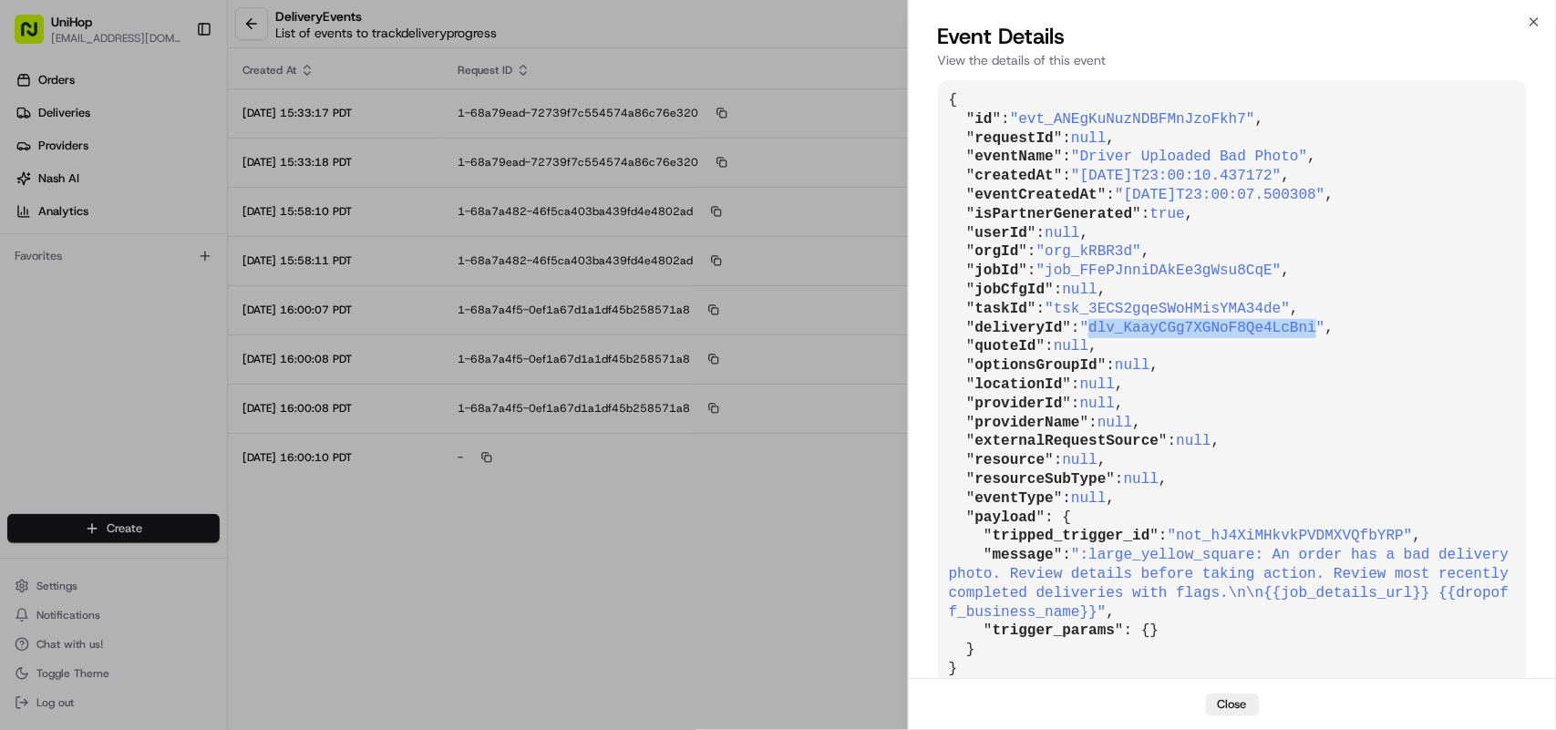
drag, startPoint x: 1086, startPoint y: 321, endPoint x: 1299, endPoint y: 305, distance: 212.9
click at [1292, 324] on span ""dlv_KaayCGg7XGNoF8Qe4LcBni"" at bounding box center [1202, 328] width 245 height 16
copy span "dlv_KaayCGg7XGNoF8Qe4LcBni"
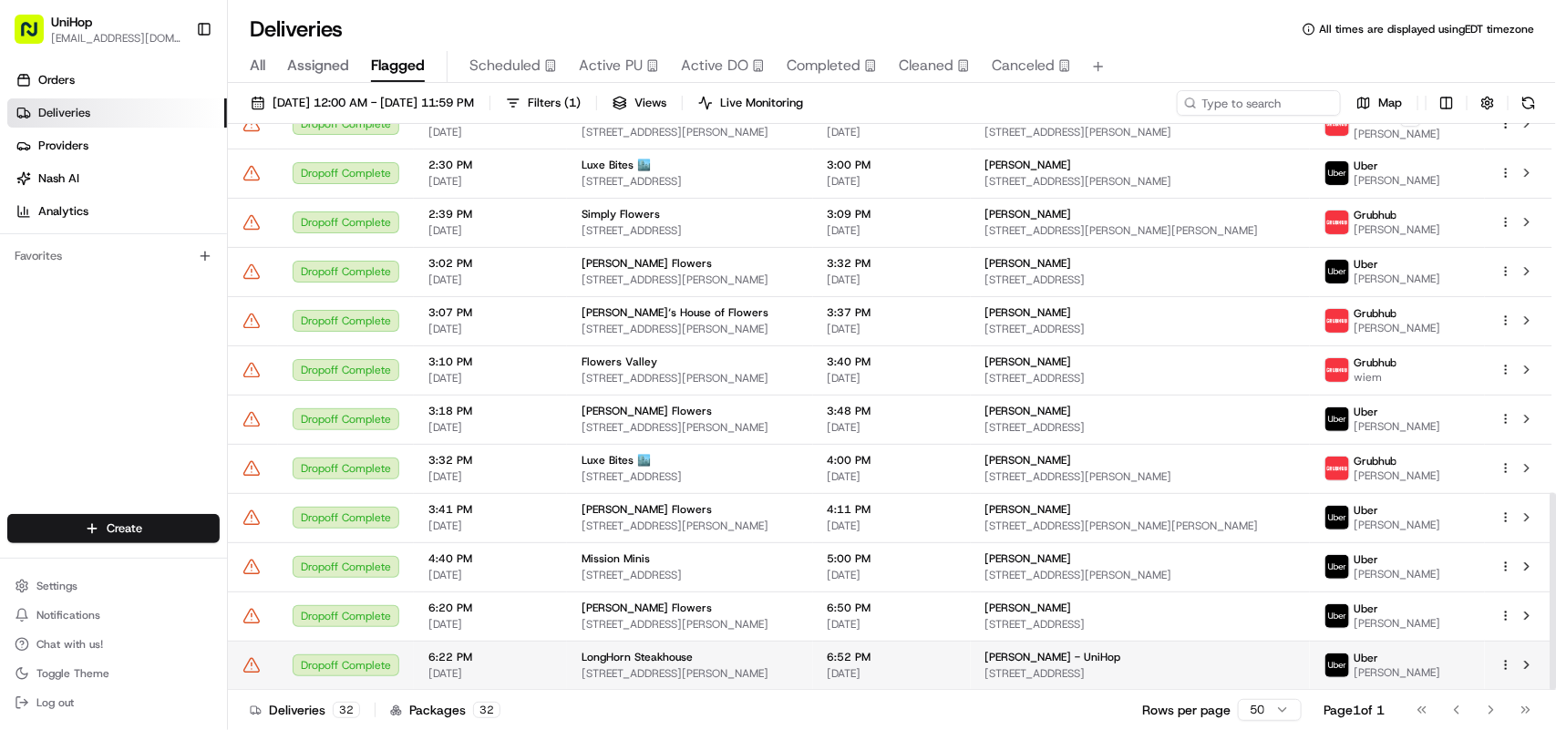
click at [353, 670] on div "Dropoff Complete" at bounding box center [346, 665] width 107 height 22
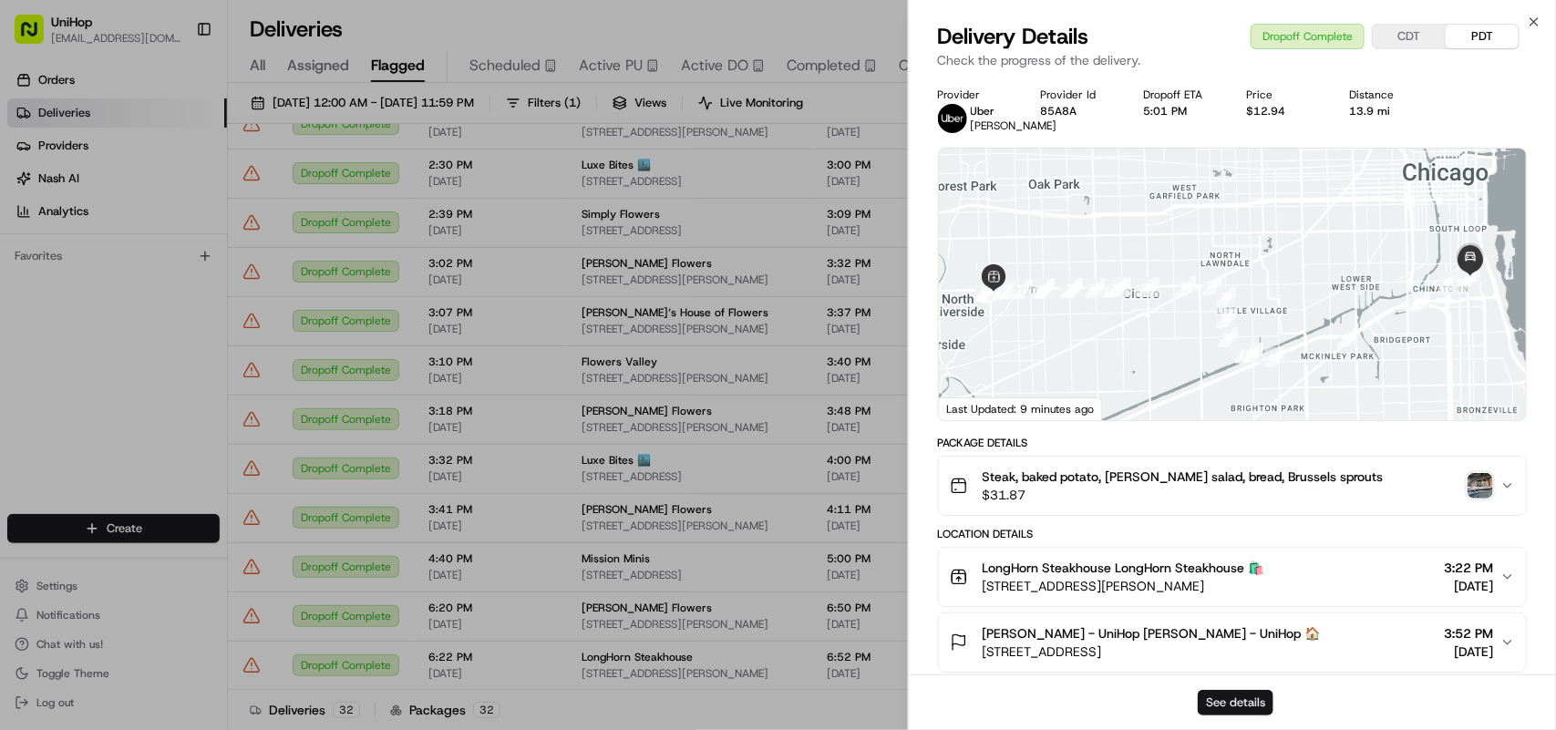
scroll to position [558, 0]
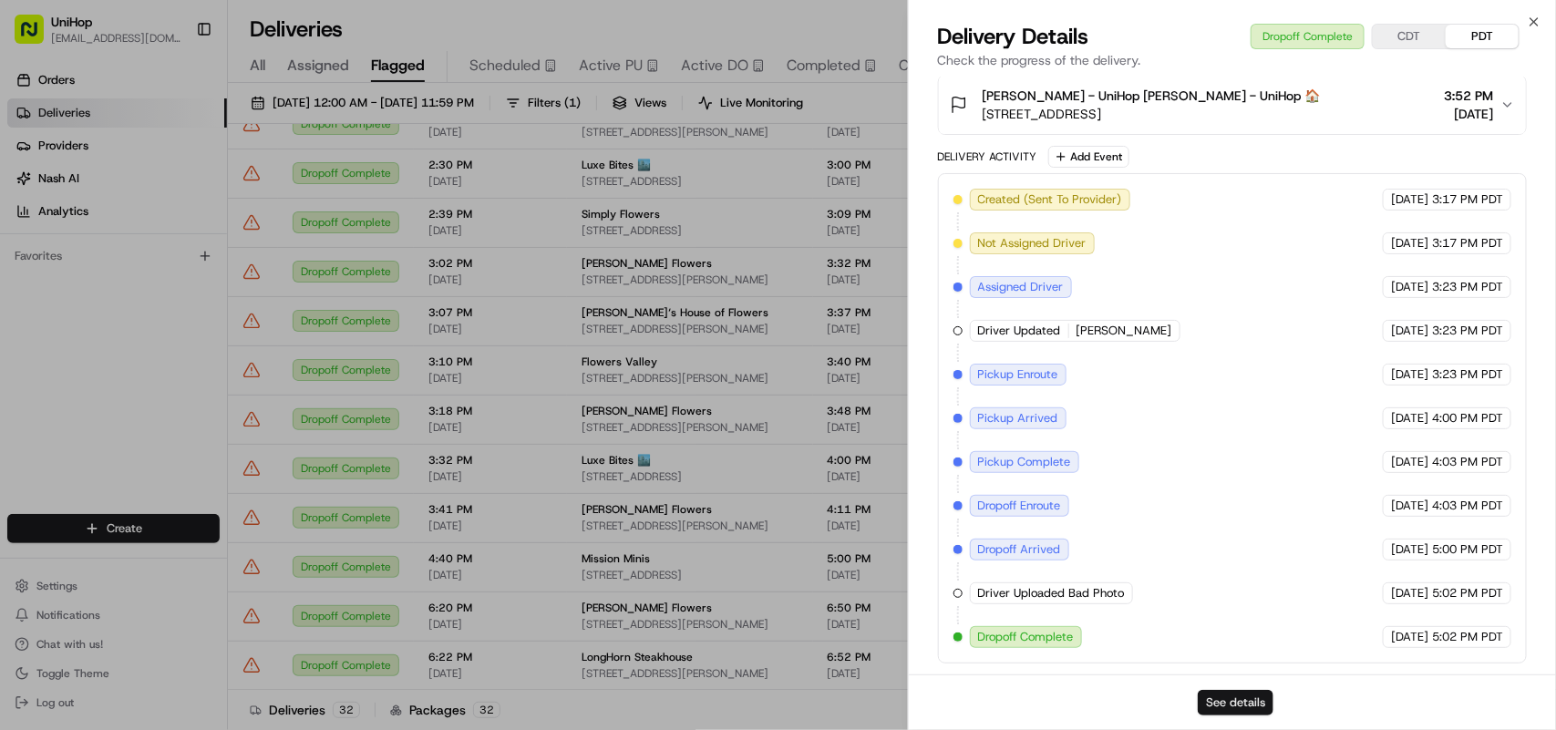
click at [1226, 697] on button "See details" at bounding box center [1236, 703] width 76 height 26
click at [1539, 20] on icon "button" at bounding box center [1534, 22] width 15 height 15
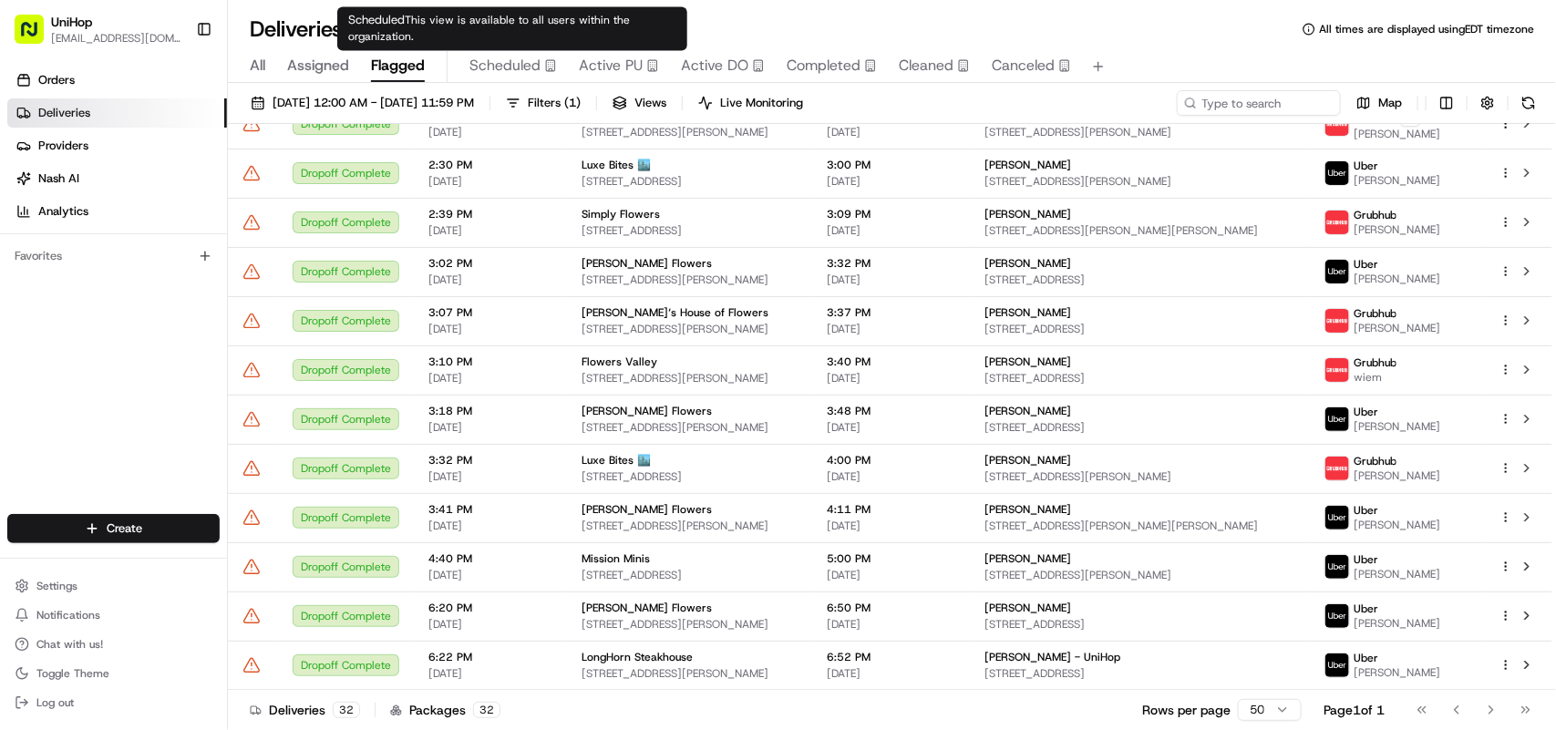
click at [509, 56] on span "Scheduled" at bounding box center [504, 66] width 71 height 22
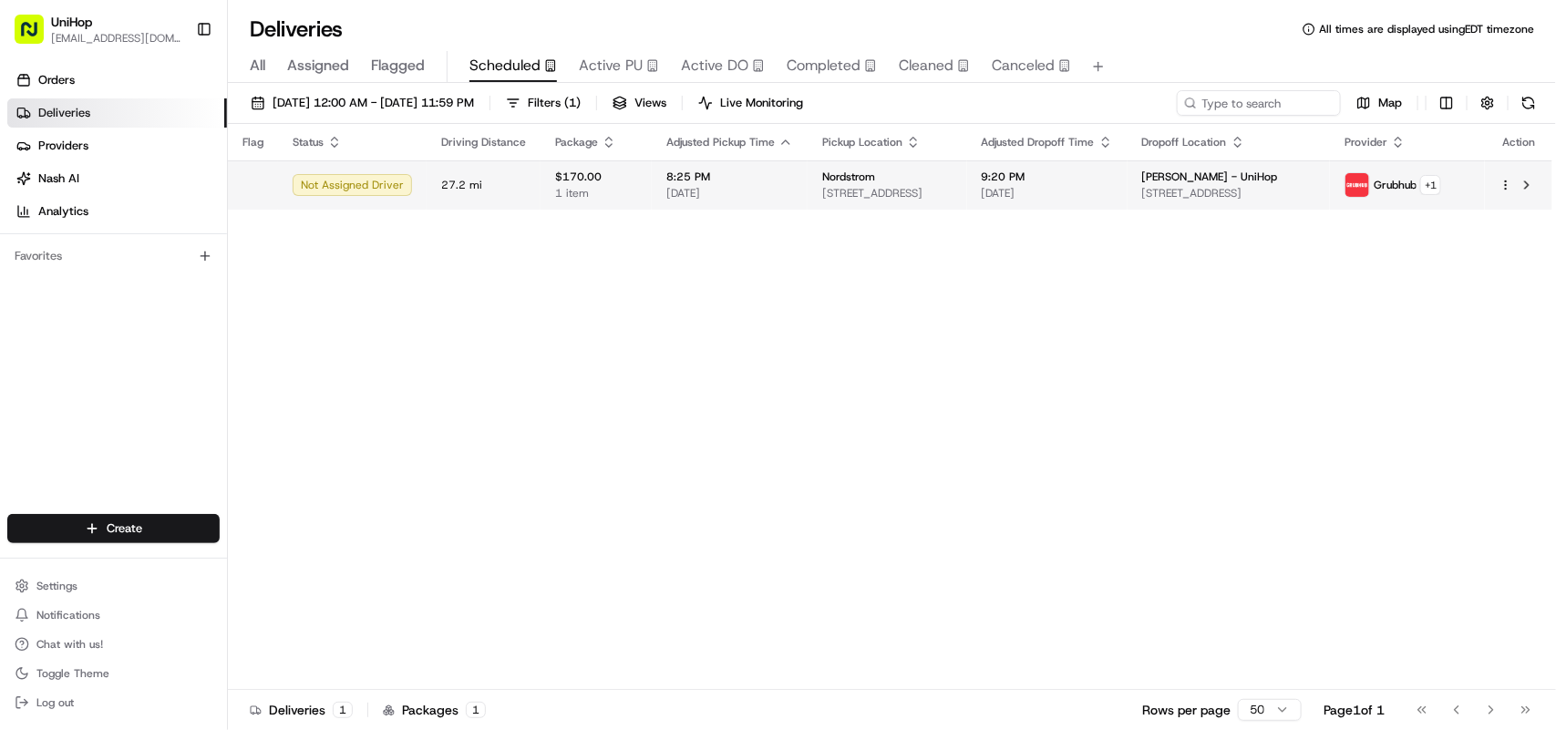
click at [613, 176] on td "$170.00 1 item" at bounding box center [595, 184] width 111 height 49
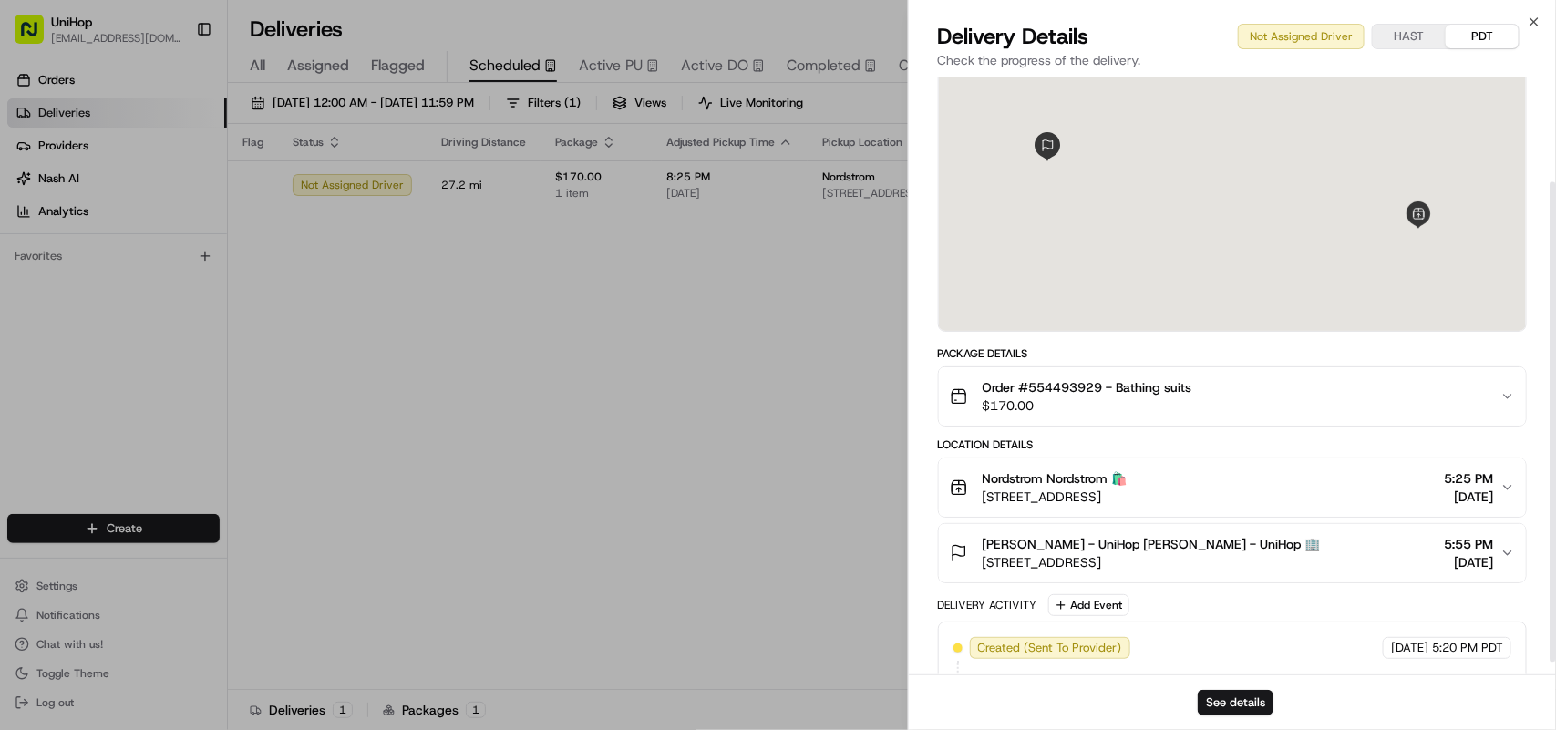
scroll to position [146, 0]
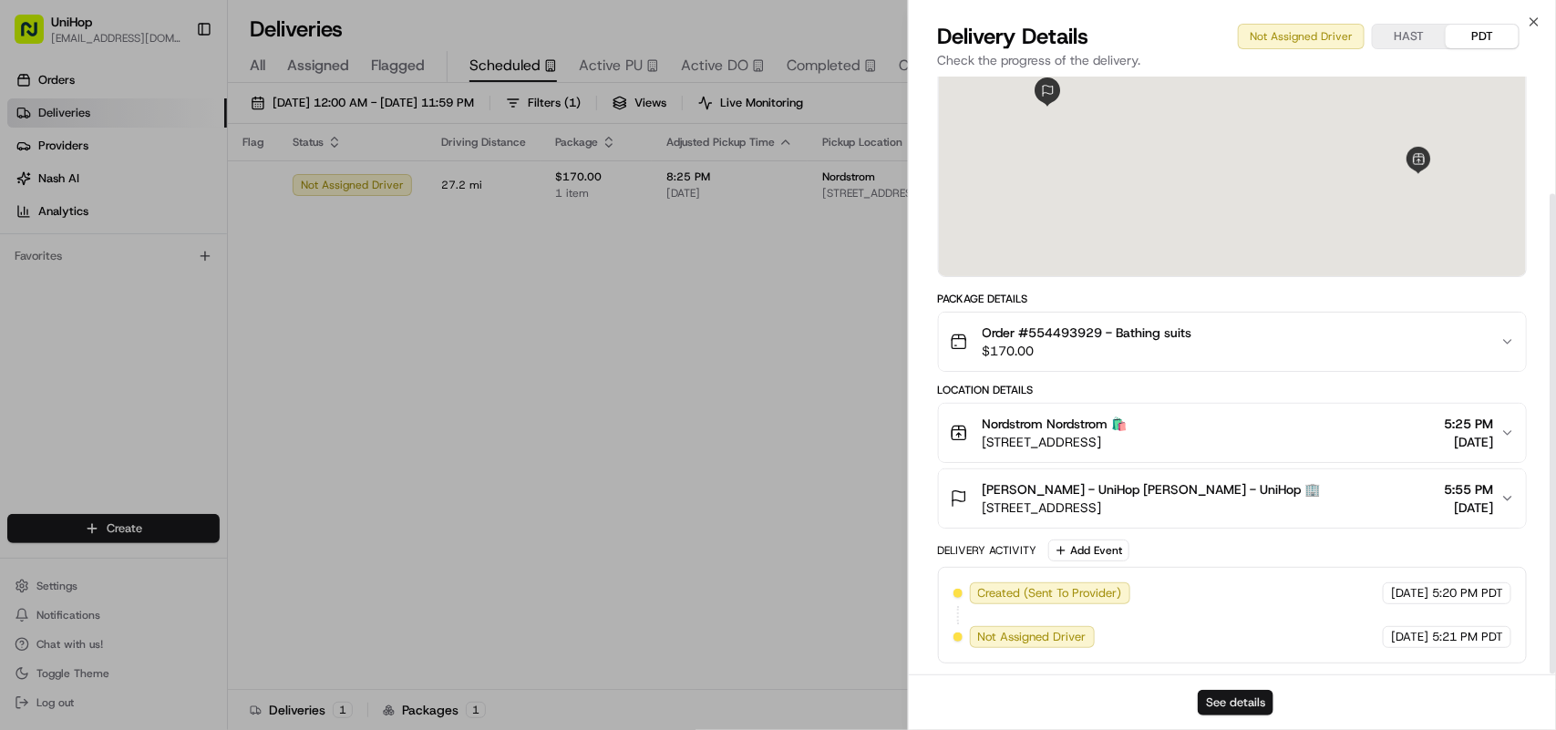
click at [1228, 698] on button "See details" at bounding box center [1236, 703] width 76 height 26
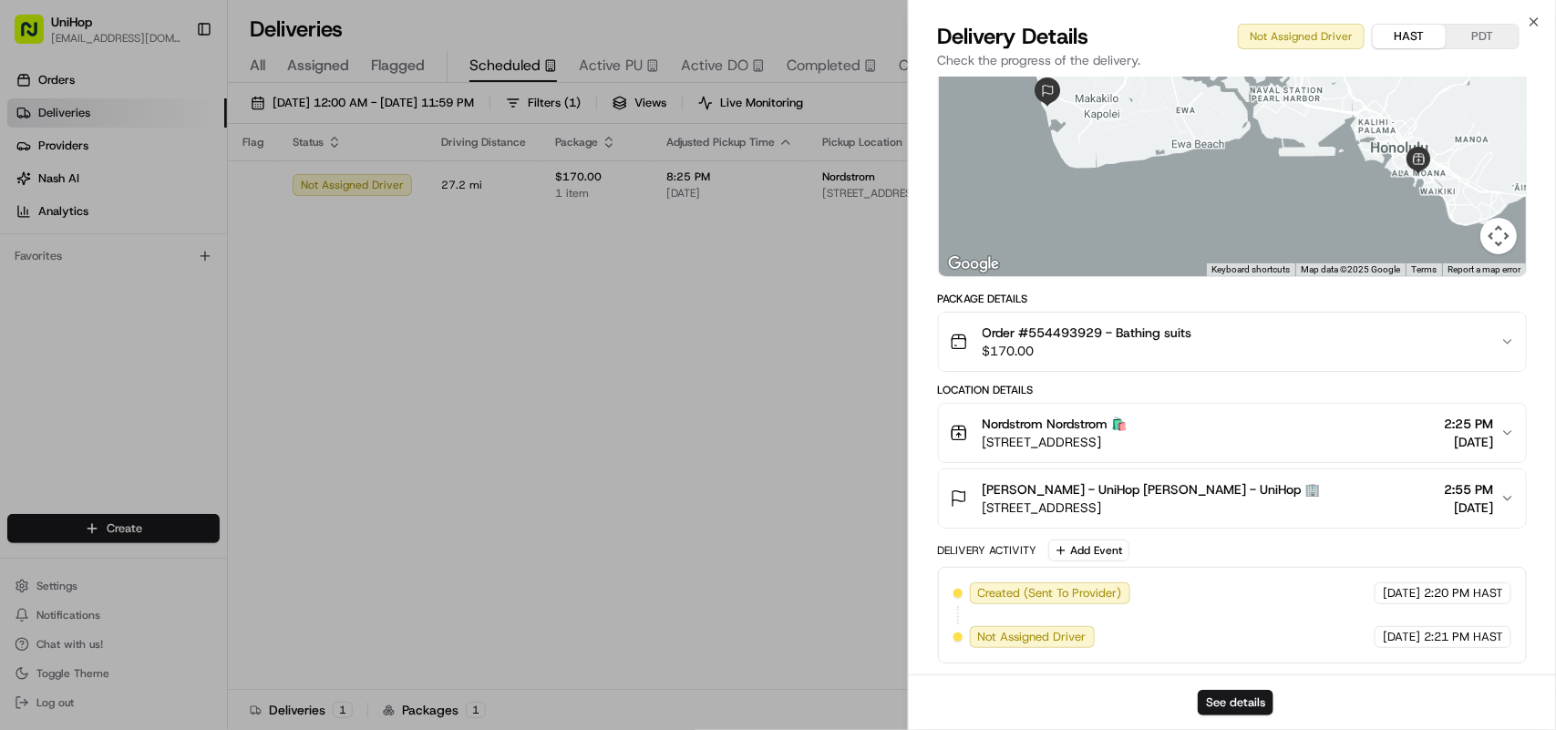
click at [1419, 46] on button "HAST" at bounding box center [1409, 37] width 73 height 24
click at [1397, 28] on button "HAST" at bounding box center [1409, 37] width 73 height 24
click at [1472, 36] on button "PDT" at bounding box center [1482, 37] width 73 height 24
click at [1415, 38] on button "HAST" at bounding box center [1409, 37] width 73 height 24
click at [1532, 19] on icon "button" at bounding box center [1533, 21] width 7 height 7
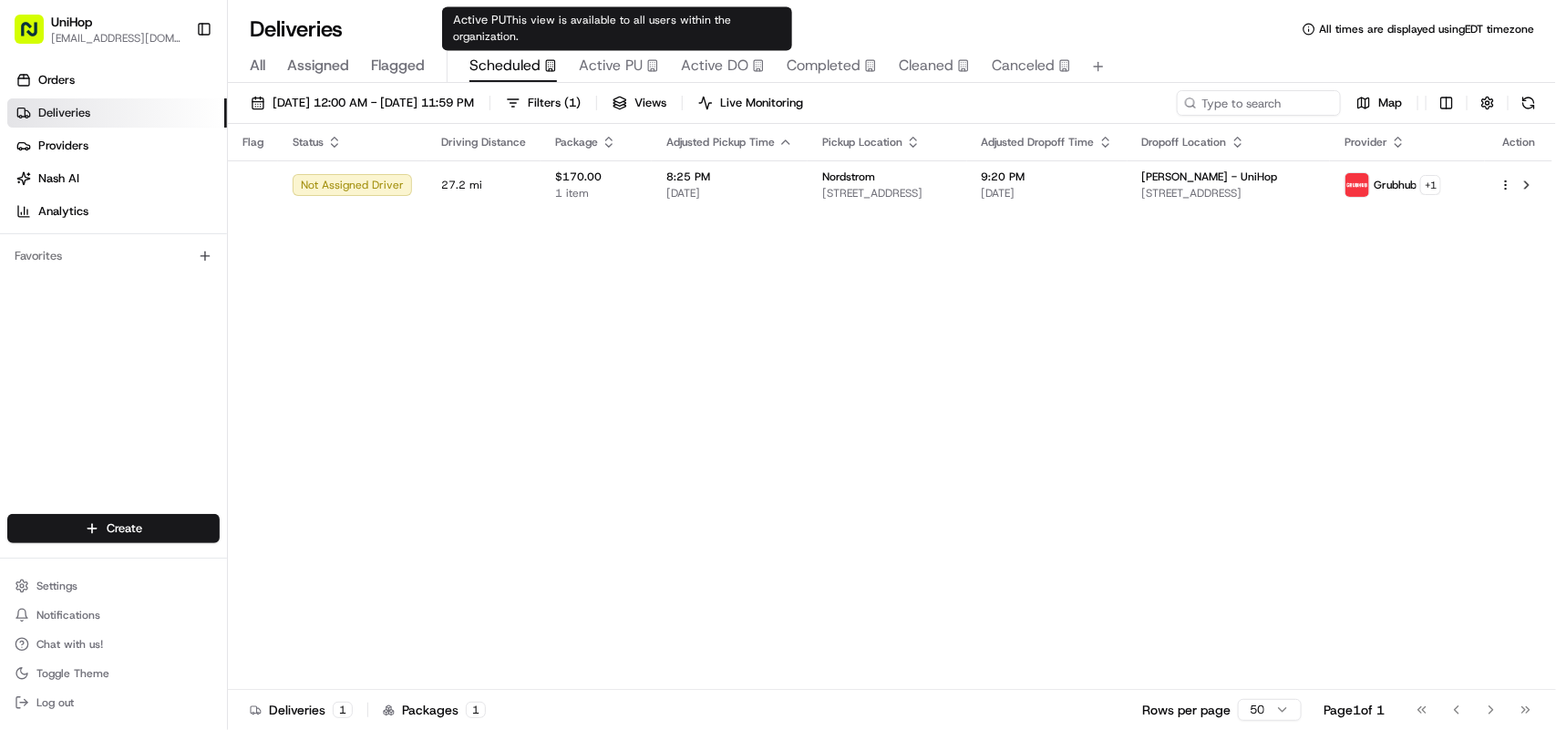
click at [627, 67] on span "Active PU" at bounding box center [611, 66] width 64 height 22
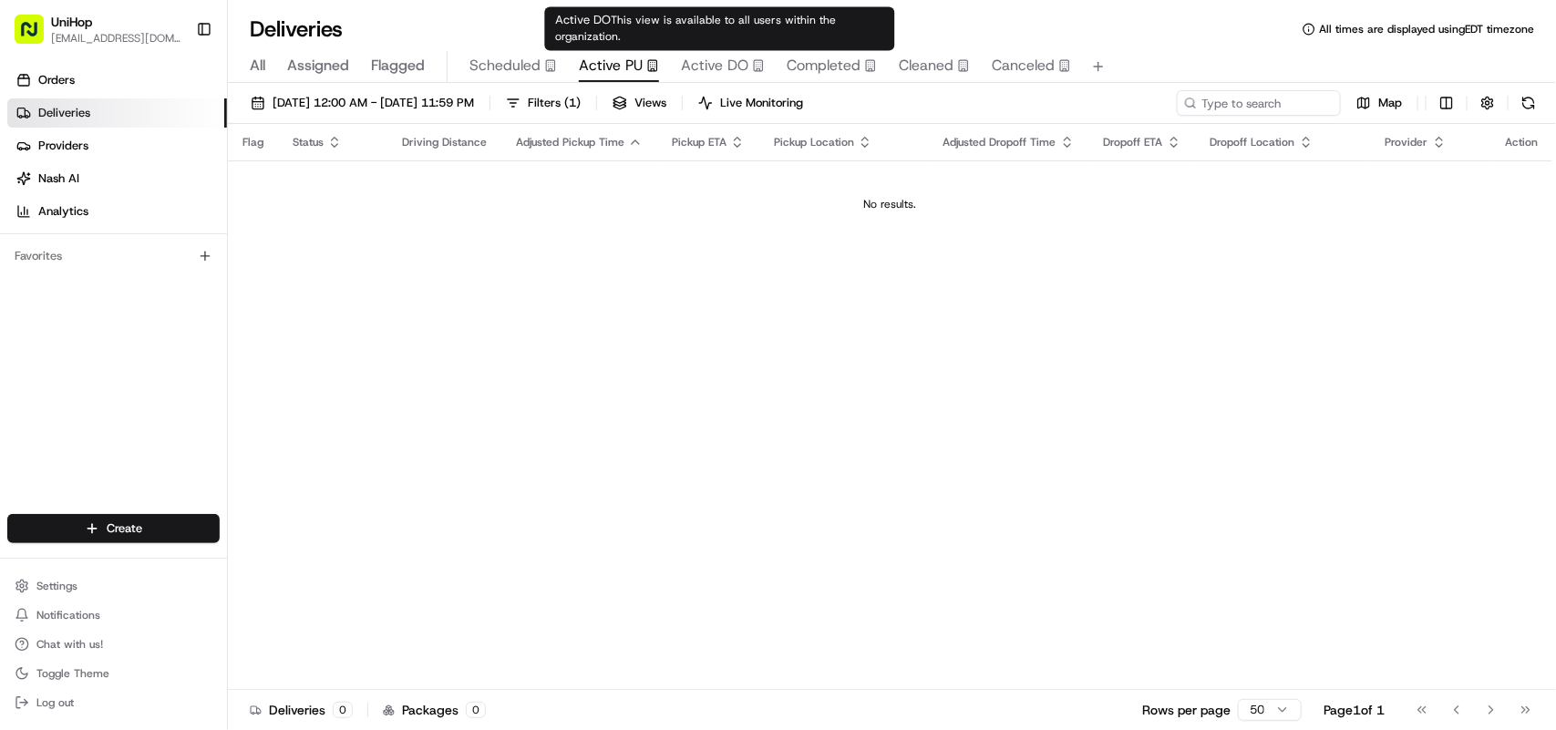
click at [707, 69] on span "Active DO" at bounding box center [714, 66] width 67 height 22
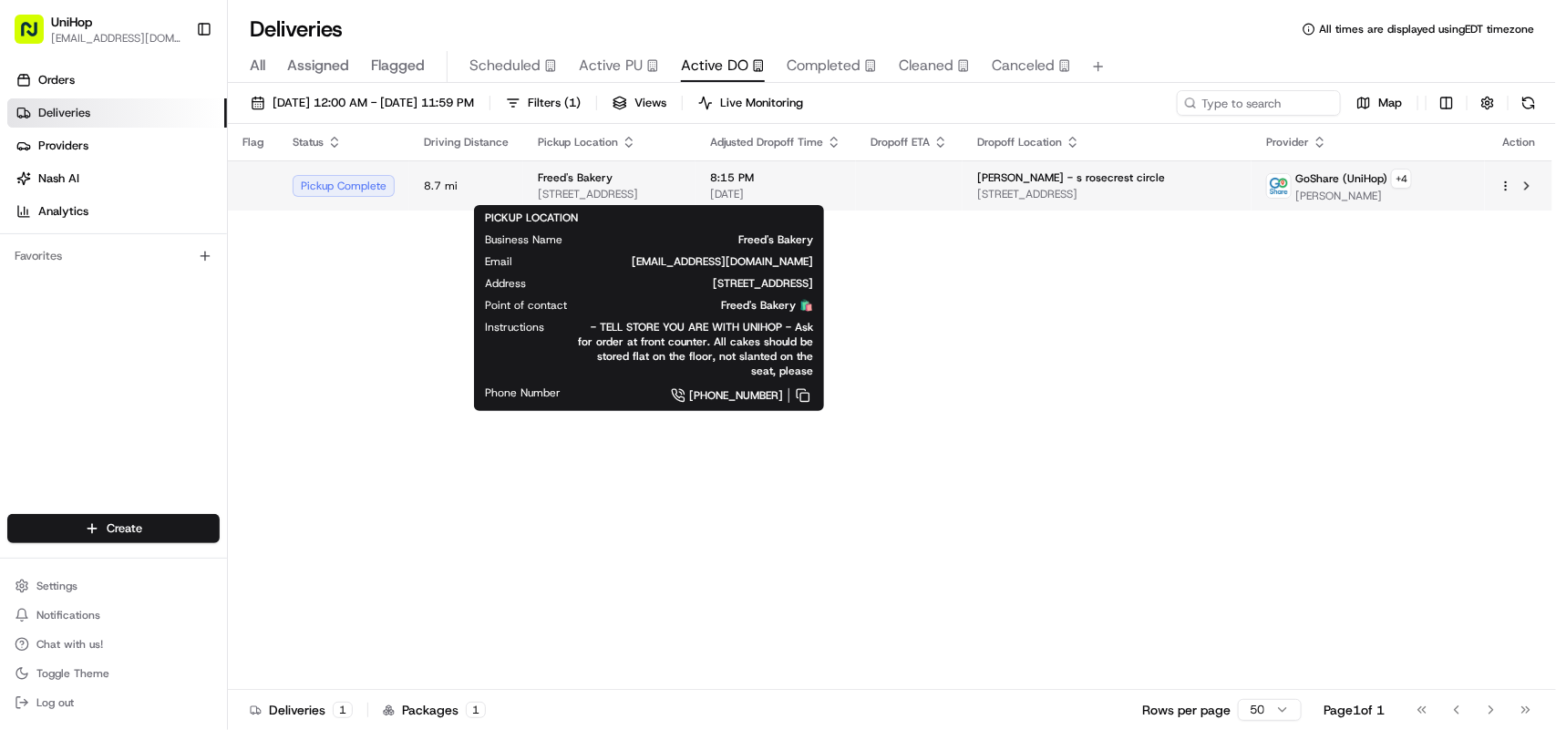
click at [667, 197] on span "9815 S Eastern Ave, Las Vegas, NV 89183, USA" at bounding box center [609, 194] width 143 height 15
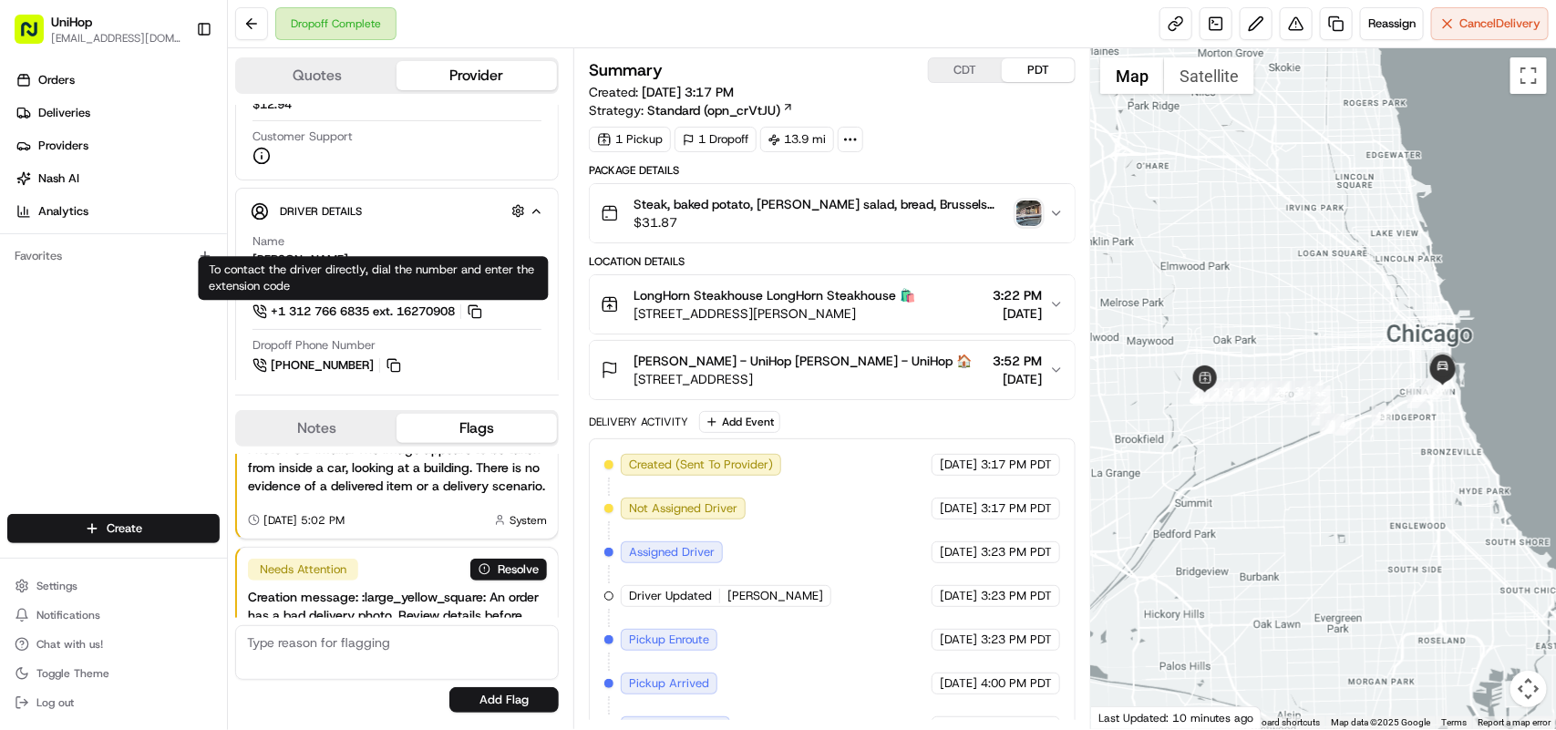
click at [1025, 208] on img "button" at bounding box center [1029, 214] width 26 height 26
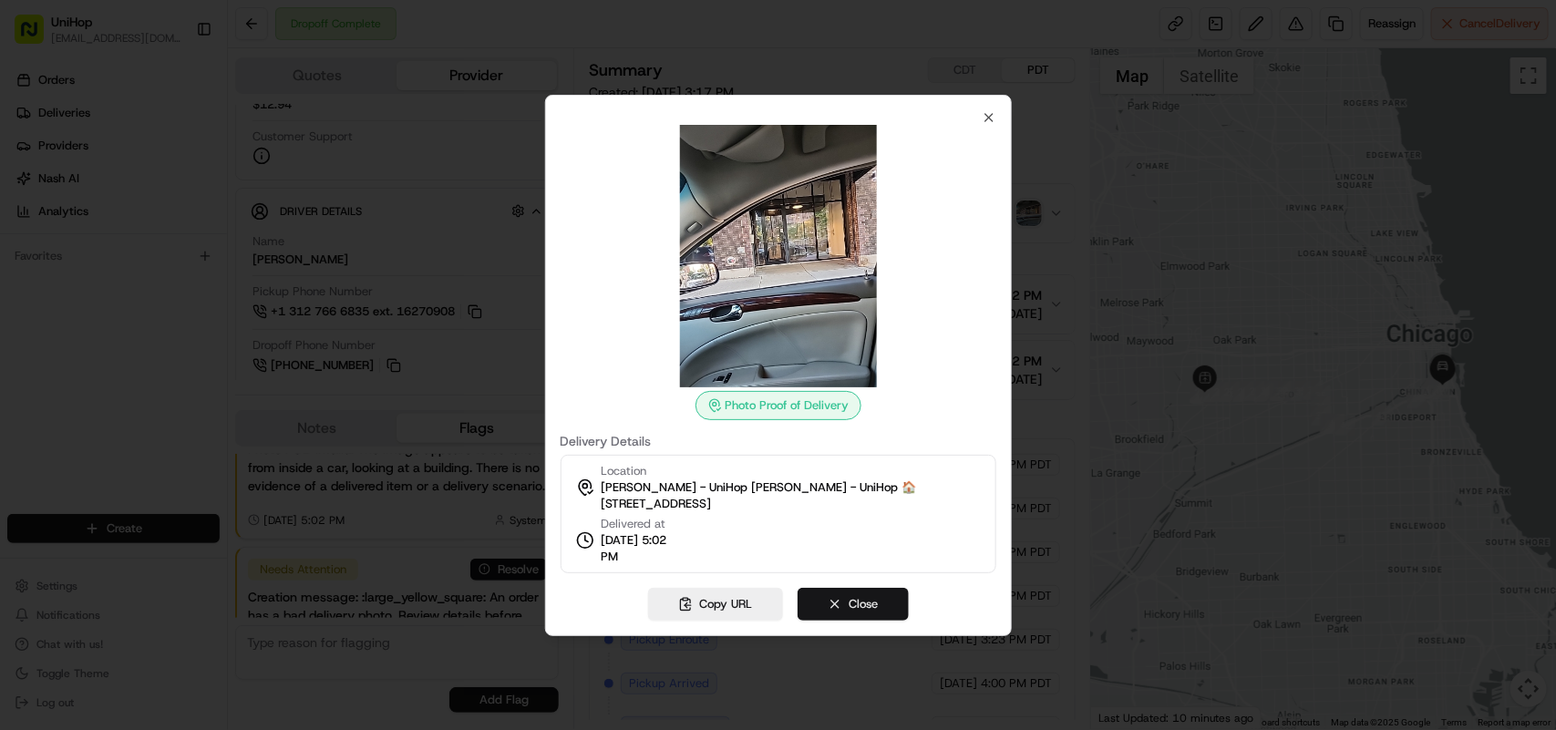
click at [841, 600] on button "Close" at bounding box center [853, 604] width 111 height 33
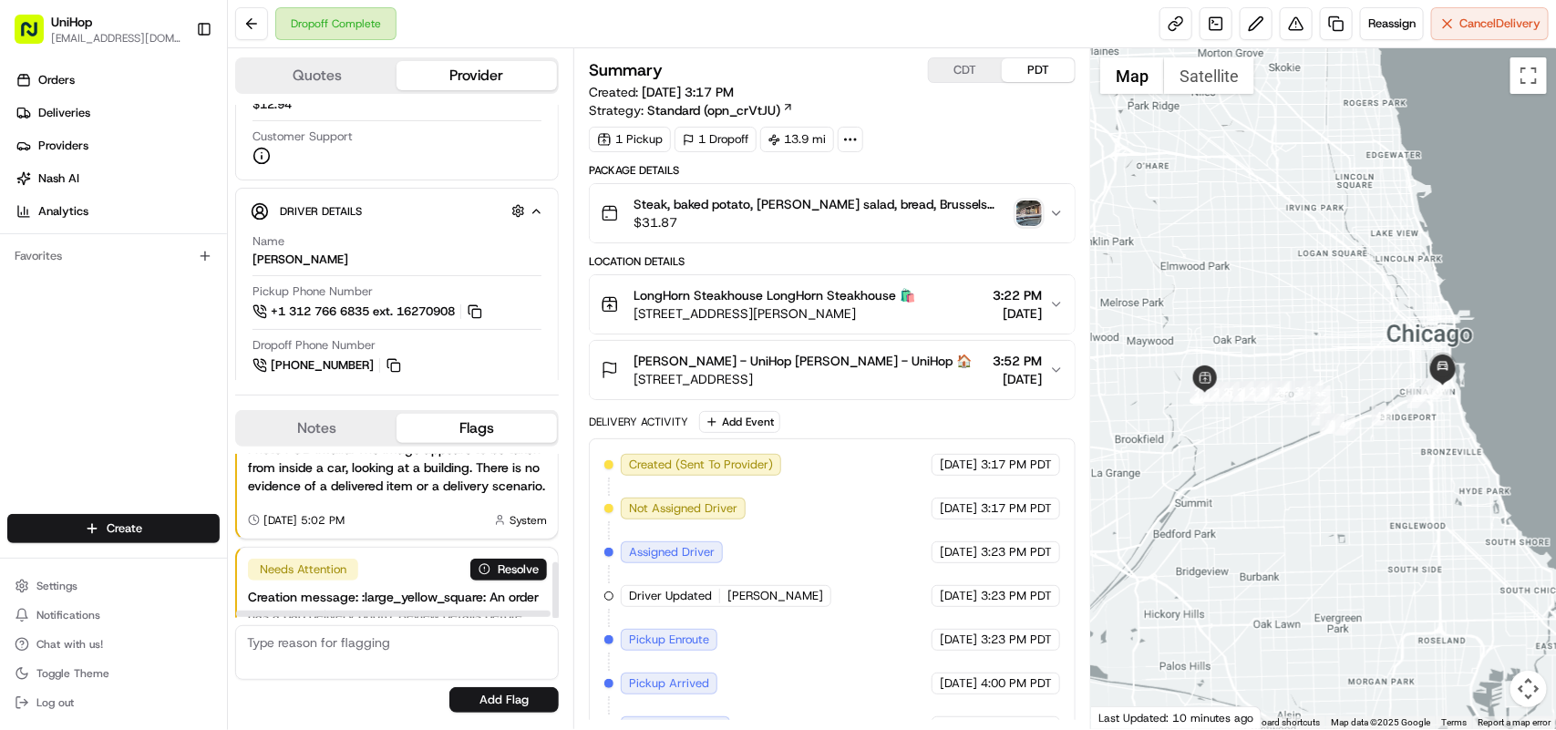
click at [326, 431] on button "Notes" at bounding box center [317, 428] width 160 height 29
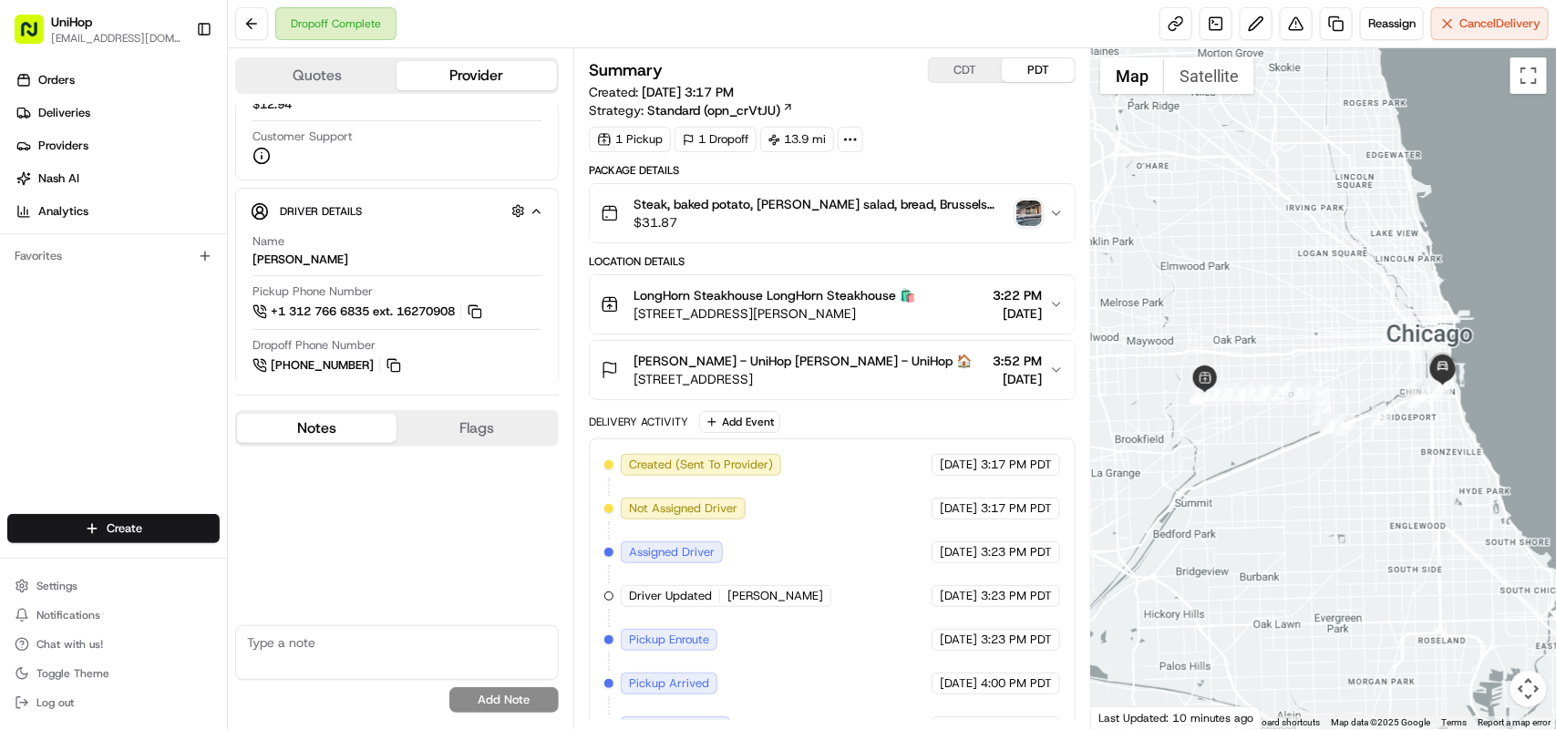
click at [330, 643] on textarea at bounding box center [397, 652] width 324 height 55
click at [1055, 303] on icon "button" at bounding box center [1056, 304] width 15 height 15
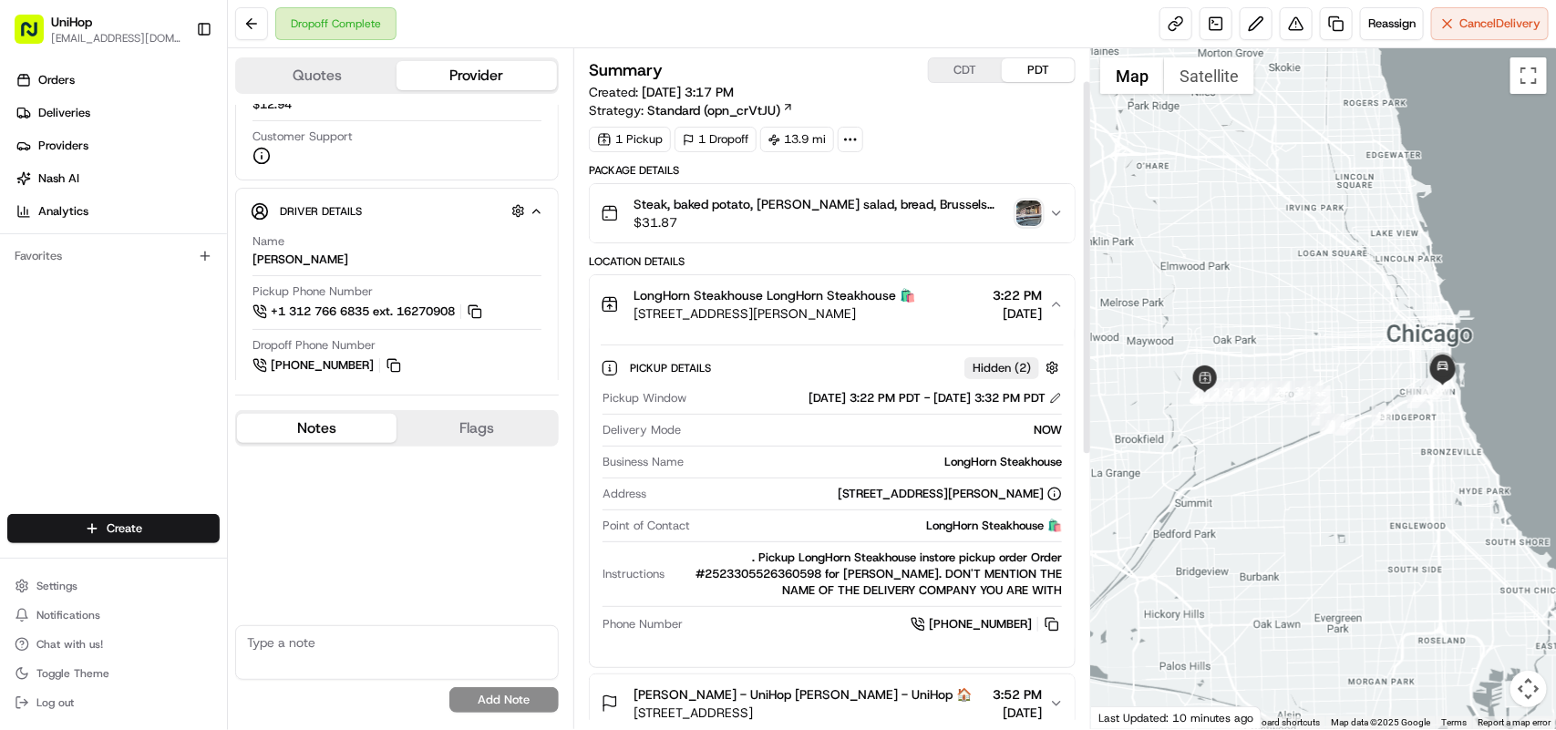
scroll to position [114, 0]
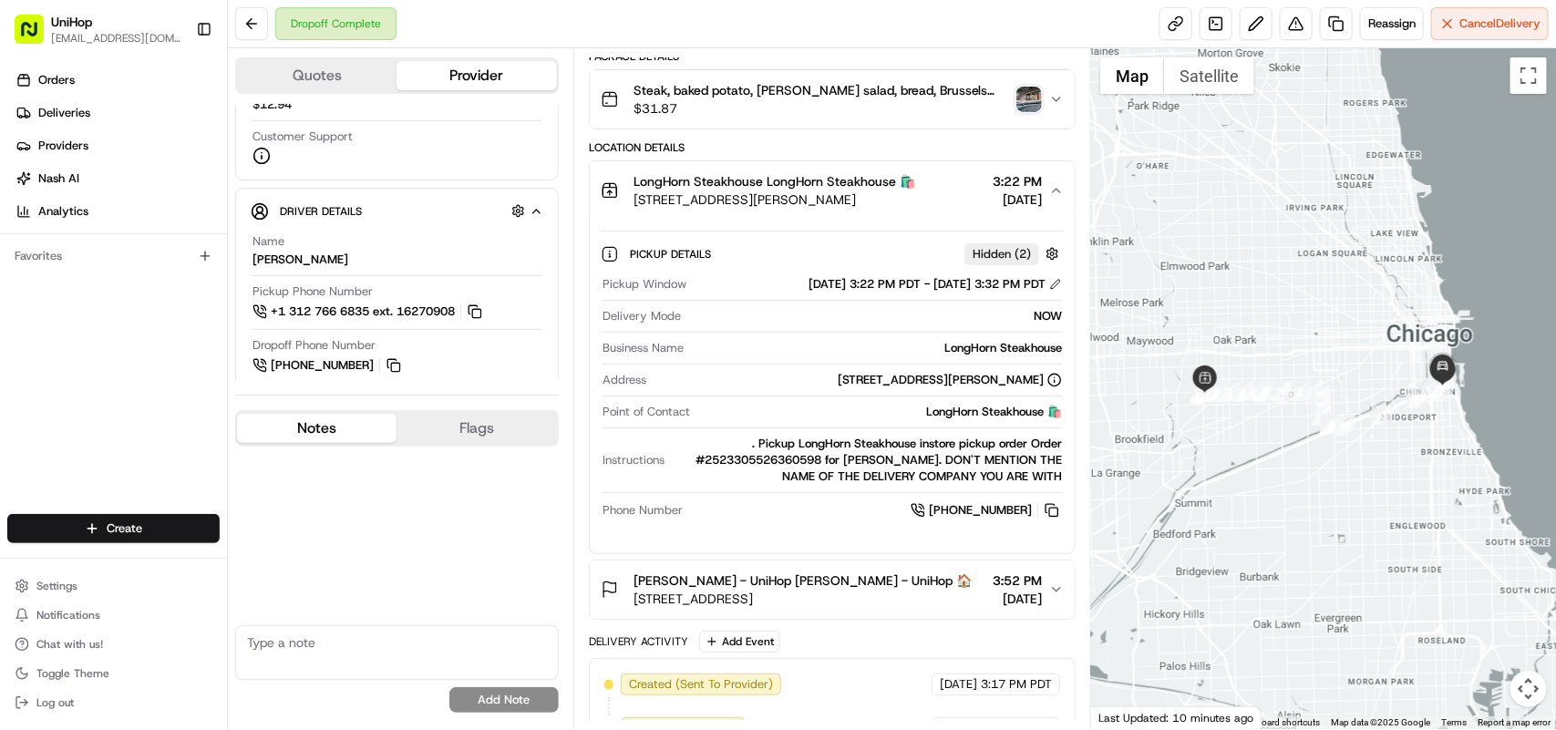
click at [284, 639] on textarea at bounding box center [397, 652] width 324 height 55
type textarea "Driver confirmed delivery and handed over the food to the customer"
click at [526, 697] on button "Add Note" at bounding box center [503, 700] width 109 height 26
click at [303, 576] on div "No results found Add Note" at bounding box center [397, 583] width 324 height 273
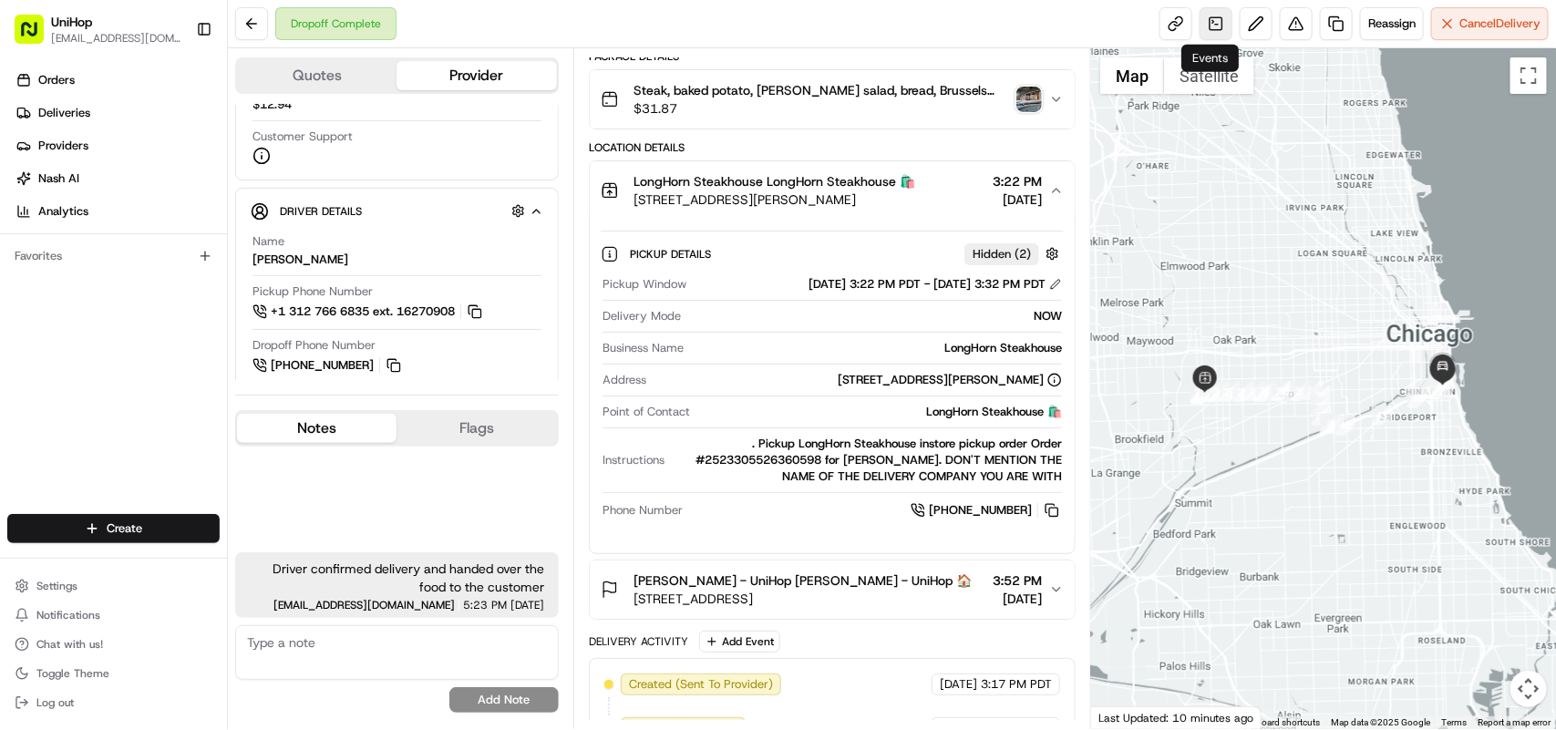
click at [1212, 33] on link at bounding box center [1215, 23] width 33 height 33
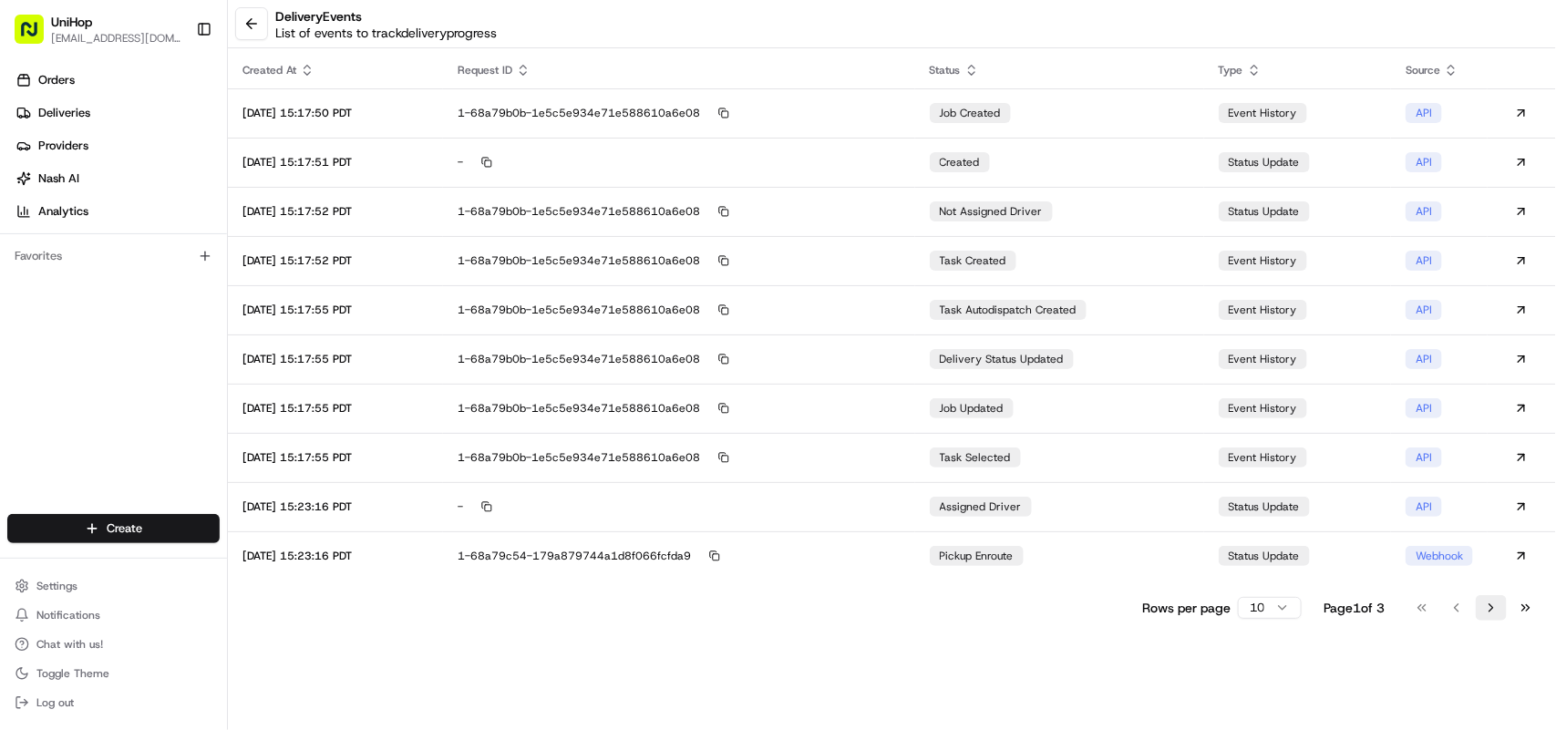
click at [1493, 609] on button "Go to next page" at bounding box center [1491, 608] width 31 height 26
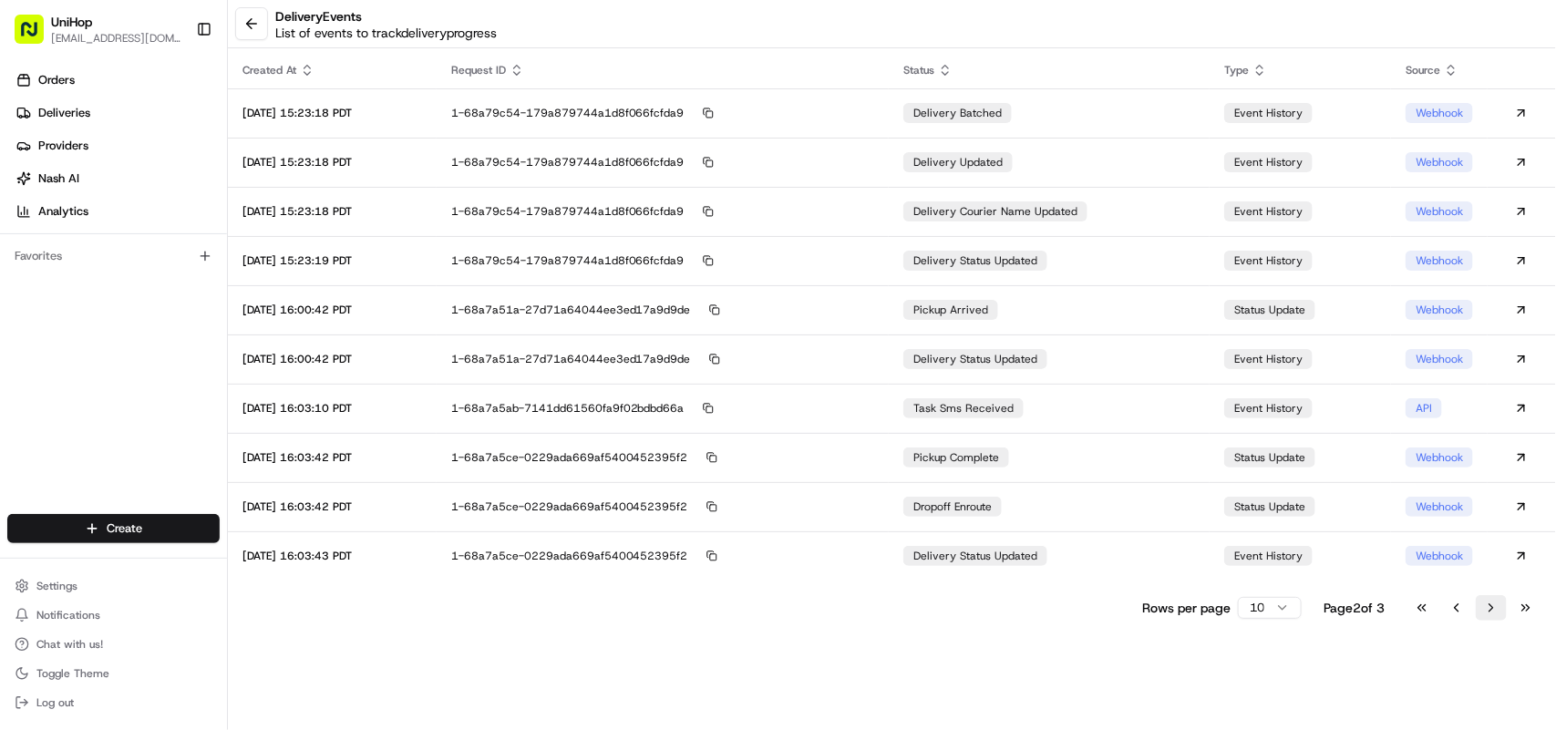
click at [1493, 609] on button "Go to next page" at bounding box center [1491, 608] width 31 height 26
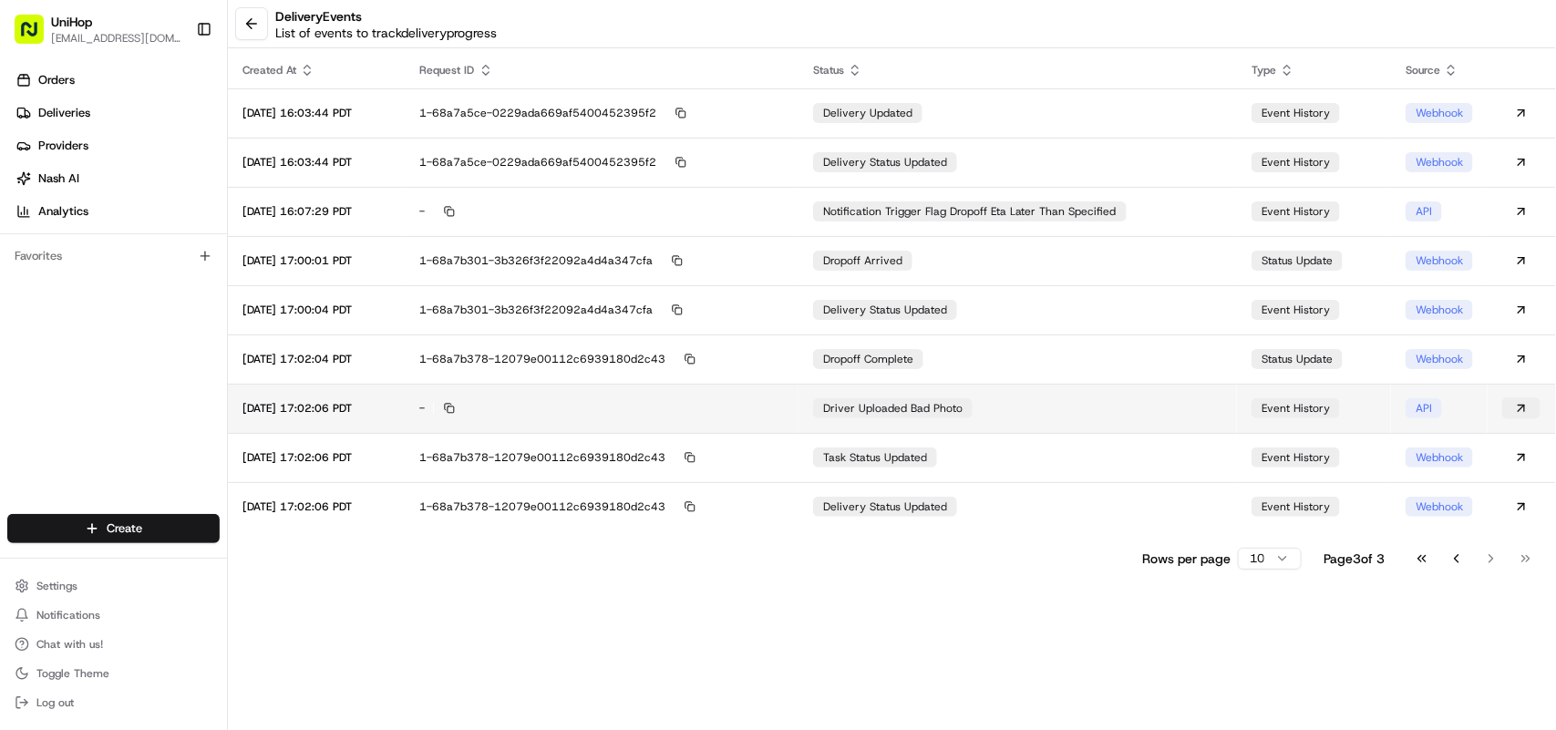
click at [1528, 407] on button at bounding box center [1521, 408] width 38 height 22
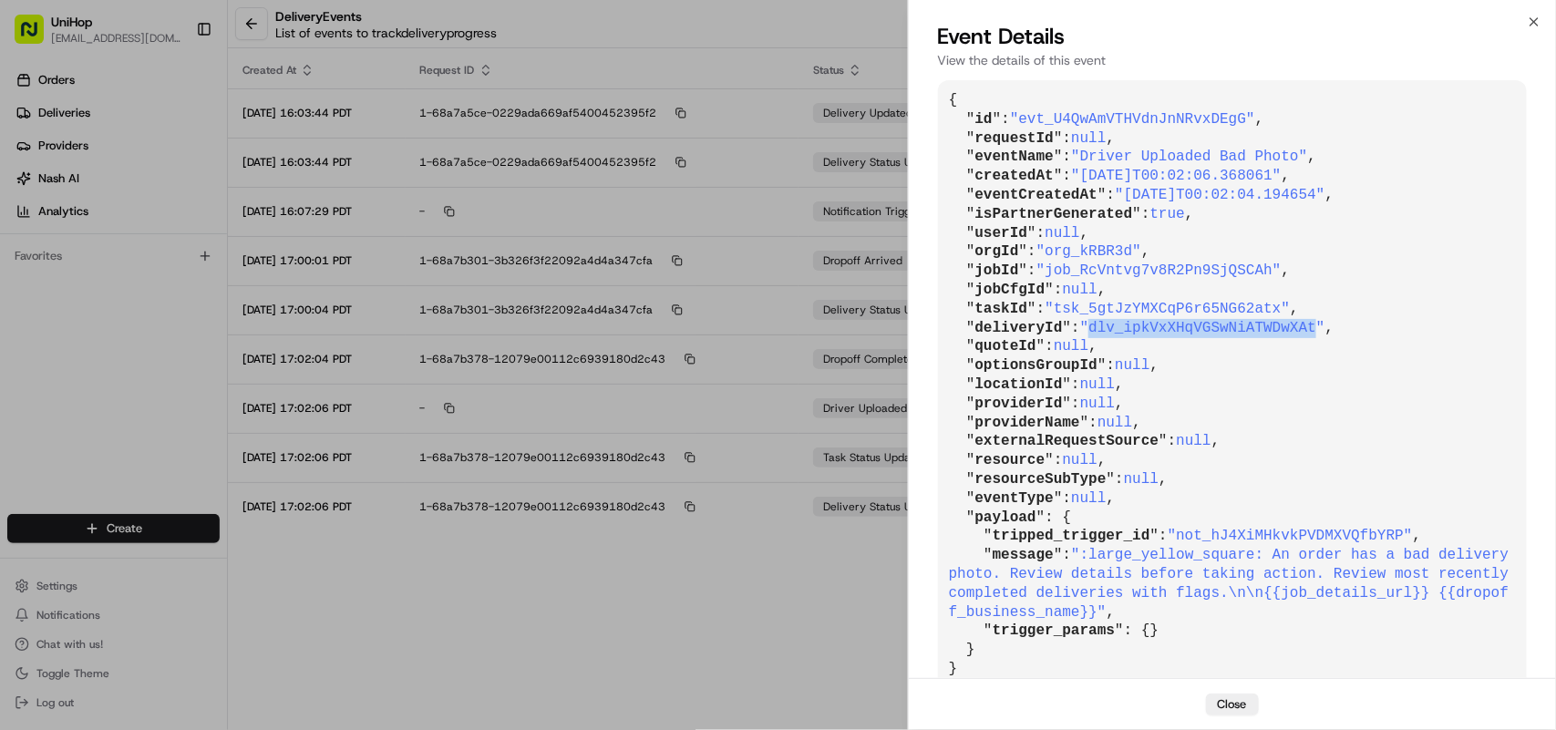
drag, startPoint x: 1083, startPoint y: 326, endPoint x: 1292, endPoint y: 325, distance: 209.6
click at [1292, 325] on span ""dlv_ipkVxXHqVGSwNiATWDwXAt"" at bounding box center [1202, 328] width 245 height 16
copy span "dlv_ipkVxXHqVGSwNiATWDwXAt"
click at [1529, 20] on icon "button" at bounding box center [1534, 22] width 15 height 15
